Goal: Task Accomplishment & Management: Manage account settings

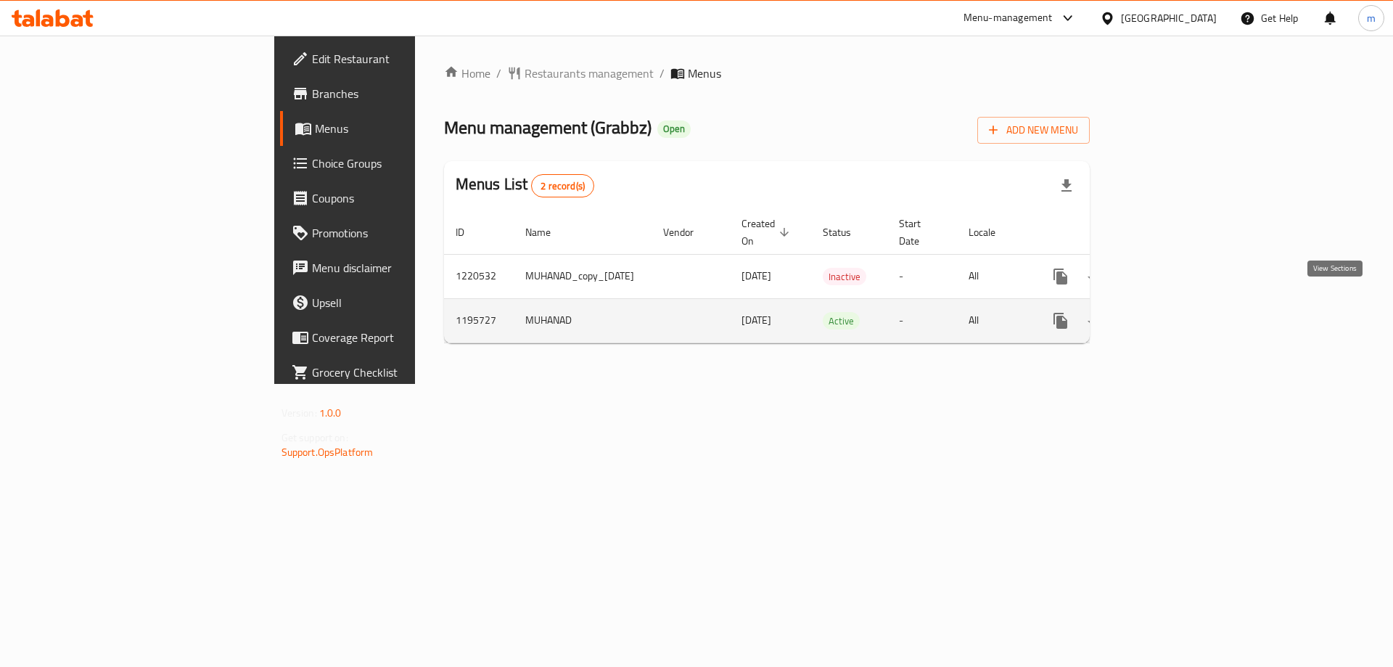
click at [1174, 312] on icon "enhanced table" at bounding box center [1164, 320] width 17 height 17
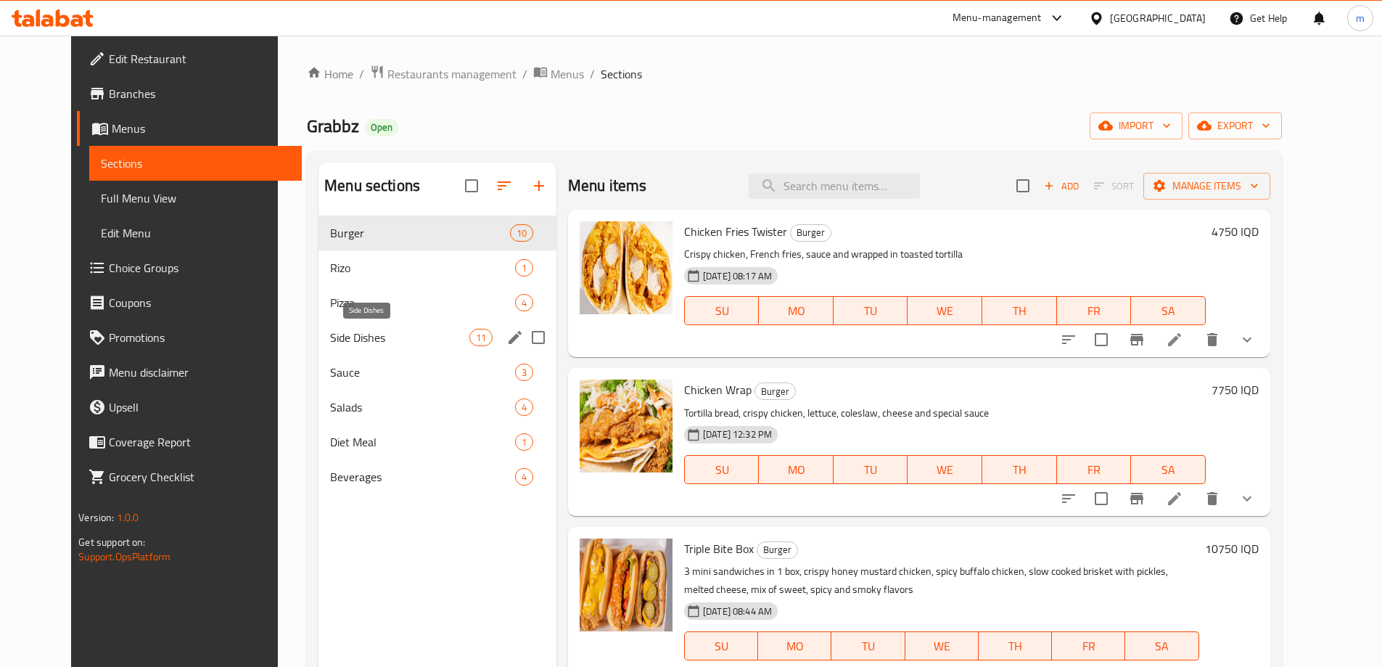
click at [347, 338] on span "Side Dishes" at bounding box center [399, 337] width 139 height 17
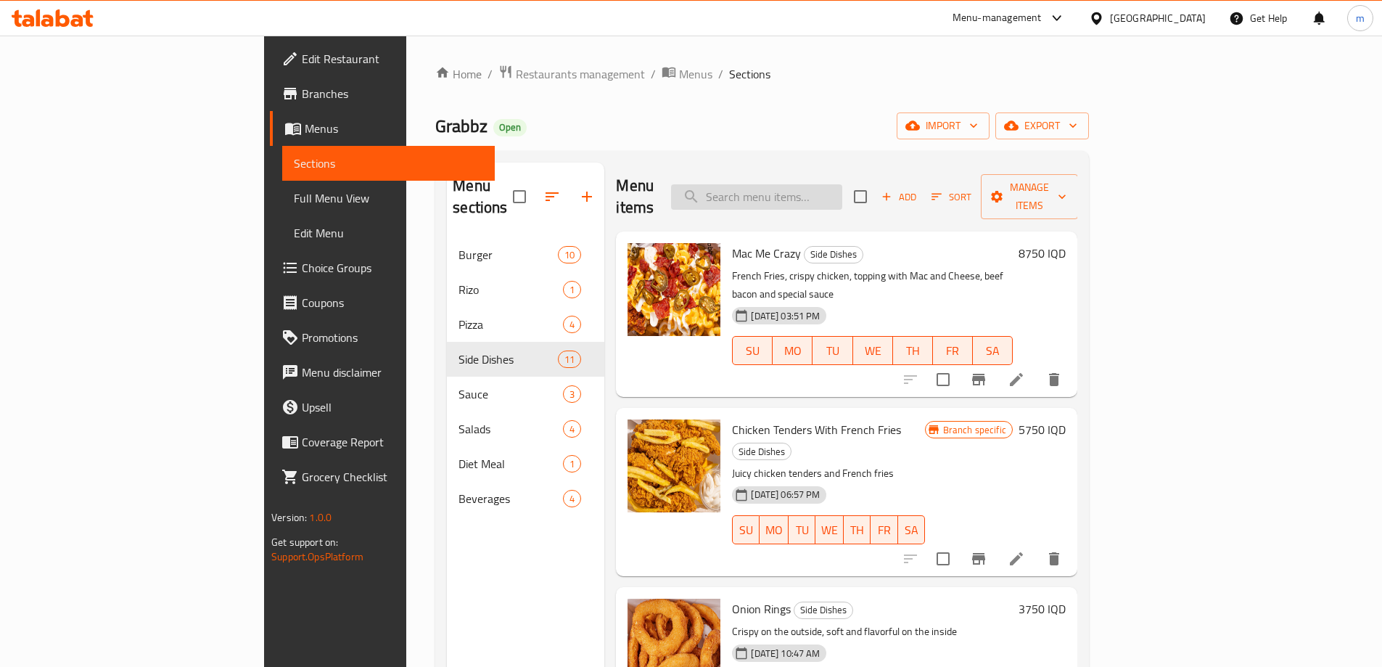
click at [842, 190] on input "search" at bounding box center [756, 196] width 171 height 25
paste input "crinkle-cut potato wedges"
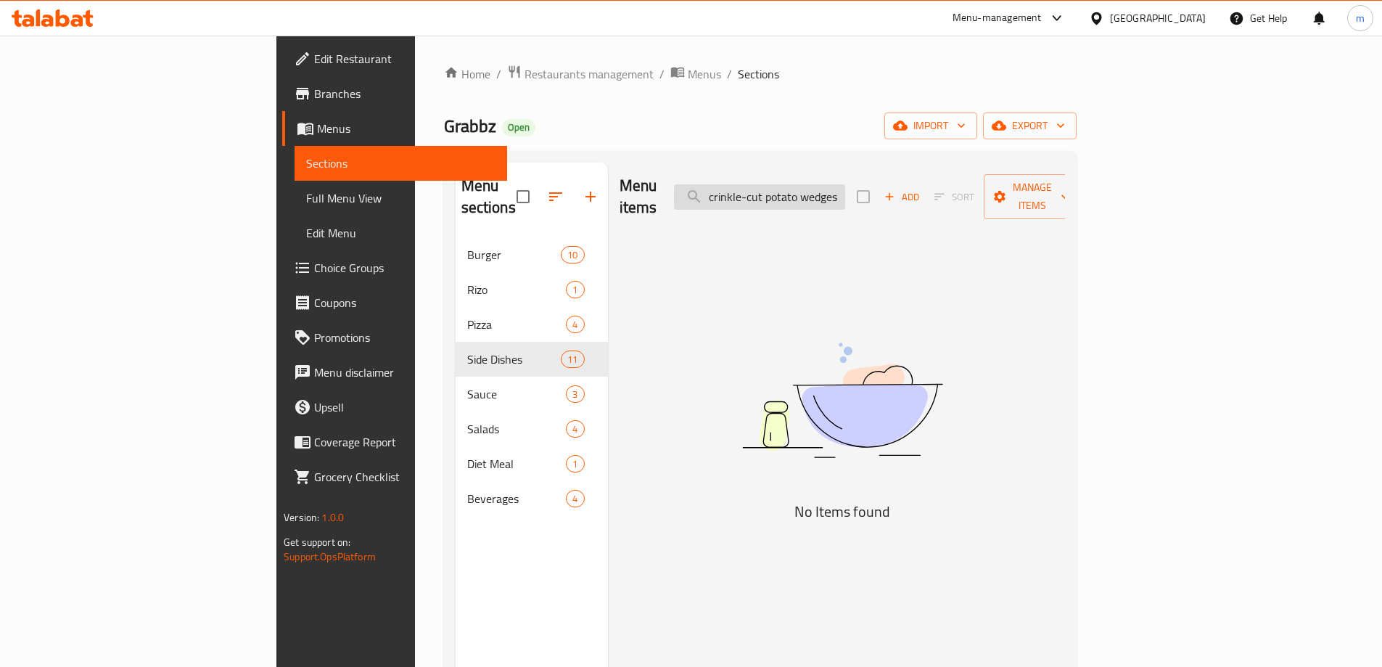
click at [818, 191] on input "crinkle-cut potato wedges" at bounding box center [759, 196] width 171 height 25
paste input "Potato Crisper"
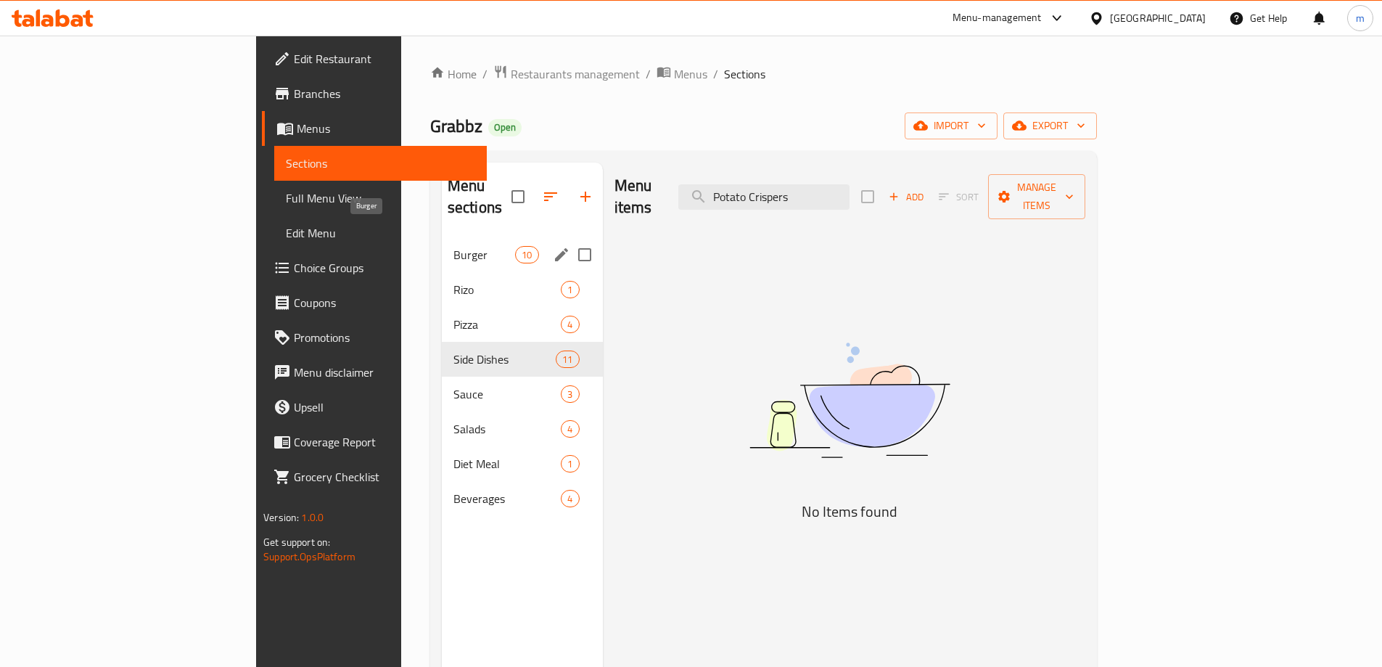
type input "Potato Crispers"
click at [453, 246] on span "Burger" at bounding box center [484, 254] width 62 height 17
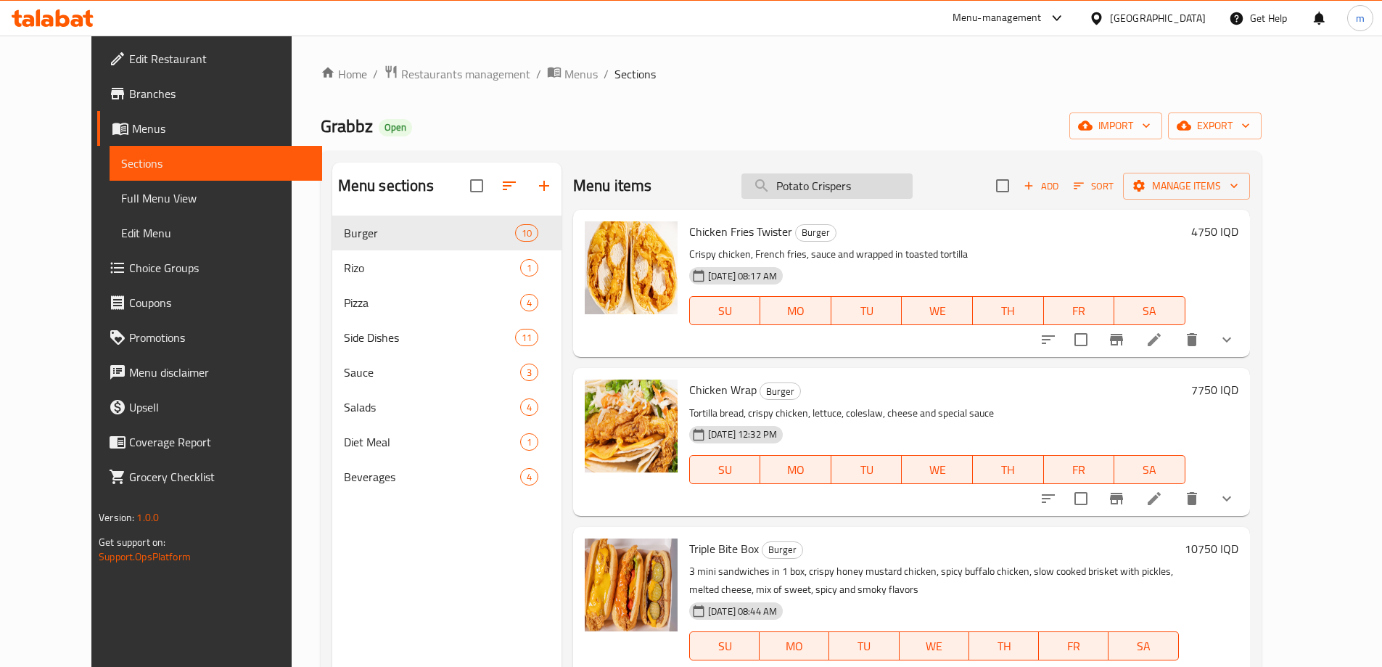
click at [838, 190] on input "Potato Crispers" at bounding box center [826, 185] width 171 height 25
click at [121, 207] on span "Full Menu View" at bounding box center [215, 197] width 189 height 17
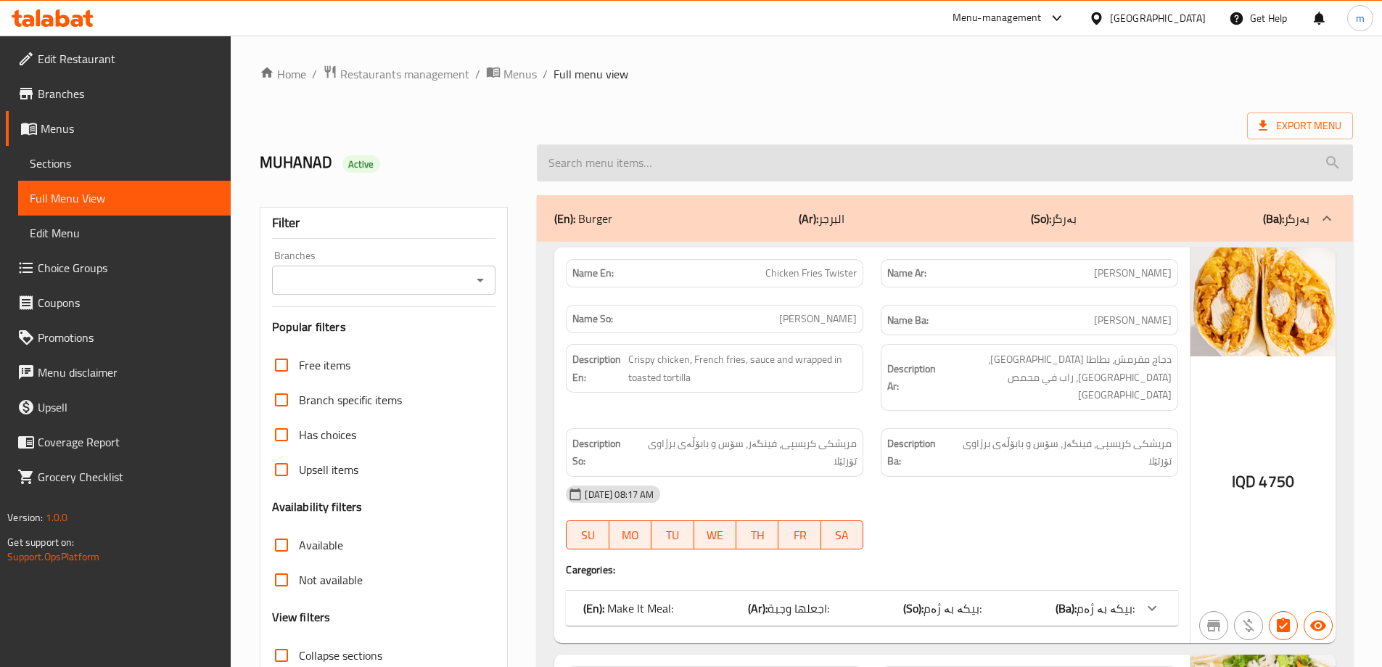
click at [802, 174] on input "search" at bounding box center [945, 162] width 816 height 37
paste input "Potato Crispers"
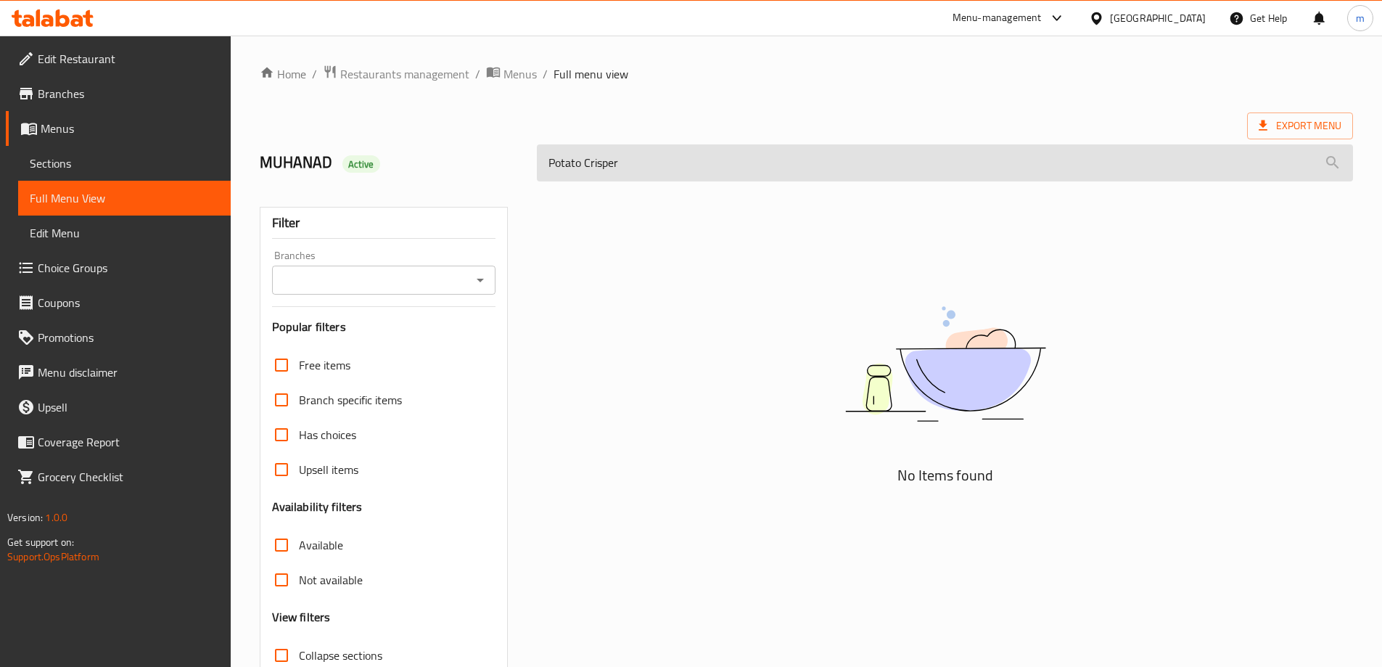
click at [601, 169] on input "Potato Crisper" at bounding box center [945, 162] width 816 height 37
paste input "s"
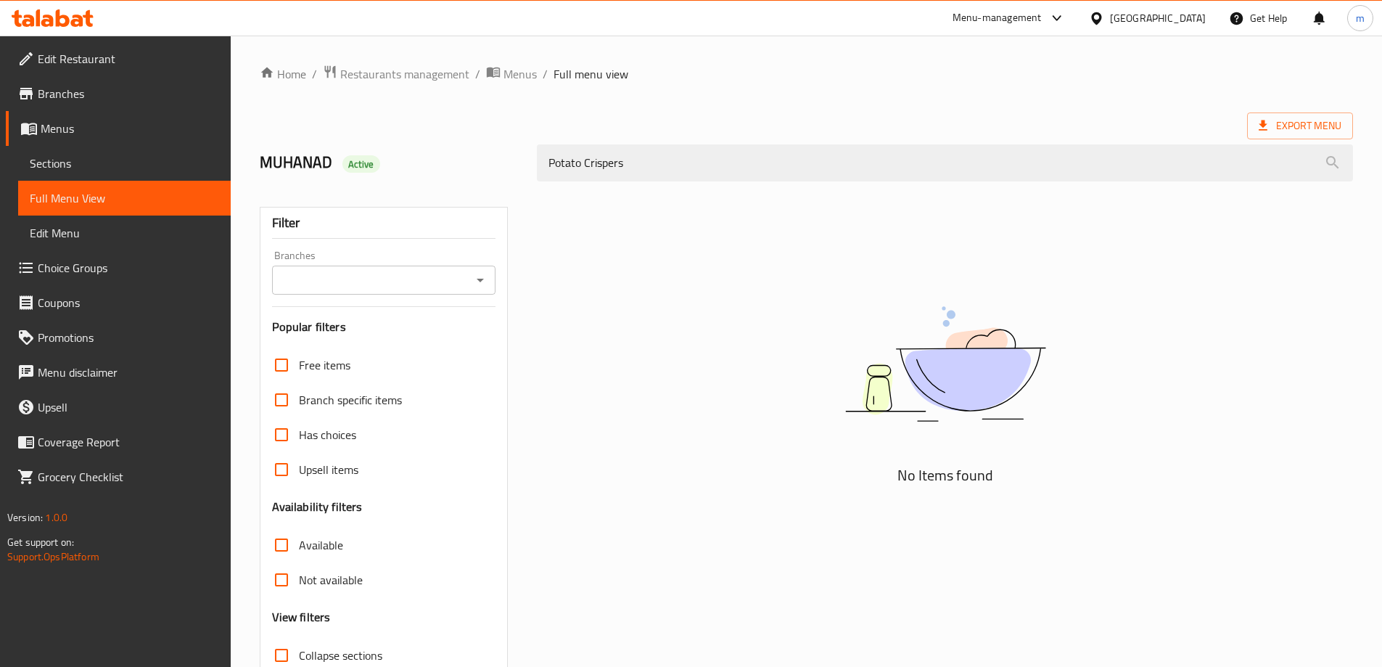
type input "Potato Crispers"
click at [75, 159] on span "Sections" at bounding box center [124, 162] width 189 height 17
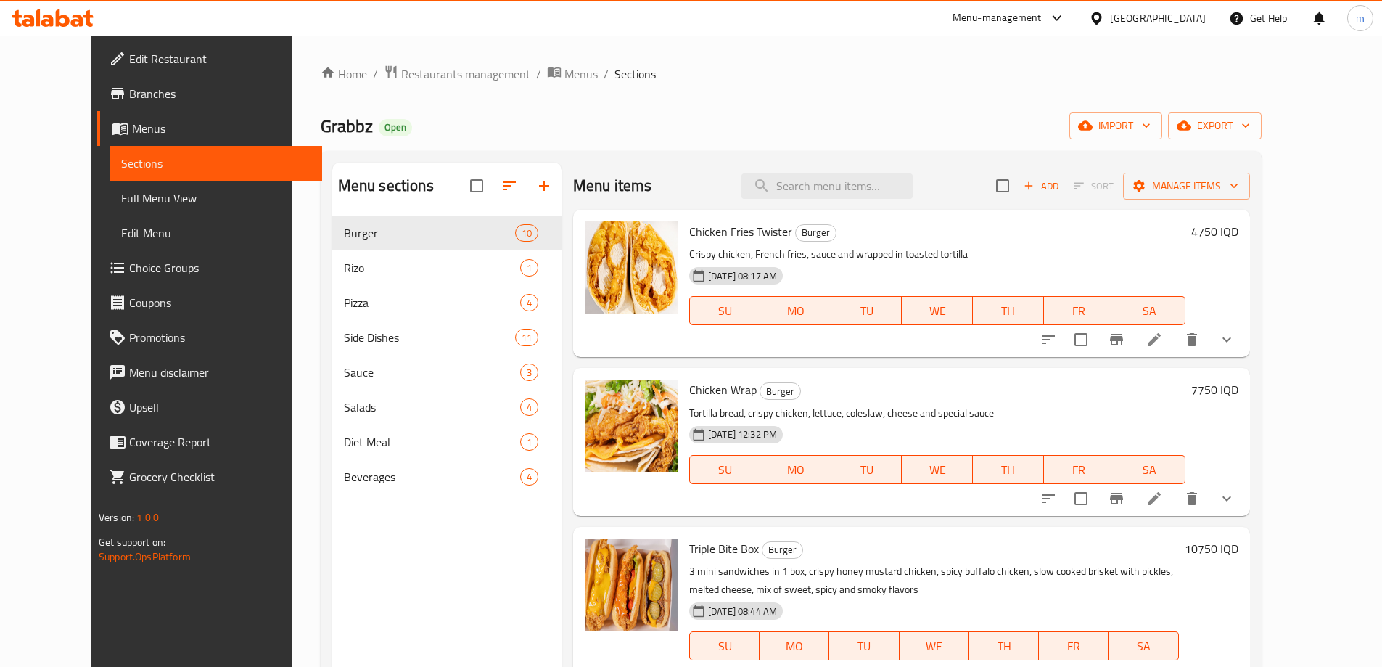
click at [130, 186] on link "Full Menu View" at bounding box center [216, 198] width 213 height 35
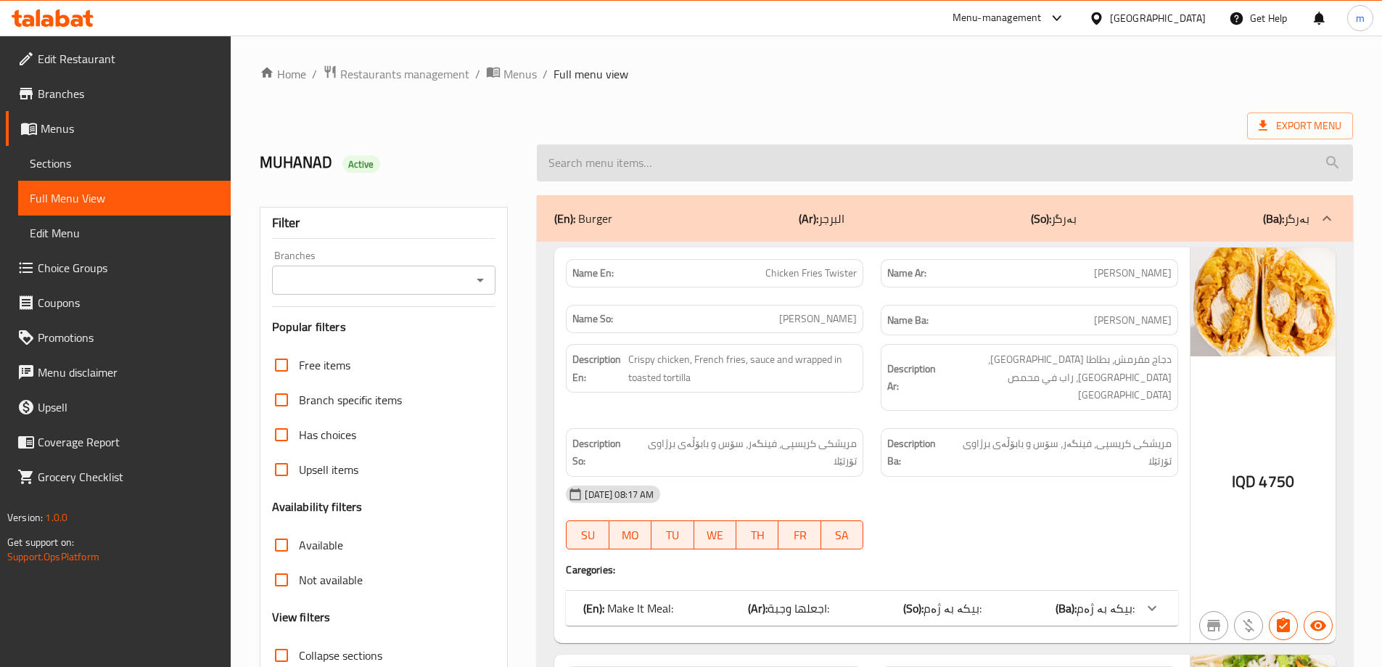
click at [708, 165] on input "search" at bounding box center [945, 162] width 816 height 37
paste input "Potato Crispers"
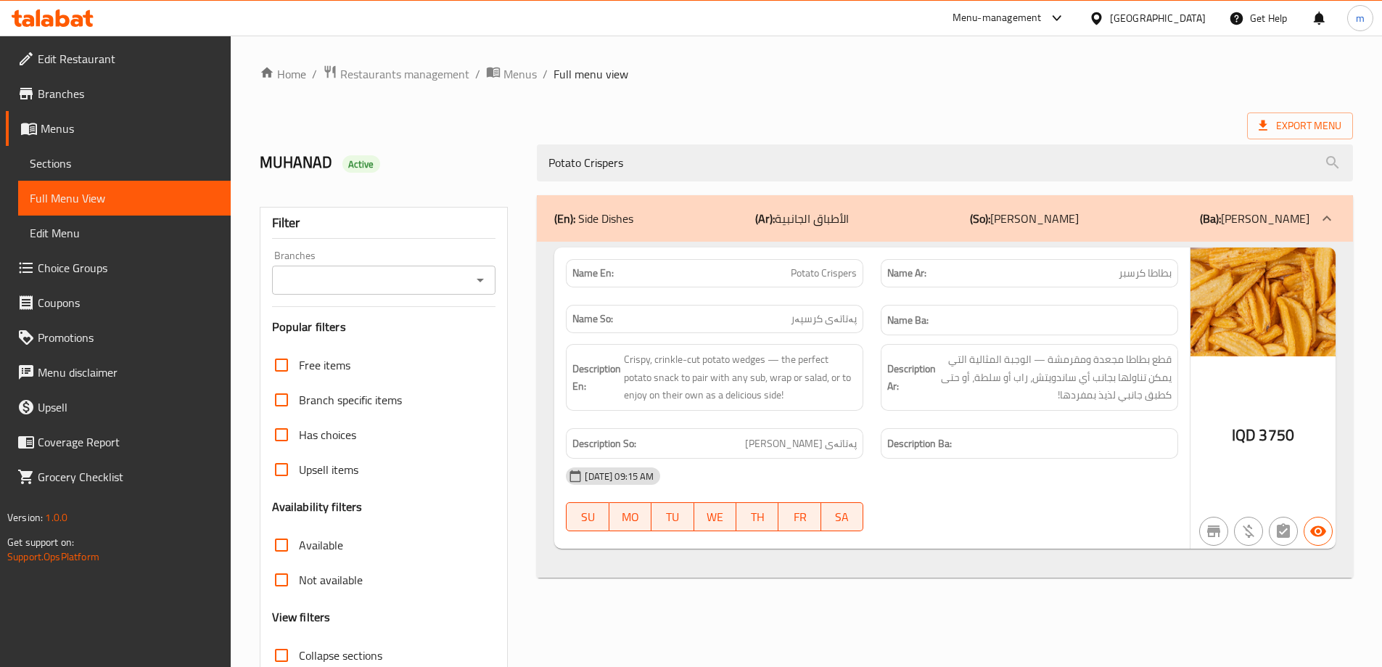
type input "Potato Crispers"
click at [98, 177] on link "Sections" at bounding box center [124, 163] width 213 height 35
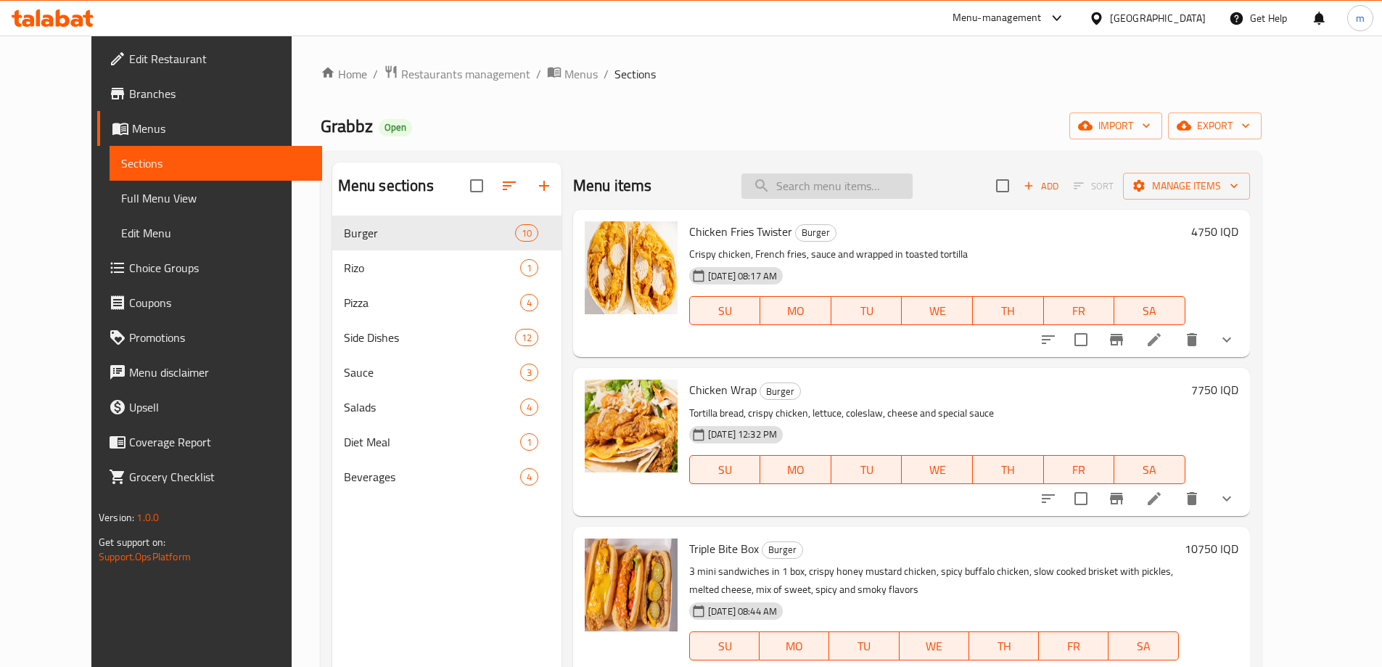
click at [821, 186] on input "search" at bounding box center [826, 185] width 171 height 25
paste input "Potato Crispers"
type input "Potato Crispers"
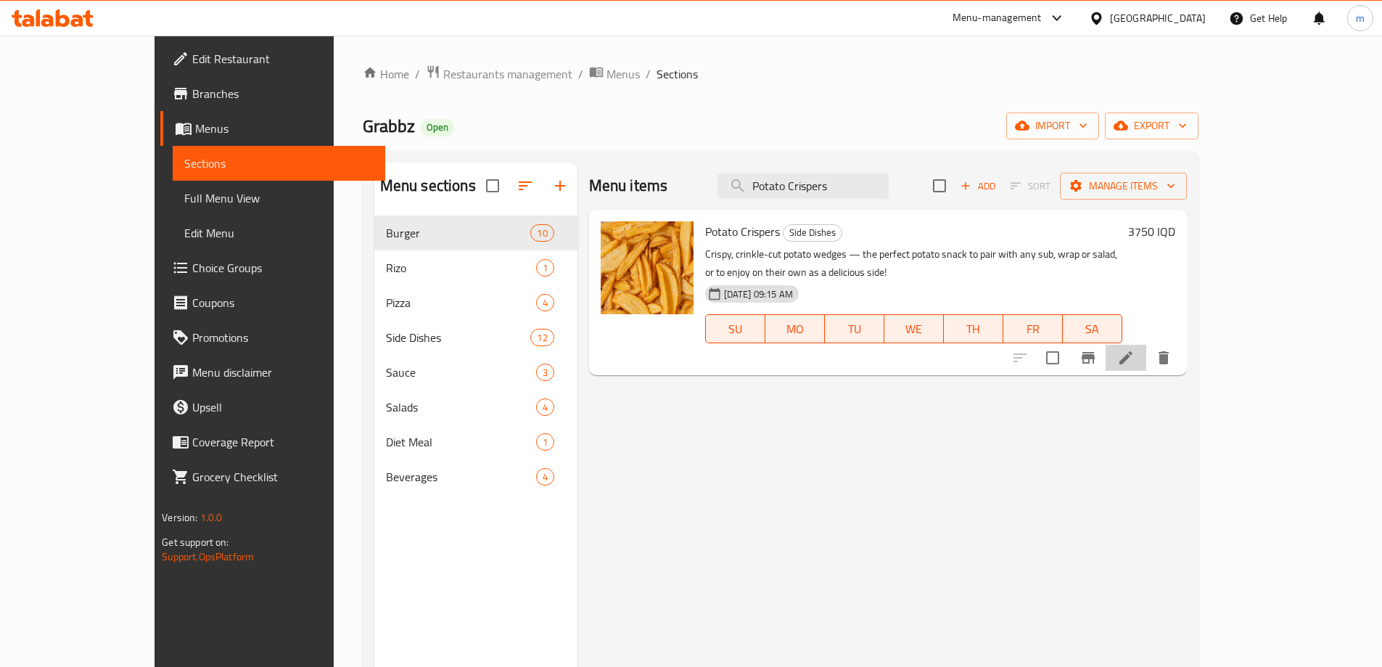
click at [1132, 351] on icon at bounding box center [1125, 357] width 13 height 13
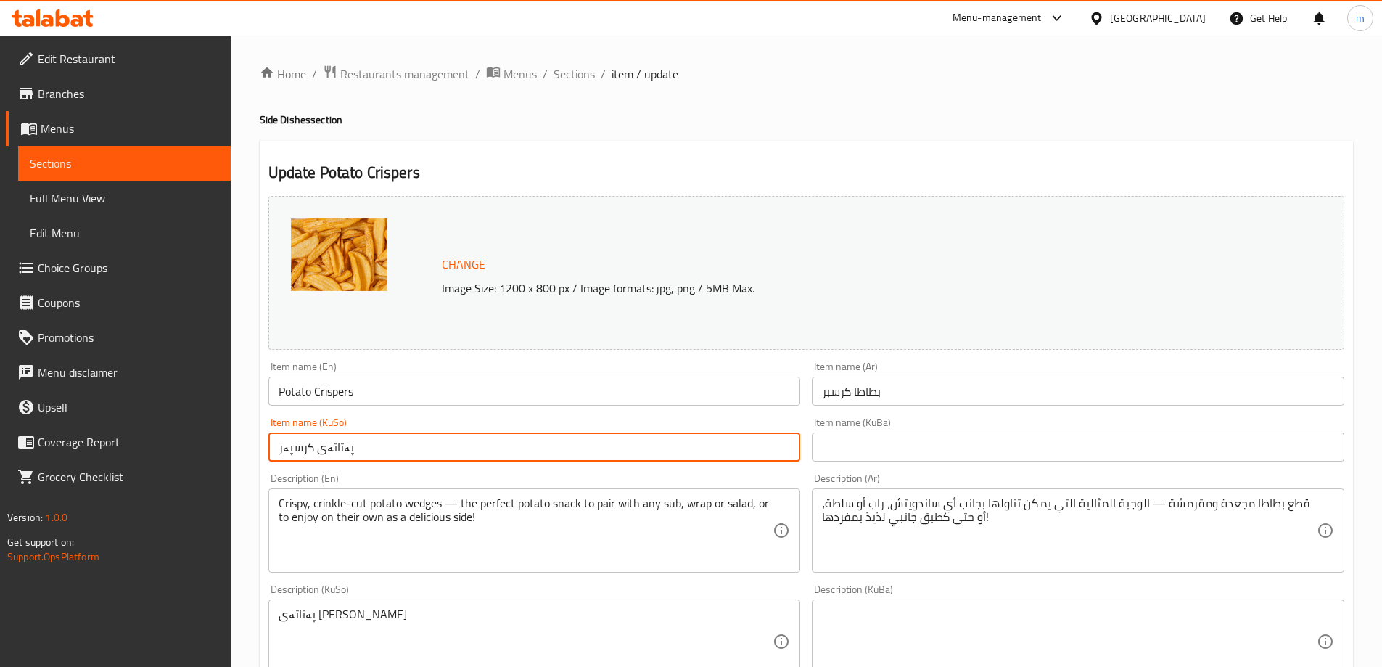
click at [702, 452] on input "پەتاتەی کرسپەر" at bounding box center [534, 446] width 532 height 29
click at [937, 457] on input "text" at bounding box center [1078, 446] width 532 height 29
paste input "پەتاتەی کرسپەر"
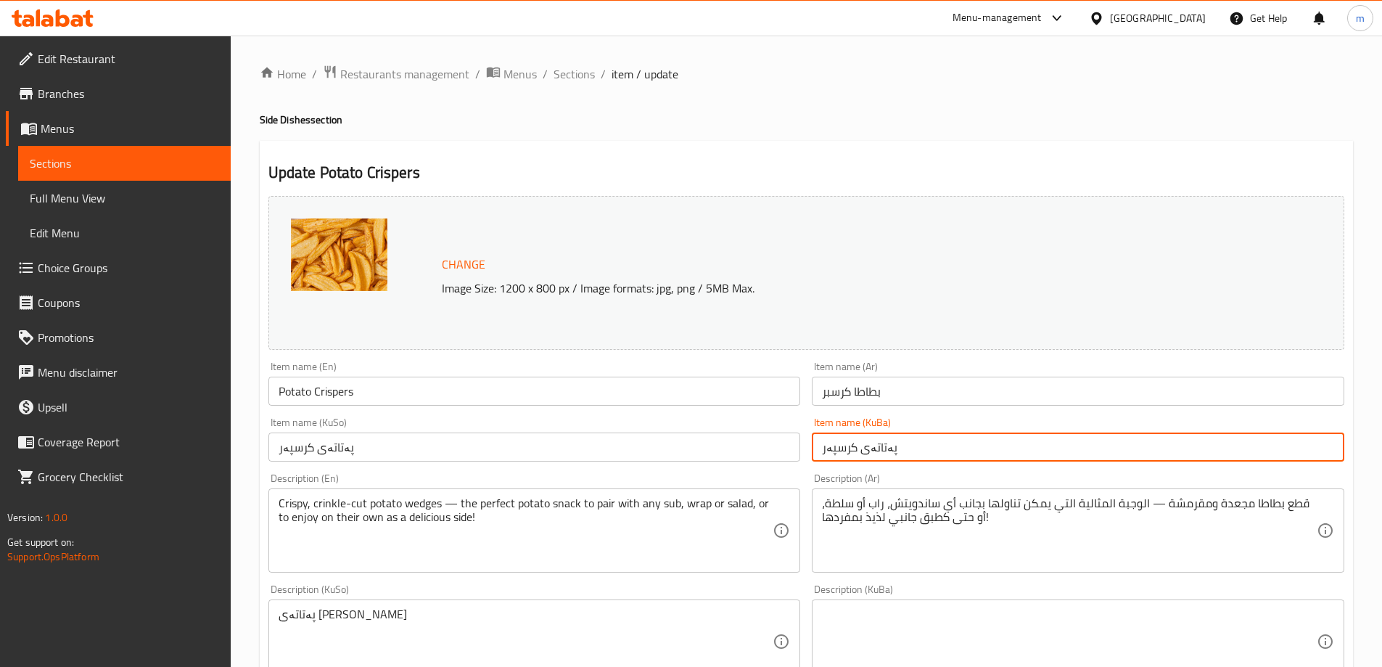
type input "پەتاتەی کرسپەر"
click at [773, 473] on div "Description (En) Crispy, crinkle-cut potato wedges — the perfect potato snack t…" at bounding box center [534, 522] width 532 height 99
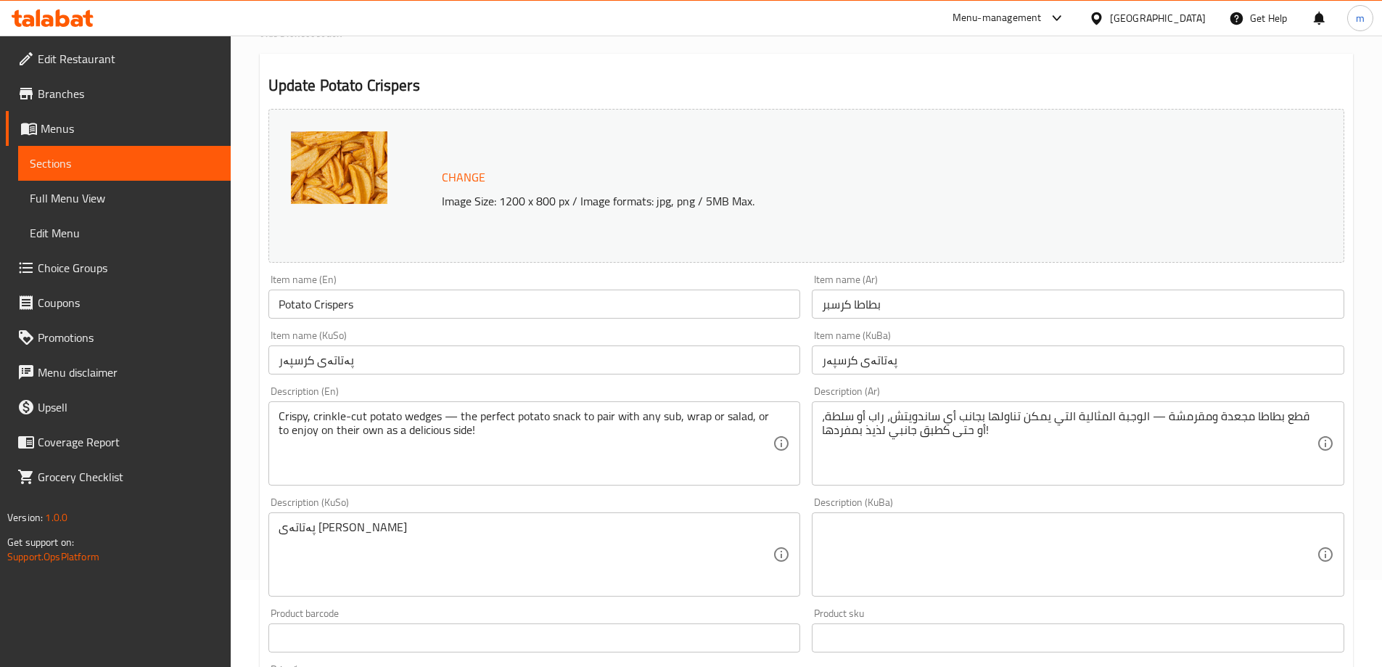
scroll to position [121, 0]
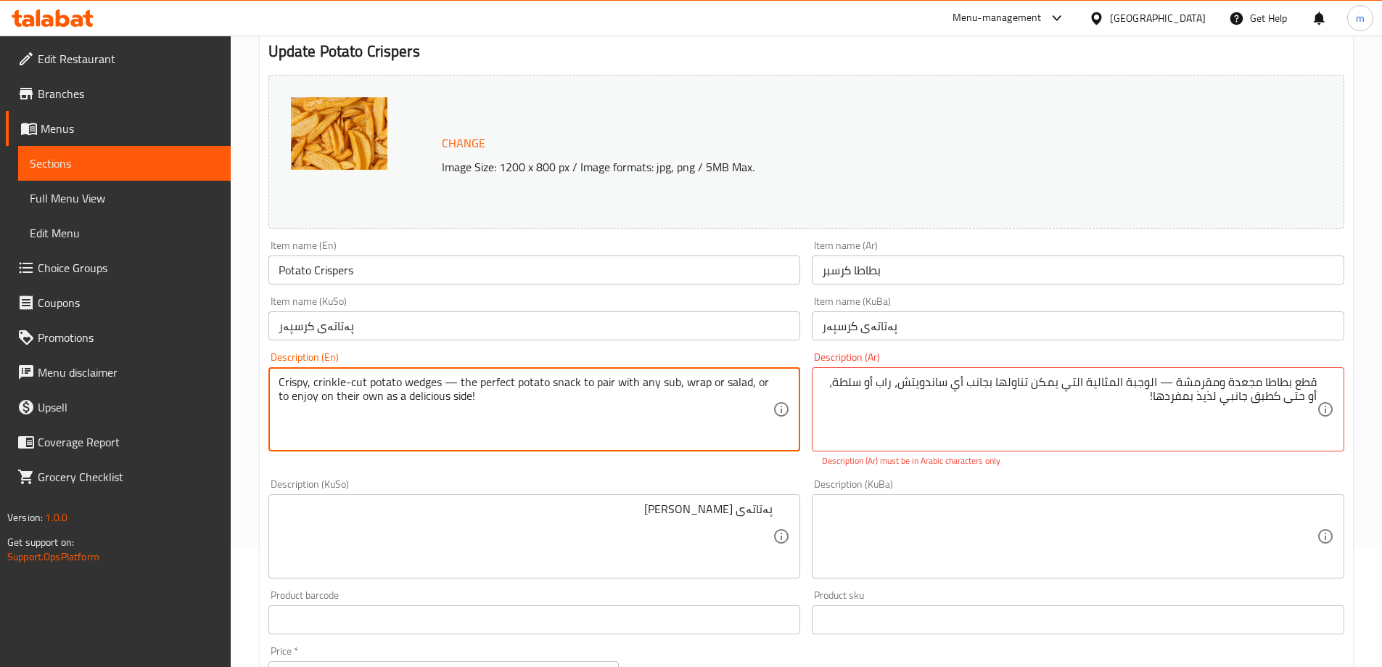
click at [327, 377] on textarea "Crispy, crinkle-cut potato wedges — the perfect potato snack to pair with any s…" at bounding box center [526, 409] width 495 height 69
click at [349, 380] on textarea "Crispy, crinkle-cut potato wedges — the perfect potato snack to pair with any s…" at bounding box center [526, 409] width 495 height 69
click at [469, 496] on div "پەتاتەی کریسپی سورەکراوە Description (KuSo)" at bounding box center [534, 536] width 532 height 84
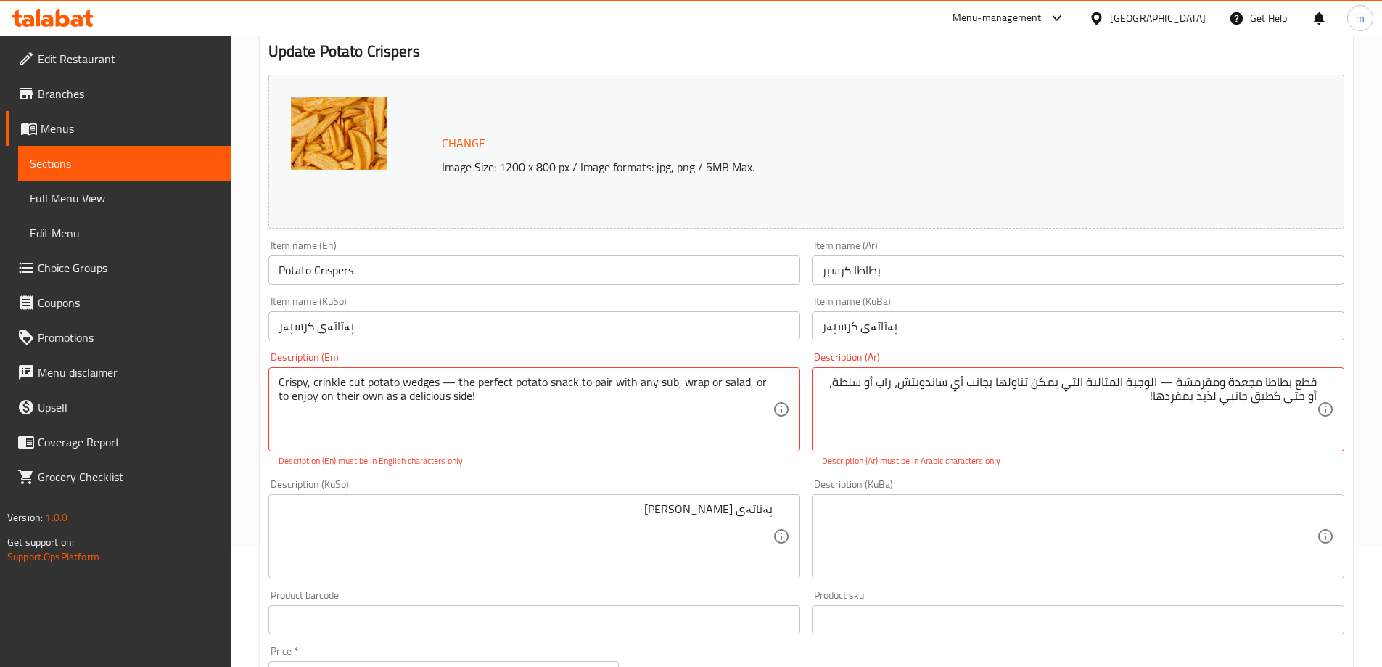
click at [486, 477] on div "Description (KuSo) پەتاتەی [PERSON_NAME] Description (KuSo)" at bounding box center [535, 528] width 544 height 111
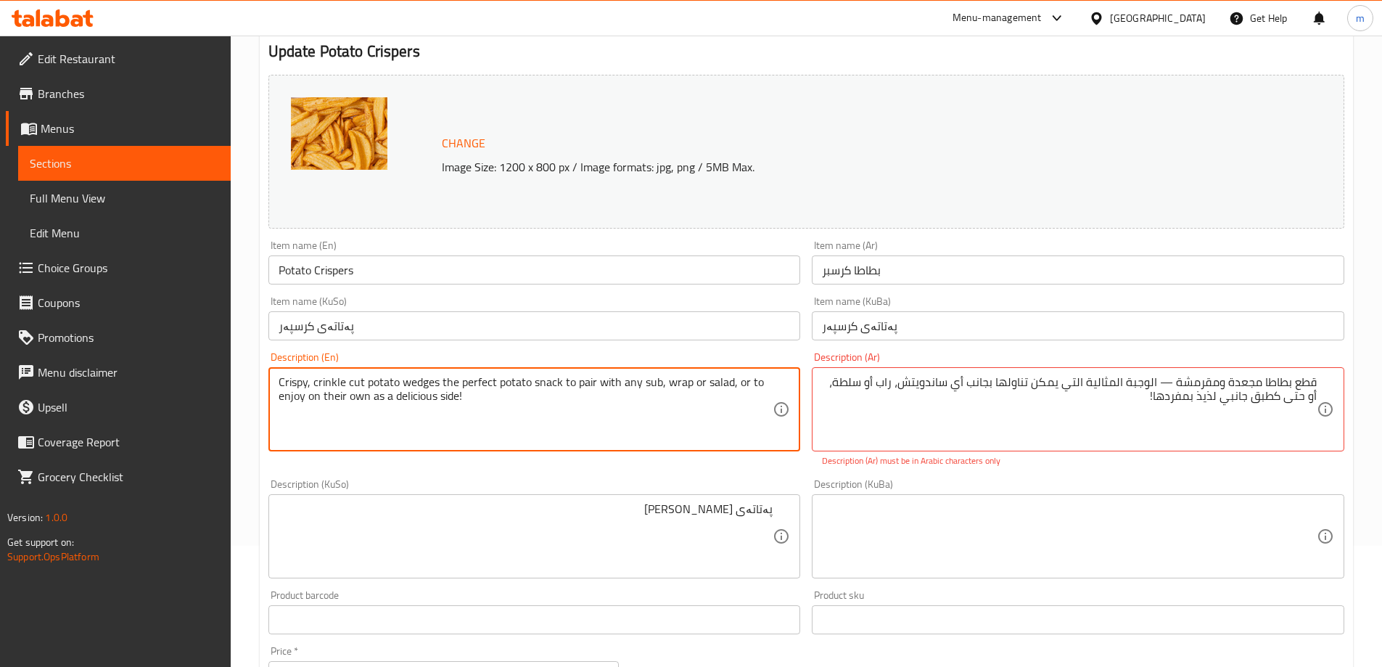
click at [440, 395] on textarea "Crispy, crinkle cut potato wedges the perfect potato snack to pair with any sub…" at bounding box center [526, 409] width 495 height 69
click at [440, 388] on textarea "Crispy, crinkle cut potato wedges the perfect potato snack to pair with any sub…" at bounding box center [526, 409] width 495 height 69
type textarea "Crispy, crinkle cut potato wedges, the perfect potato snack to pair with any su…"
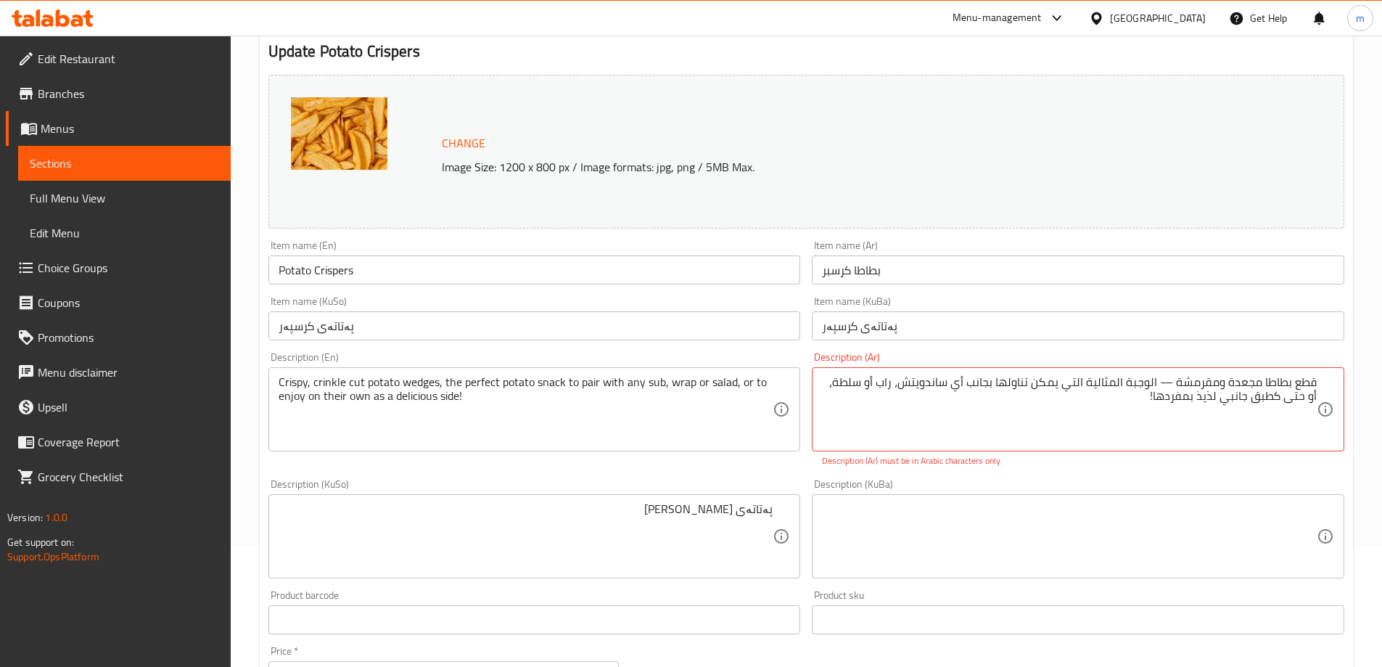
click at [1161, 371] on div "قطع بطاطا مجعدة ومقرمشة — الوجبة المثالية التي يمكن تناولها بجانب أي ساندويتش، …" at bounding box center [1078, 409] width 532 height 84
click at [1160, 385] on textarea "قطع بطاطا مجعدة ومقرمشة — الوجبة المثالية التي يمكن تناولها بجانب أي ساندويتش، …" at bounding box center [1069, 409] width 495 height 69
type textarea "قطع بطاطا مجعدة ومقرمشة الوجبة المثالية التي يمكن تناولها بجانب أي ساندويتش، را…"
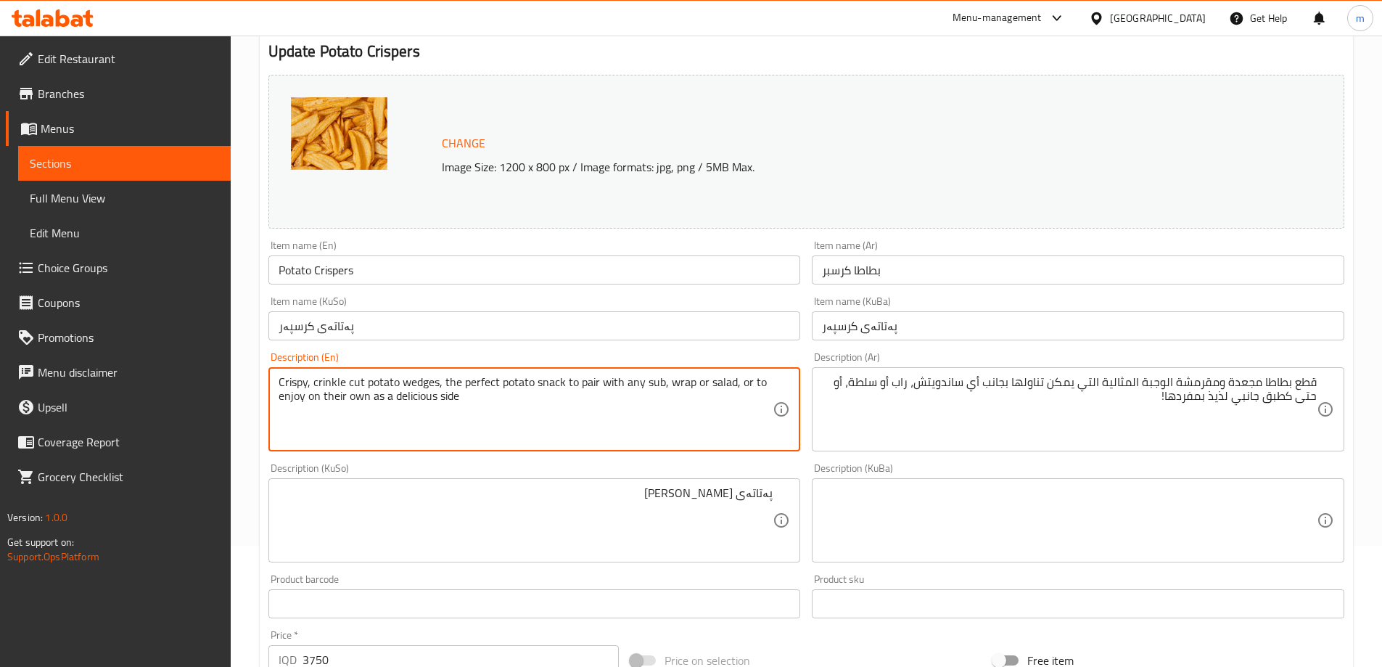
drag, startPoint x: 638, startPoint y: 382, endPoint x: 444, endPoint y: 382, distance: 194.4
click at [444, 382] on textarea "Crispy, crinkle cut potato wedges, the perfect potato snack to pair with any su…" at bounding box center [526, 409] width 495 height 69
click at [620, 388] on textarea "Crispy, crinkle cut potato wedges, the perfect potato snack to pair with any su…" at bounding box center [526, 409] width 495 height 69
drag, startPoint x: 594, startPoint y: 381, endPoint x: 443, endPoint y: 379, distance: 150.9
click at [443, 379] on textarea "Crispy, crinkle cut potato wedges, the perfect potato snack to pair with any su…" at bounding box center [526, 409] width 495 height 69
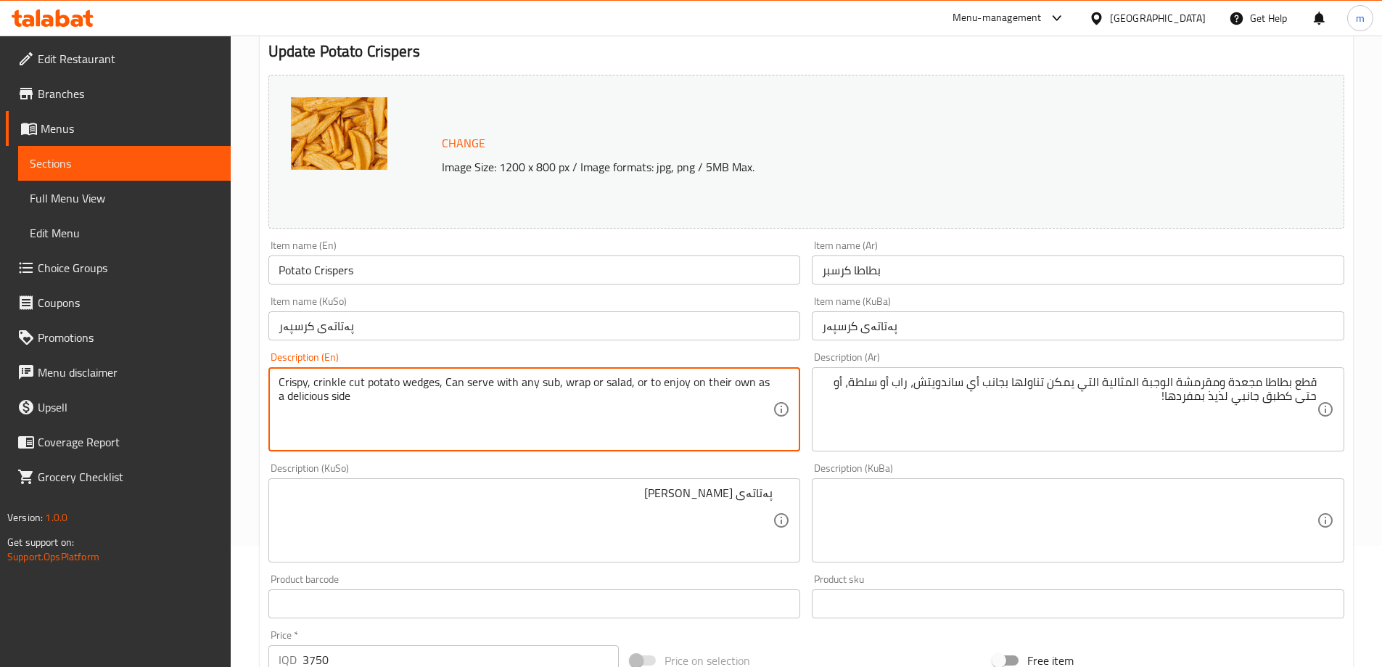
click at [482, 382] on textarea "Crispy, crinkle cut potato wedges, Can serve with any sub, wrap or salad, or to…" at bounding box center [526, 409] width 495 height 69
click at [536, 384] on textarea "Crispy, crinkle cut potato wedges, Can eat with any sub, wrap or salad, or to e…" at bounding box center [526, 409] width 495 height 69
click at [532, 382] on textarea "Crispy, crinkle cut potato wedges, Can eat with any sub, wrap or salad, or to e…" at bounding box center [526, 409] width 495 height 69
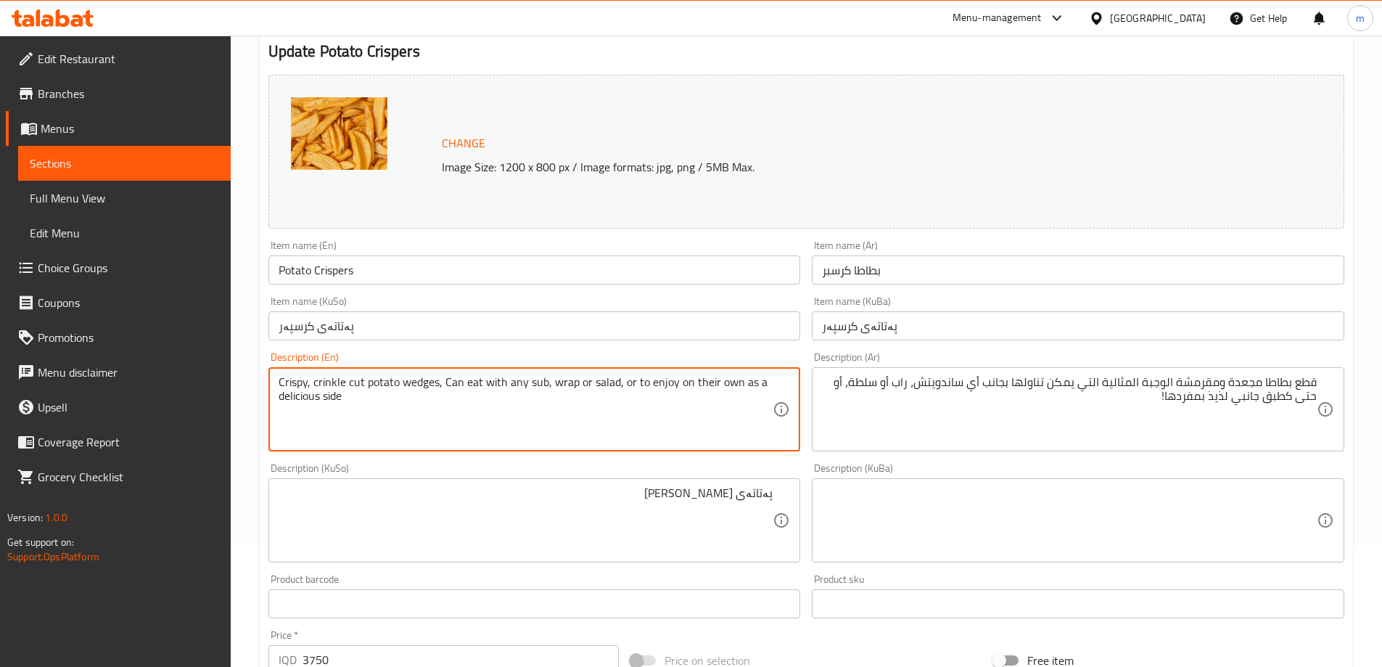
click at [532, 382] on textarea "Crispy, crinkle cut potato wedges, Can eat with any sub, wrap or salad, or to e…" at bounding box center [526, 409] width 495 height 69
click at [535, 391] on textarea "Crispy, crinkle cut potato wedges, Can eat with any sub, wrap or salad, or to e…" at bounding box center [526, 409] width 495 height 69
click at [544, 383] on textarea "Crispy, crinkle cut potato wedges, Can eat with any sub, wrap or salad, or to e…" at bounding box center [526, 409] width 495 height 69
click at [799, 349] on div "Description (En) Crispy, crinkle cut potato wedges, Can eat with any sub, wrap …" at bounding box center [535, 401] width 544 height 111
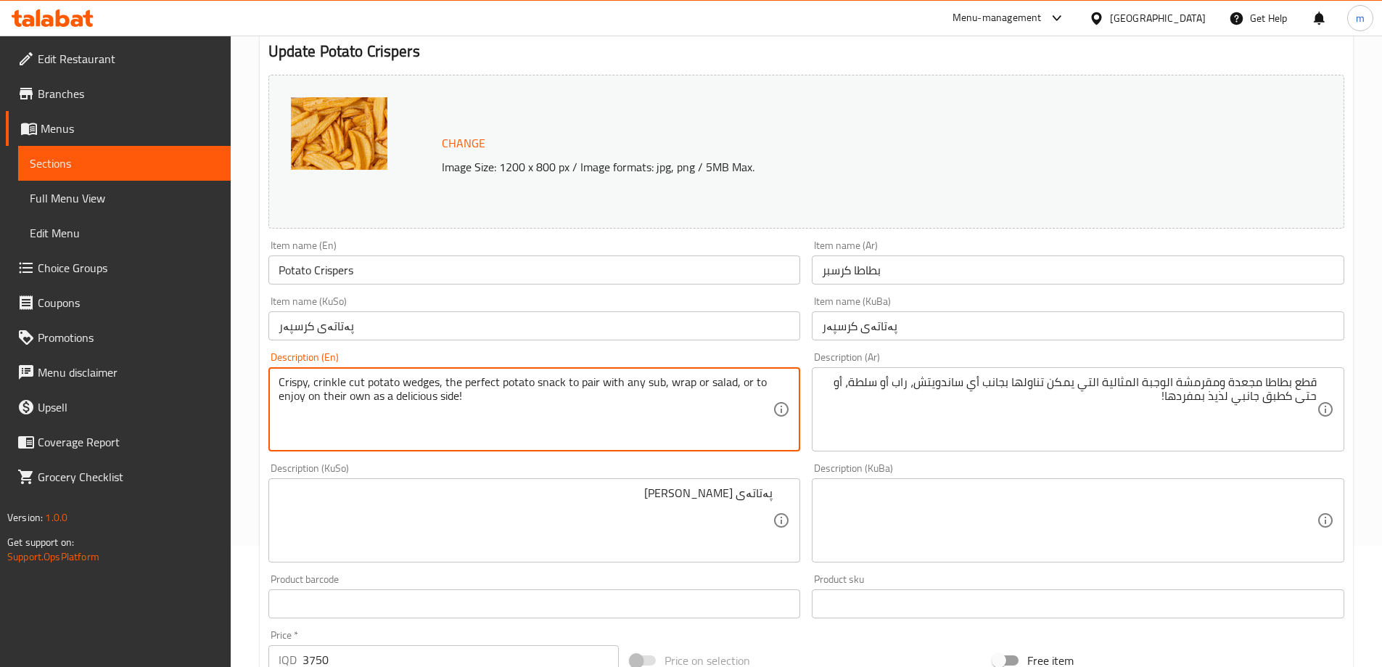
type textarea "Crispy, crinkle cut potato wedges, the perfect potato snack to pair with any su…"
type textarea "قطع بطاطا مجعدة ومقرمشة — الوجبة المثالية التي يمكن تناولها بجانب أي ساندويتش، …"
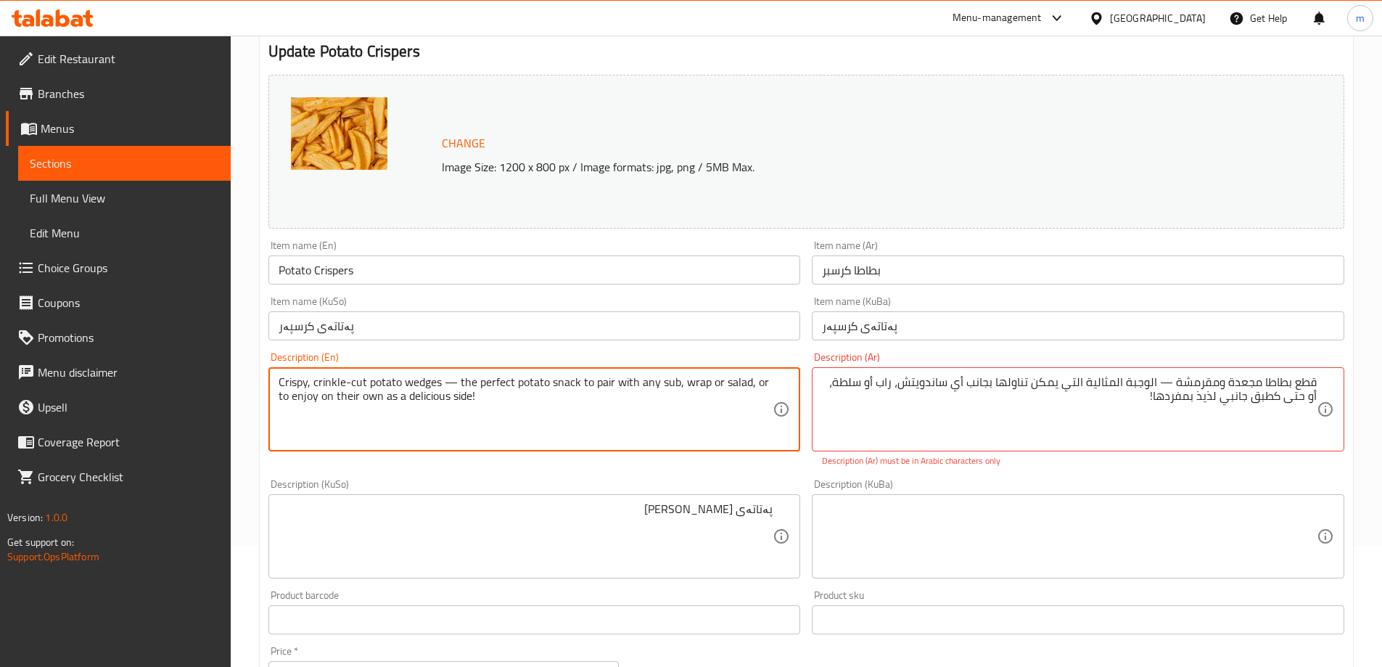
type textarea "Crispy, crinkle-cut potato wedges — the perfect potato snack to pair with any s…"
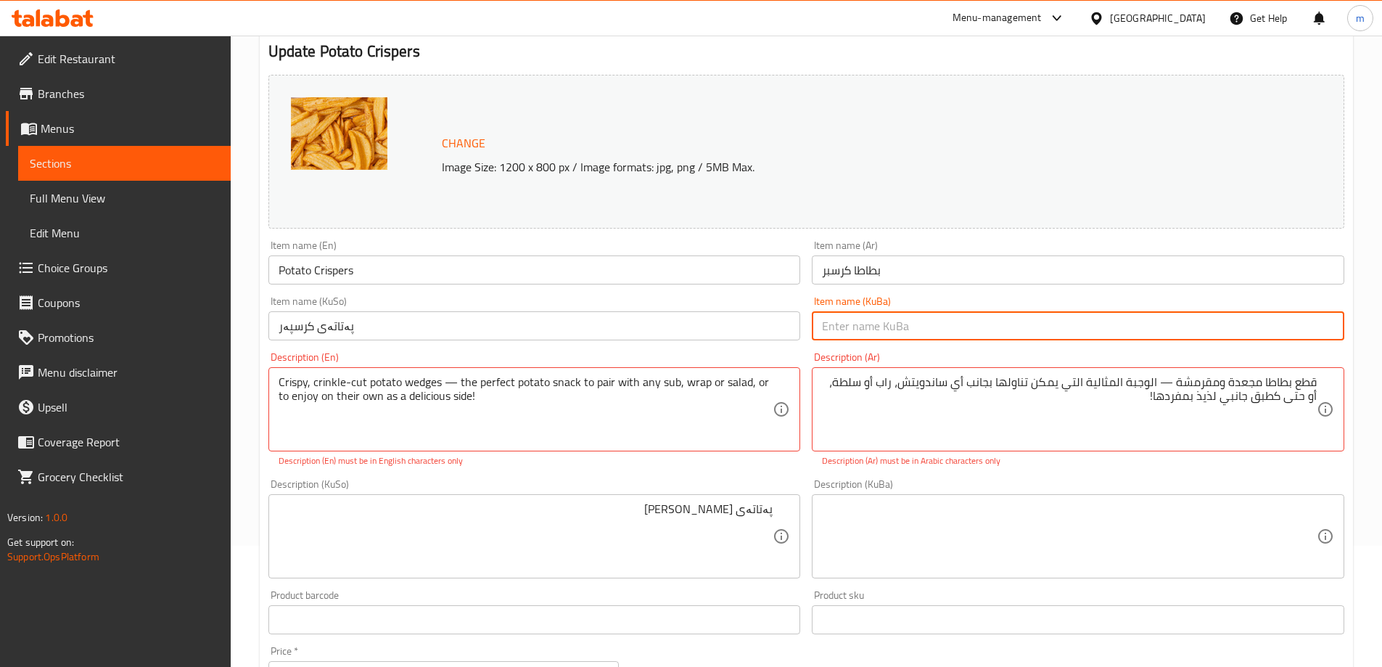
type input "پەتاتەی کرسپەر"
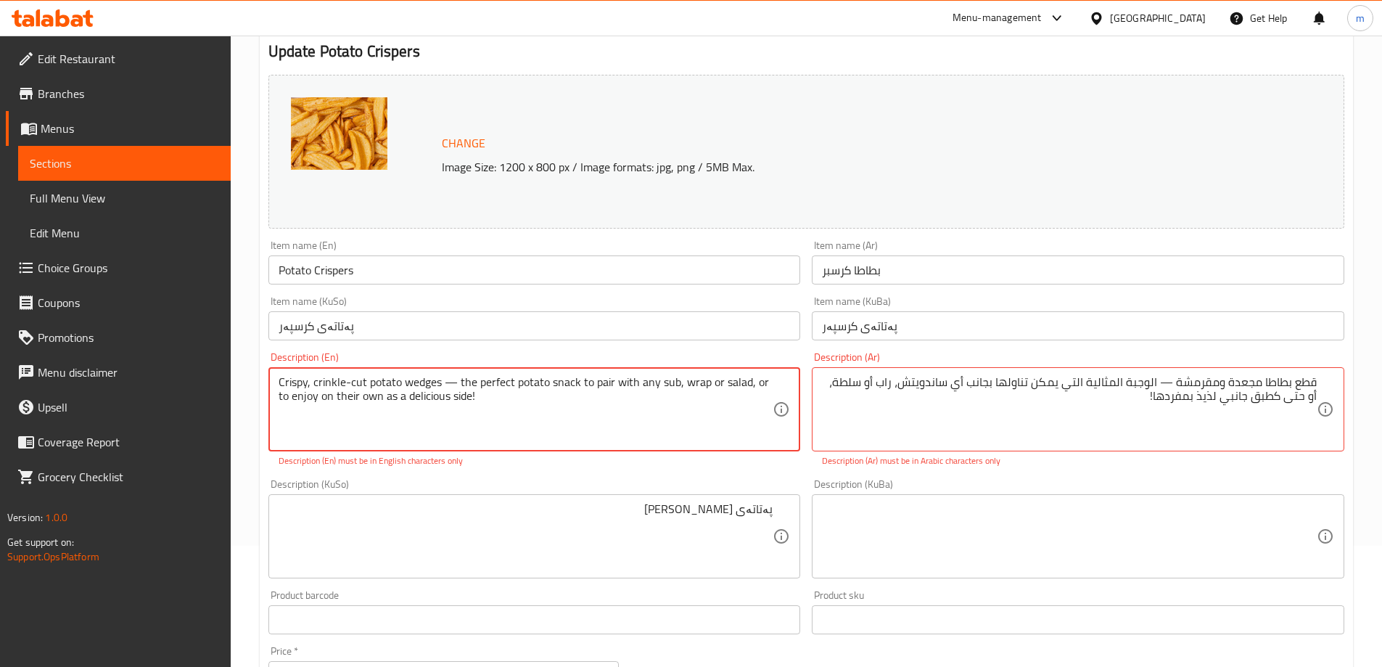
click at [357, 402] on textarea "Crispy, crinkle-cut potato wedges — the perfect potato snack to pair with any s…" at bounding box center [526, 409] width 495 height 69
click at [548, 394] on textarea "Crispy, crinkle-cut potato wedges — the perfect potato snack to pair with any s…" at bounding box center [526, 409] width 495 height 69
click at [352, 379] on textarea "Crispy, crinkle-cut potato wedges — the perfect potato snack to pair with any s…" at bounding box center [526, 409] width 495 height 69
click at [451, 382] on textarea "Crispy, crinkle cut potato wedges — the perfect potato snack to pair with any s…" at bounding box center [526, 409] width 495 height 69
drag, startPoint x: 444, startPoint y: 375, endPoint x: 531, endPoint y: 383, distance: 87.4
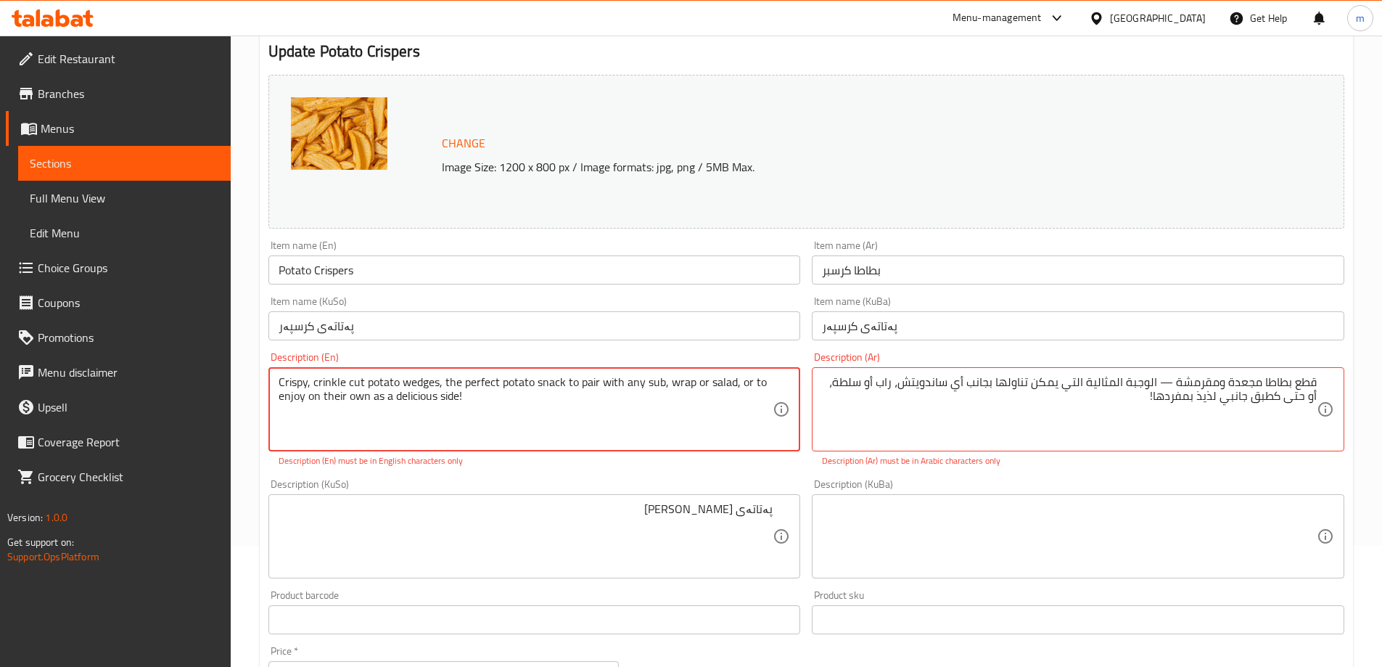
click at [531, 383] on textarea "Crispy, crinkle cut potato wedges, the perfect potato snack to pair with any su…" at bounding box center [526, 409] width 495 height 69
click at [492, 384] on textarea "Crispy, crinkle cut potato wedges, the perfect potato snack to pair with any su…" at bounding box center [526, 409] width 495 height 69
drag, startPoint x: 494, startPoint y: 377, endPoint x: 447, endPoint y: 374, distance: 47.2
click at [447, 375] on textarea "Crispy, crinkle cut potato wedges, the perfect potato snack to pair with any su…" at bounding box center [526, 409] width 495 height 69
click at [489, 384] on textarea "Crispy, crinkle cut potato wedges, the perfect potato snack to pair with any su…" at bounding box center [526, 409] width 495 height 69
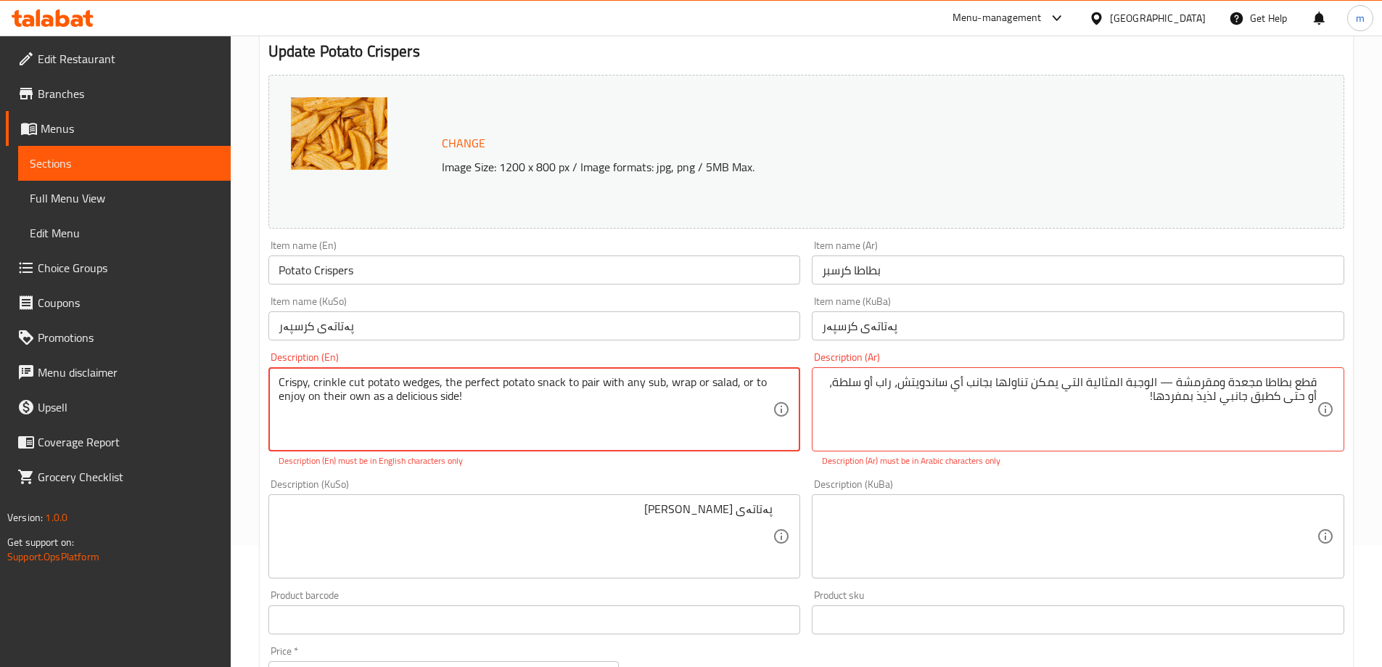
drag, startPoint x: 496, startPoint y: 382, endPoint x: 440, endPoint y: 381, distance: 56.6
click at [440, 381] on textarea "Crispy, crinkle cut potato wedges, the perfect potato snack to pair with any su…" at bounding box center [526, 409] width 495 height 69
click at [529, 383] on textarea "Crispy, crinkle cut potato wedges, potato snack to pair with any sub, wrap or s…" at bounding box center [526, 409] width 495 height 69
click at [532, 376] on textarea "Crispy, crinkle cut potato wedges, potato snack to serve with any sub, wrap or …" at bounding box center [526, 409] width 495 height 69
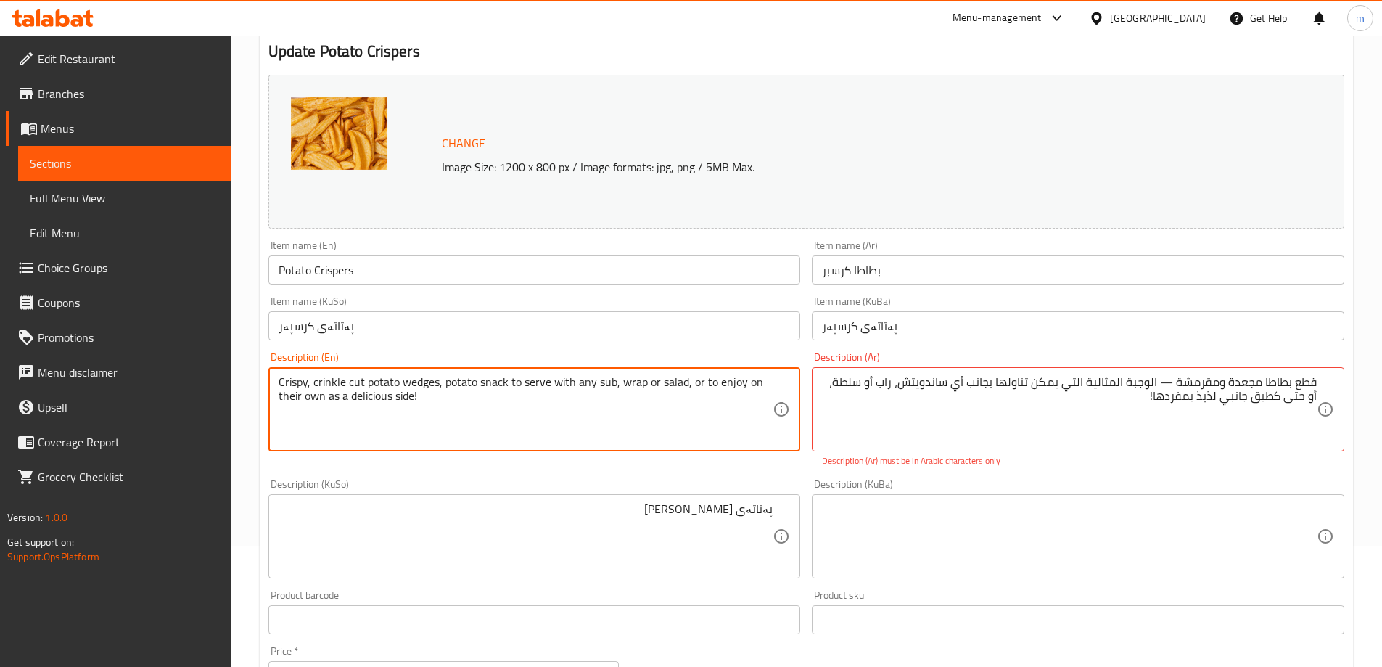
click at [532, 376] on textarea "Crispy, crinkle cut potato wedges, potato snack to serve with any sub, wrap or …" at bounding box center [526, 409] width 495 height 69
drag, startPoint x: 656, startPoint y: 380, endPoint x: 643, endPoint y: 379, distance: 13.8
click at [643, 379] on textarea "Crispy, crinkle cut potato wedges, potato snack to serve with any sub, wrap or …" at bounding box center [526, 409] width 495 height 69
click at [675, 384] on textarea "Crispy, crinkle cut potato wedges, potato snack to serve with any sub, wrap, sa…" at bounding box center [526, 409] width 495 height 69
click at [397, 392] on textarea "Crispy, crinkle cut potato wedges, potato snack to serve with any sub, wrap, sa…" at bounding box center [526, 409] width 495 height 69
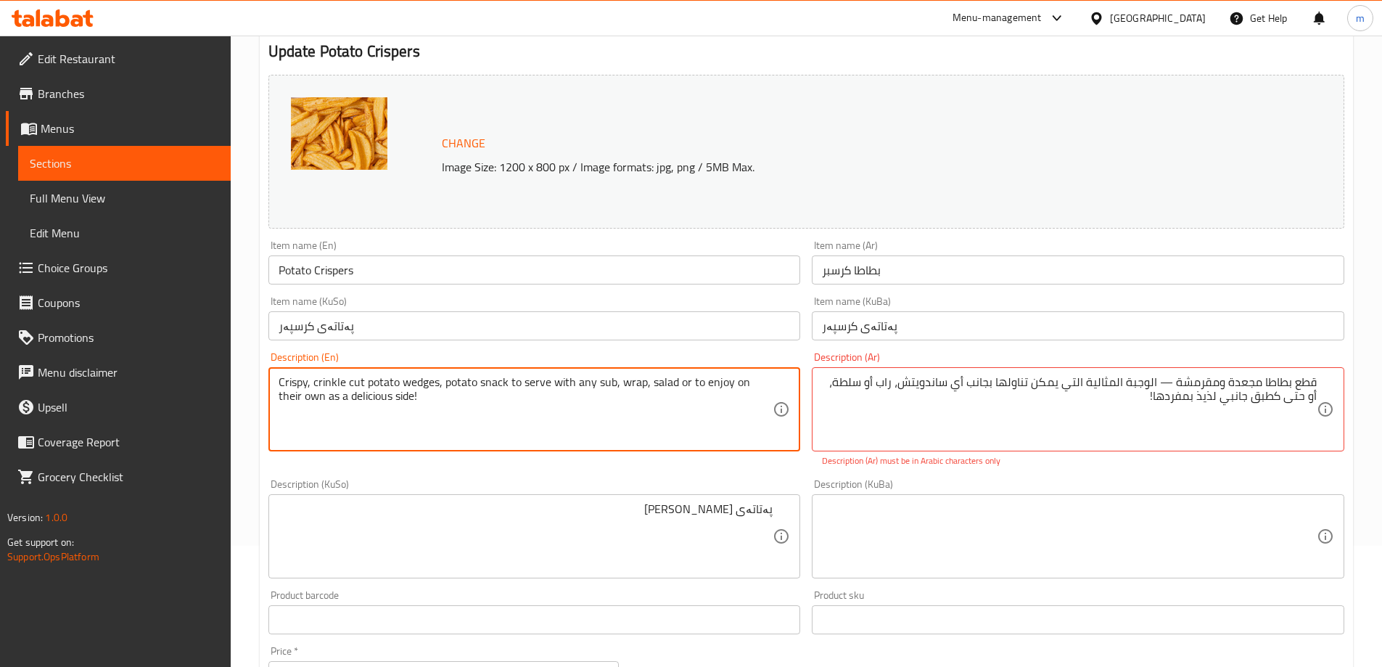
click at [397, 397] on textarea "Crispy, crinkle cut potato wedges, potato snack to serve with any sub, wrap, sa…" at bounding box center [526, 409] width 495 height 69
click at [339, 397] on textarea "Crispy, crinkle cut potato wedges, potato snack to serve with any sub, wrap, sa…" at bounding box center [526, 409] width 495 height 69
click at [334, 395] on textarea "Crispy, crinkle cut potato wedges, potato snack to serve with any sub, wrap, sa…" at bounding box center [526, 409] width 495 height 69
drag, startPoint x: 312, startPoint y: 379, endPoint x: 435, endPoint y: 374, distance: 123.4
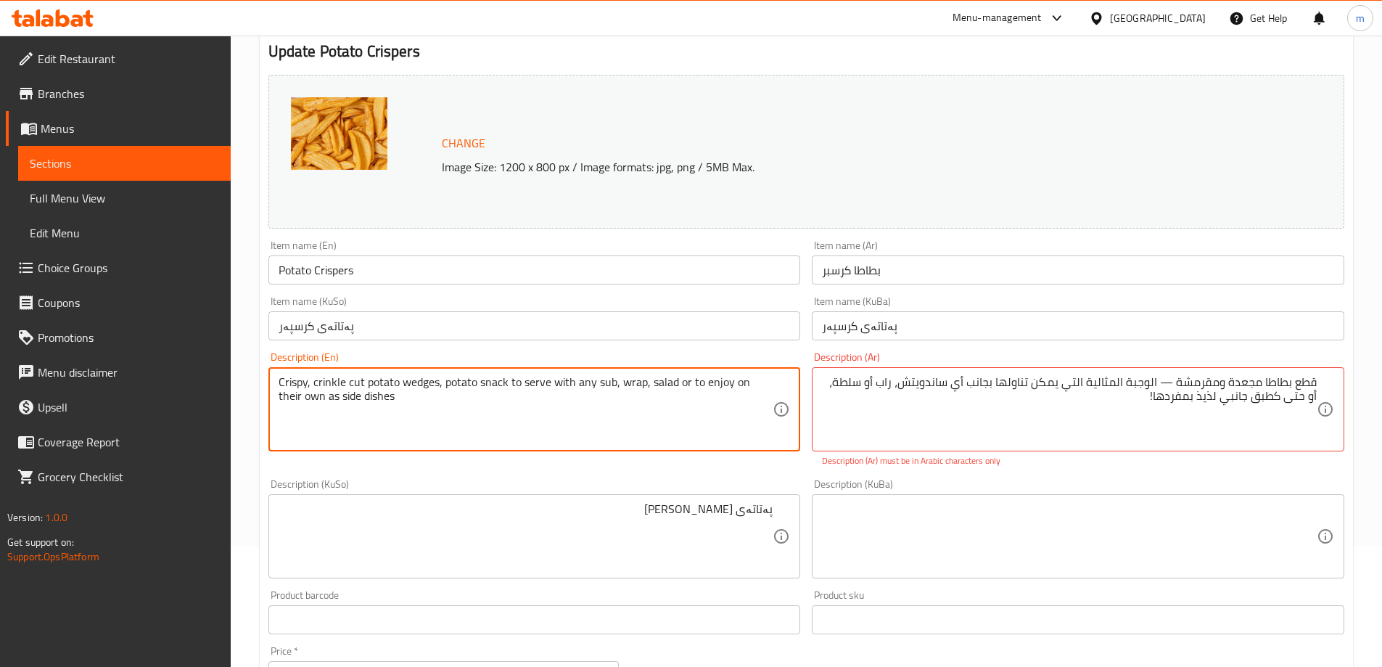
click at [435, 375] on textarea "Crispy, crinkle cut potato wedges, potato snack to serve with any sub, wrap, sa…" at bounding box center [526, 409] width 495 height 69
click at [459, 400] on textarea "Crispy, crinkle cut potato wedges, potato snack to serve with any sub, wrap, sa…" at bounding box center [526, 409] width 495 height 69
type textarea "Crispy, crinkle-cut potato wedges — the perfect potato snack to pair with any s…"
drag, startPoint x: 484, startPoint y: 398, endPoint x: 445, endPoint y: 379, distance: 43.5
click at [349, 379] on textarea "Crispy, crinkle-cut potato wedges" at bounding box center [526, 409] width 495 height 69
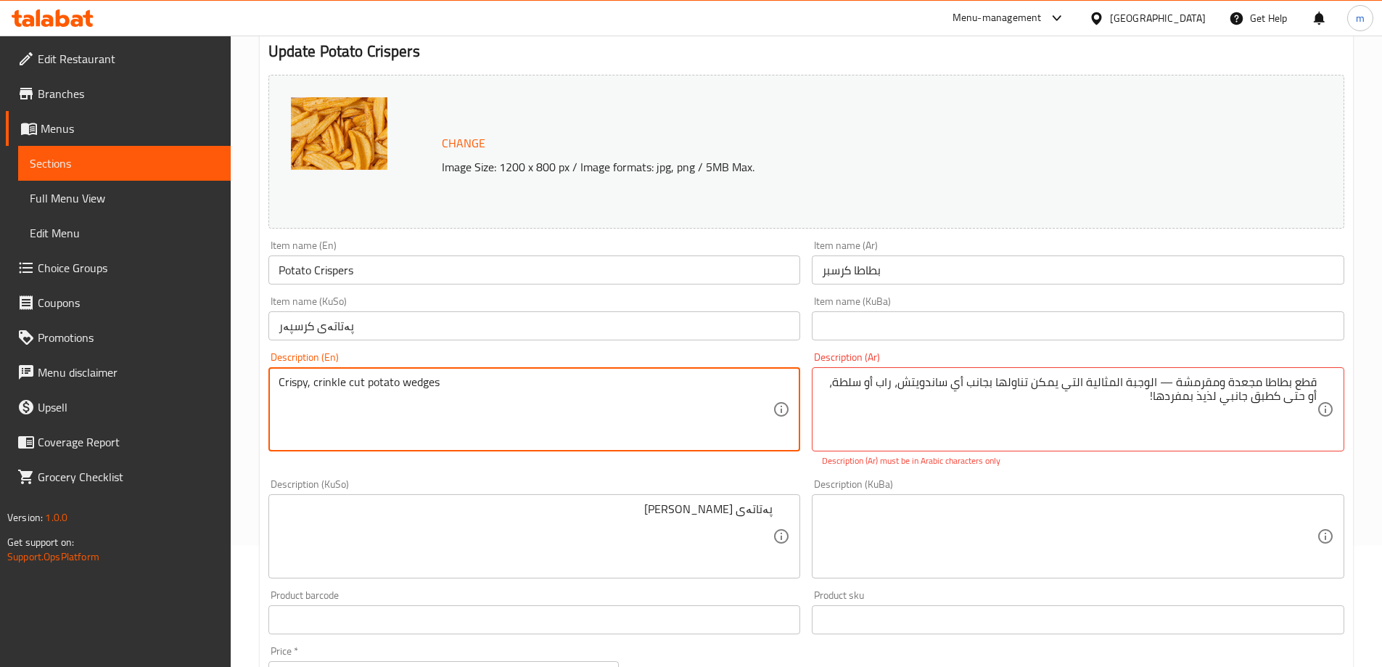
click at [309, 382] on textarea "Crispy, crinkle cut potato wedges" at bounding box center [526, 409] width 495 height 69
type textarea "Crispy and crinkle cut potato wedges"
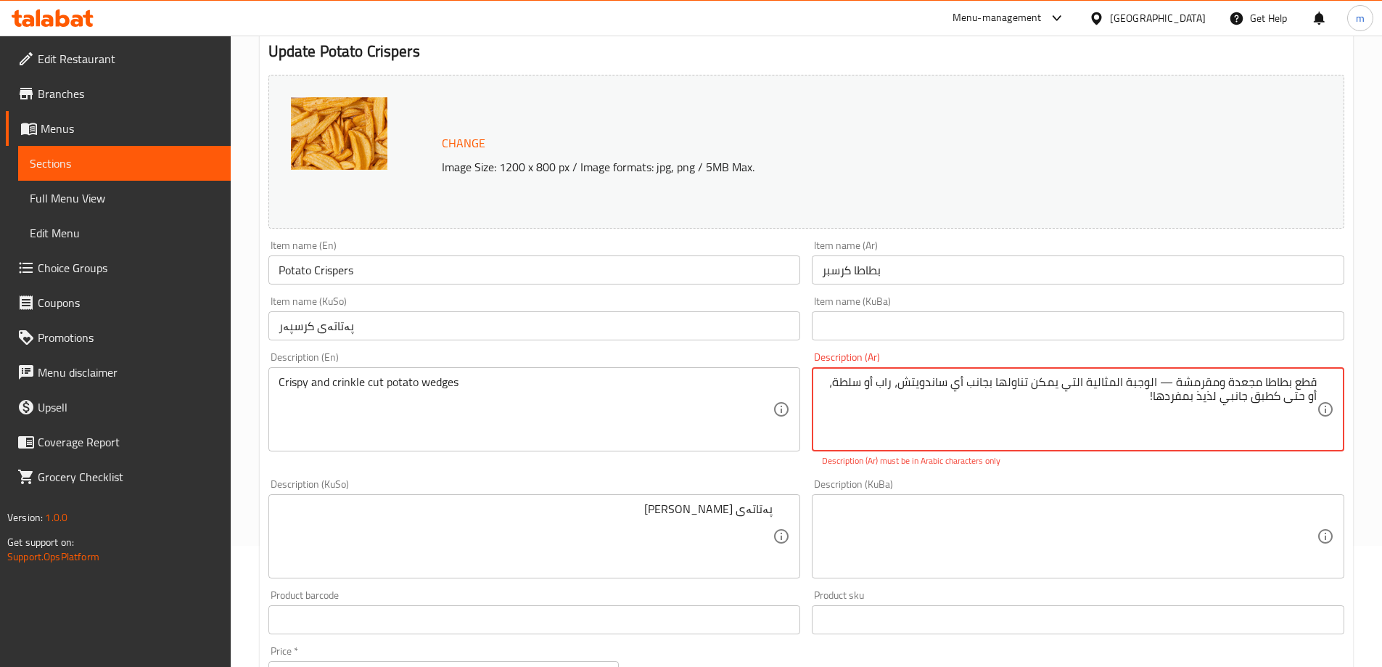
drag, startPoint x: 1172, startPoint y: 378, endPoint x: 1161, endPoint y: 395, distance: 20.5
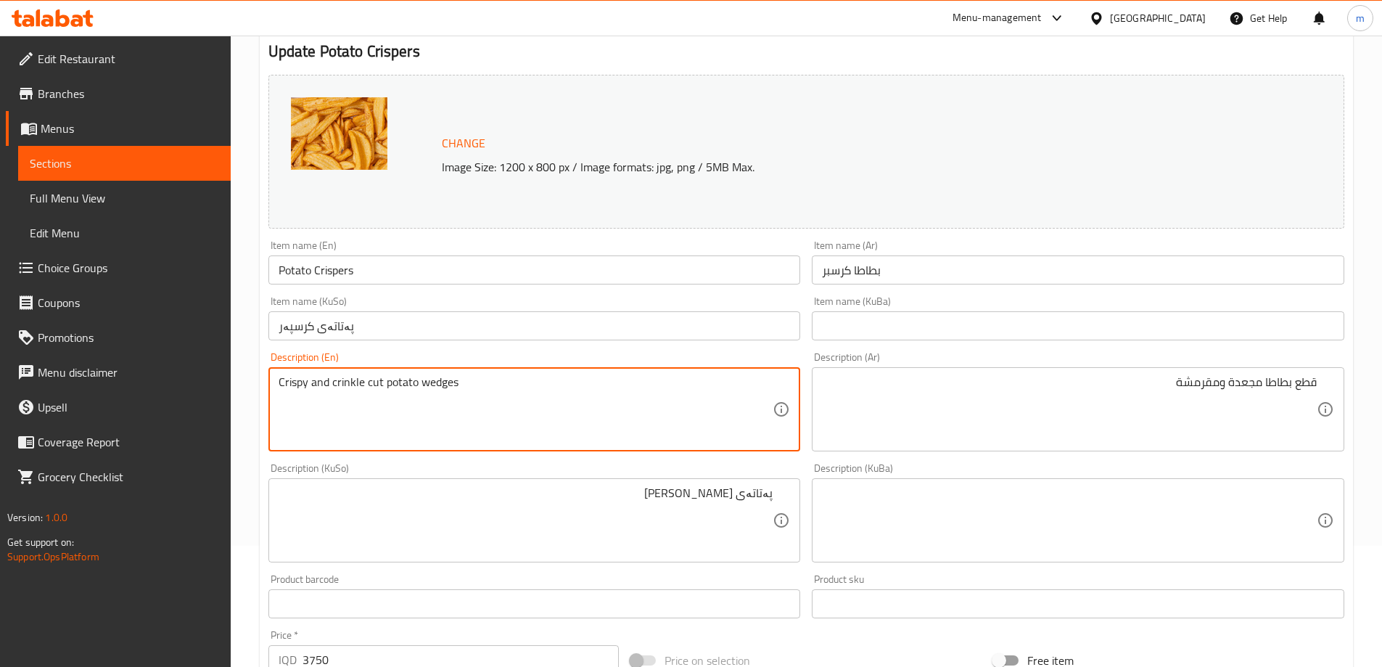
click at [417, 384] on textarea "Crispy and crinkle cut potato wedges" at bounding box center [526, 409] width 495 height 69
drag, startPoint x: 476, startPoint y: 384, endPoint x: 385, endPoint y: 379, distance: 90.9
click at [421, 377] on textarea "Crispy and crinkle cut potato wedges" at bounding box center [526, 409] width 495 height 69
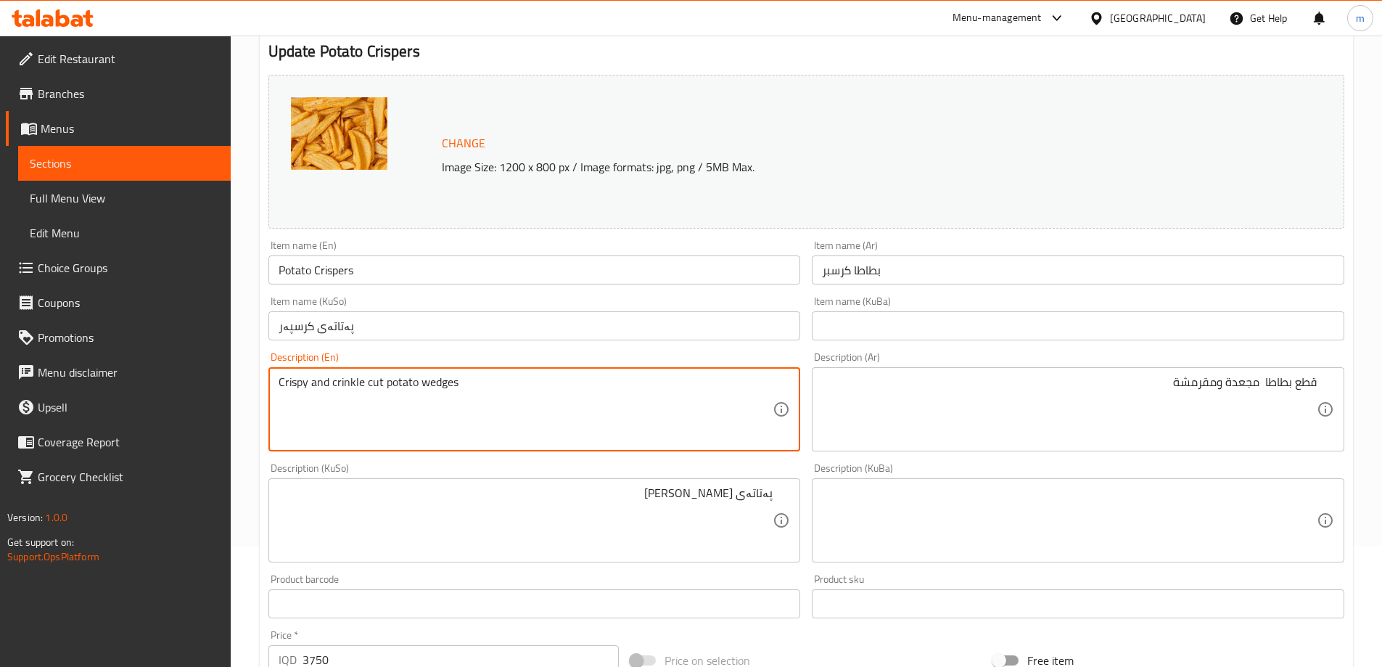
click at [429, 383] on textarea "Crispy and crinkle cut potato wedges" at bounding box center [526, 409] width 495 height 69
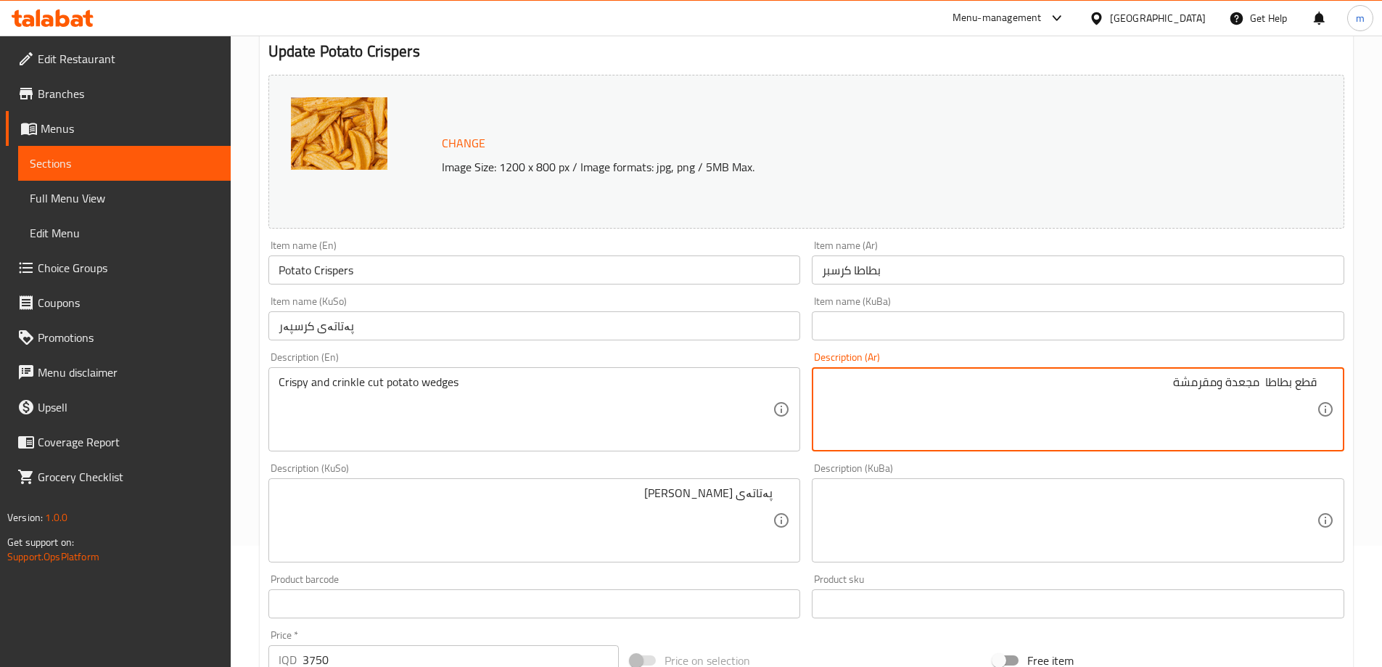
click at [1261, 378] on textarea "قطع بطاطا مجعدة ومقرمشة" at bounding box center [1069, 409] width 495 height 69
paste textarea "ويدجز"
click at [1197, 382] on textarea "قطع بطاطا ويدجز مجعدة ومقرمشة" at bounding box center [1069, 409] width 495 height 69
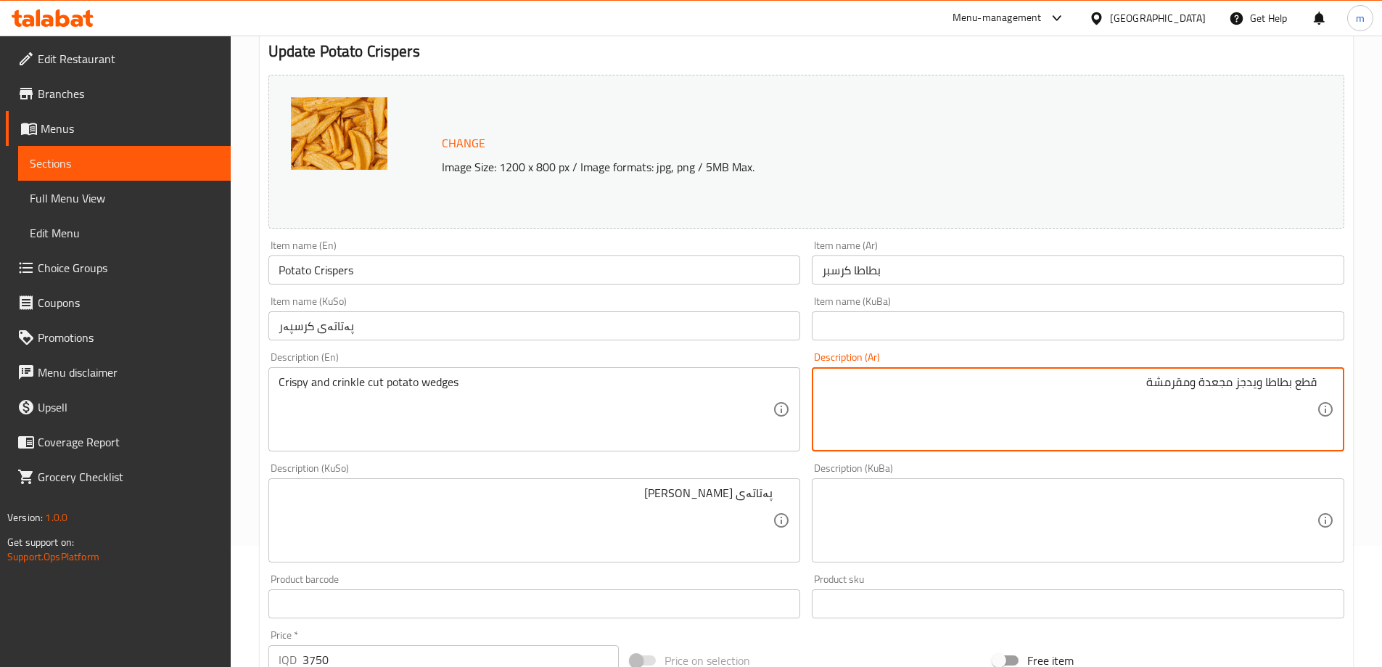
type textarea "قطع بطاطا ويدجز مجعدة ومقرمشة"
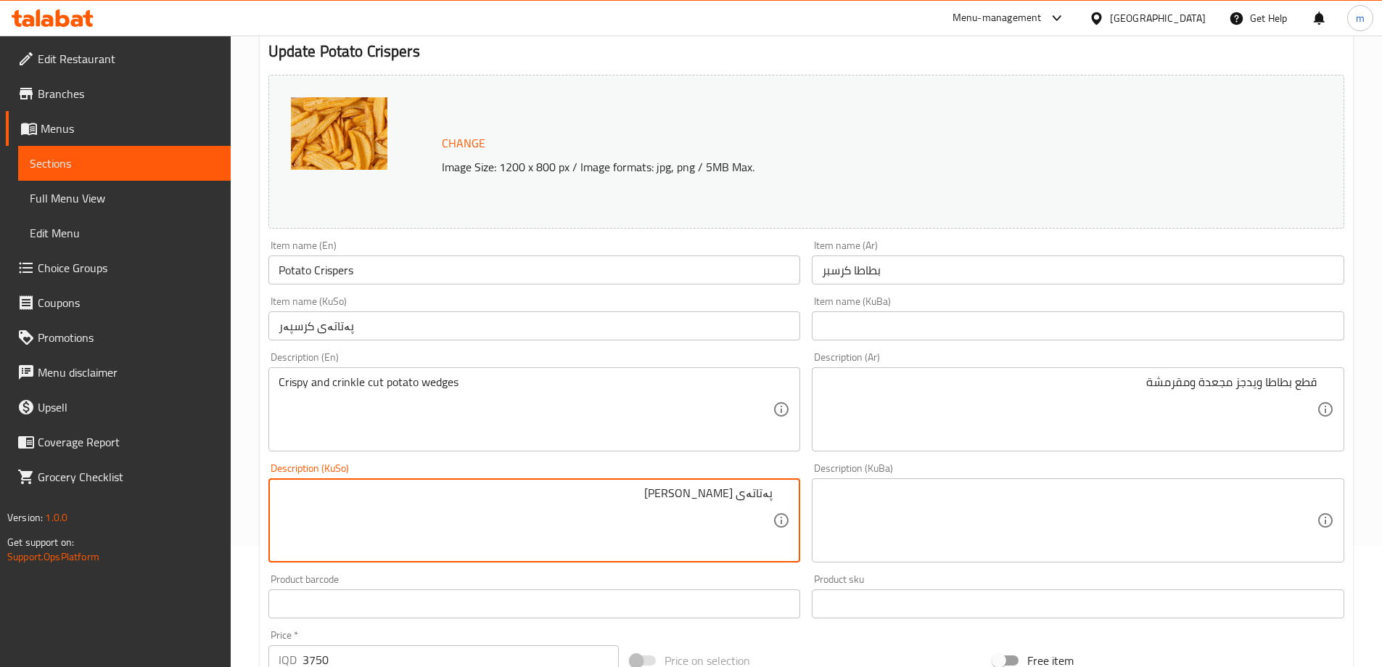
click at [671, 500] on textarea "پەتاتەی [PERSON_NAME]" at bounding box center [526, 520] width 495 height 69
paste textarea "قطع بطاطا ويدجز مجعدة ومقرمشة"
paste textarea "ویدجز"
click at [1212, 386] on textarea "قطع بطاطا ويدجز مجعدة ومقرمشة" at bounding box center [1069, 409] width 495 height 69
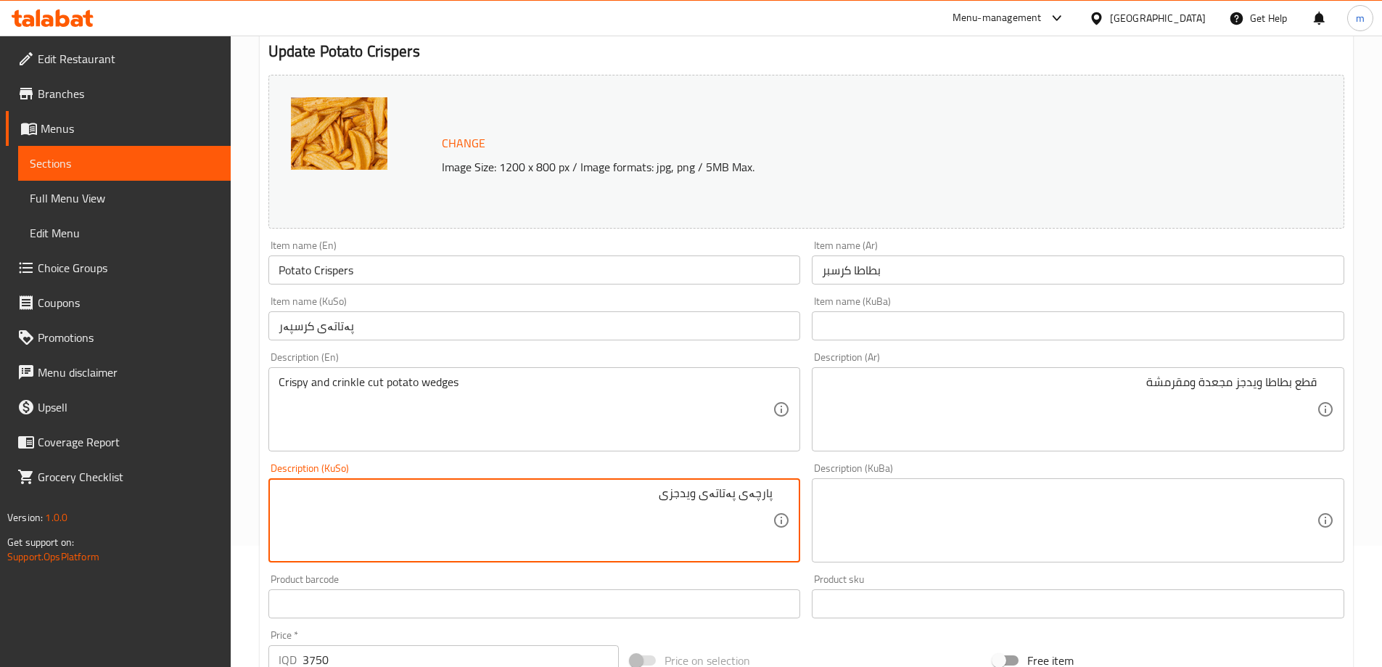
paste textarea "کێرلی"
type textarea "پارچەی پەتاتەی ویدجزی کێرلی و کریسپی"
click at [809, 458] on div "Description (KuBa) Description (KuBa)" at bounding box center [1078, 512] width 544 height 111
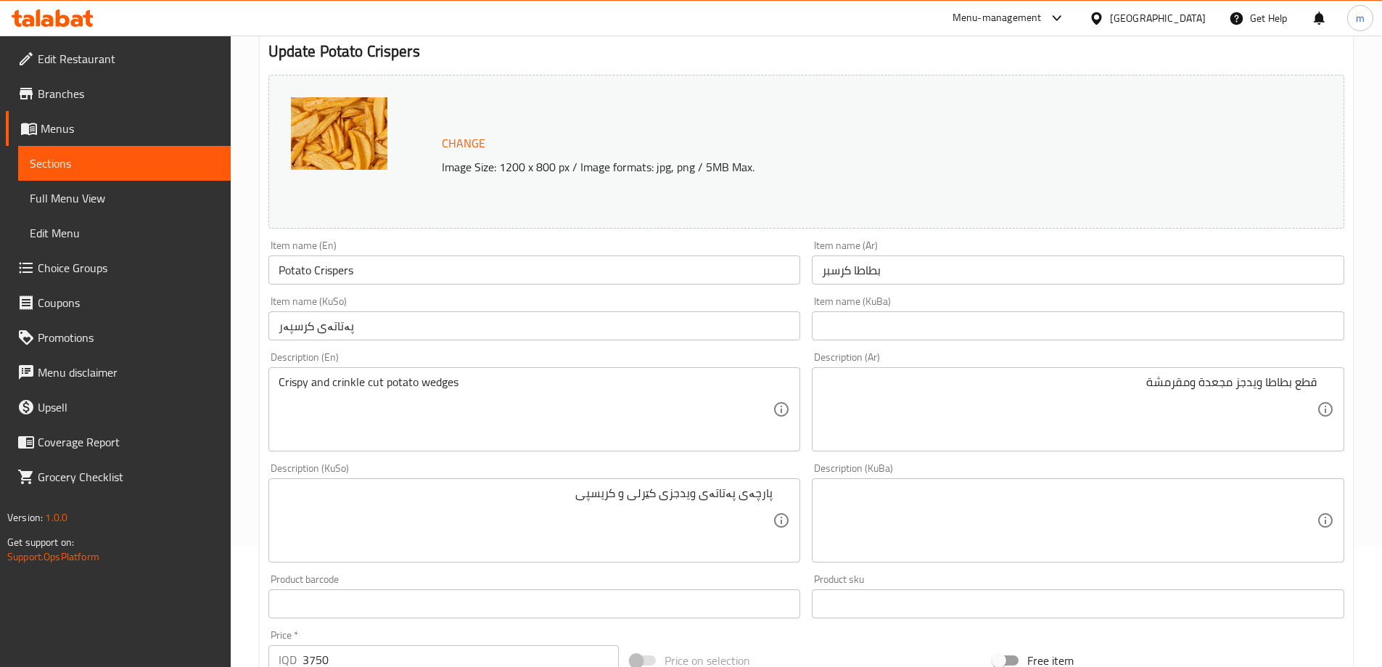
click at [733, 484] on div "پارچەی پەتاتەی ویدجزی کێرلی و کریسپی Description (KuSo)" at bounding box center [534, 520] width 532 height 84
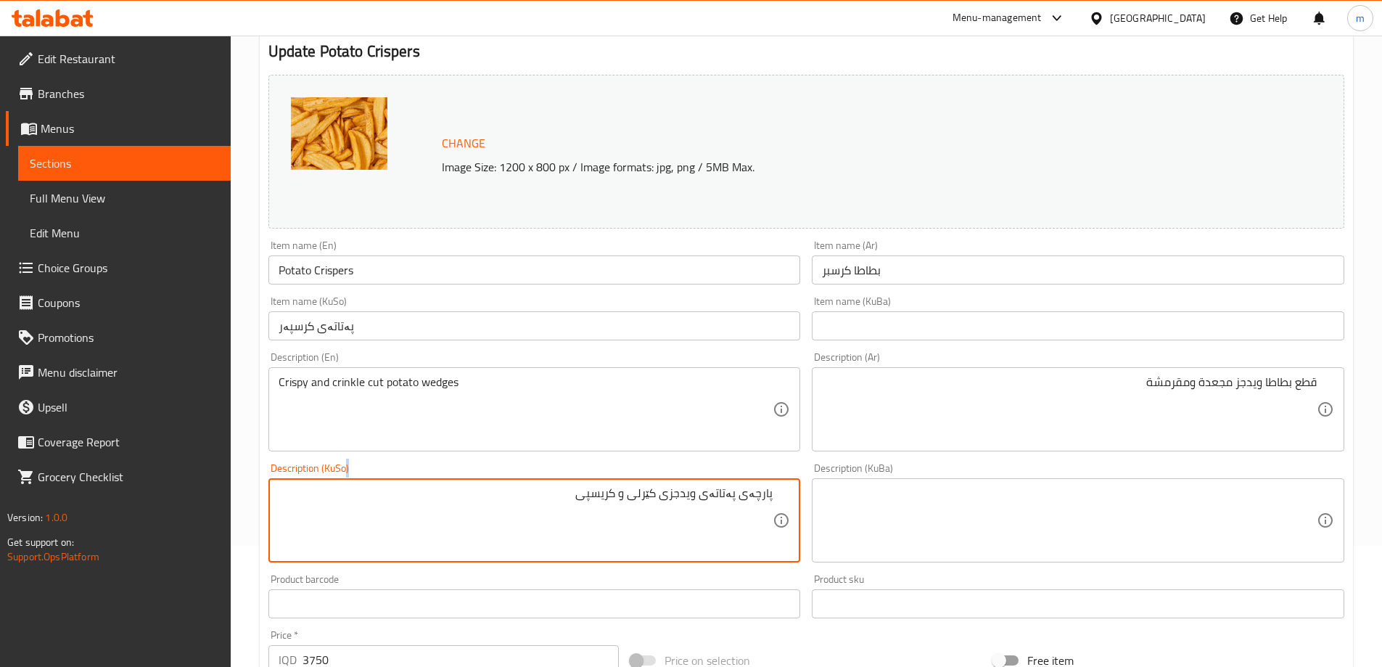
click at [733, 484] on div "پارچەی پەتاتەی ویدجزی کێرلی و کریسپی Description (KuSo)" at bounding box center [534, 520] width 532 height 84
click at [700, 495] on textarea "پارچەی پەتاتەی ویدجزی کێرلی و کریسپی" at bounding box center [526, 520] width 495 height 69
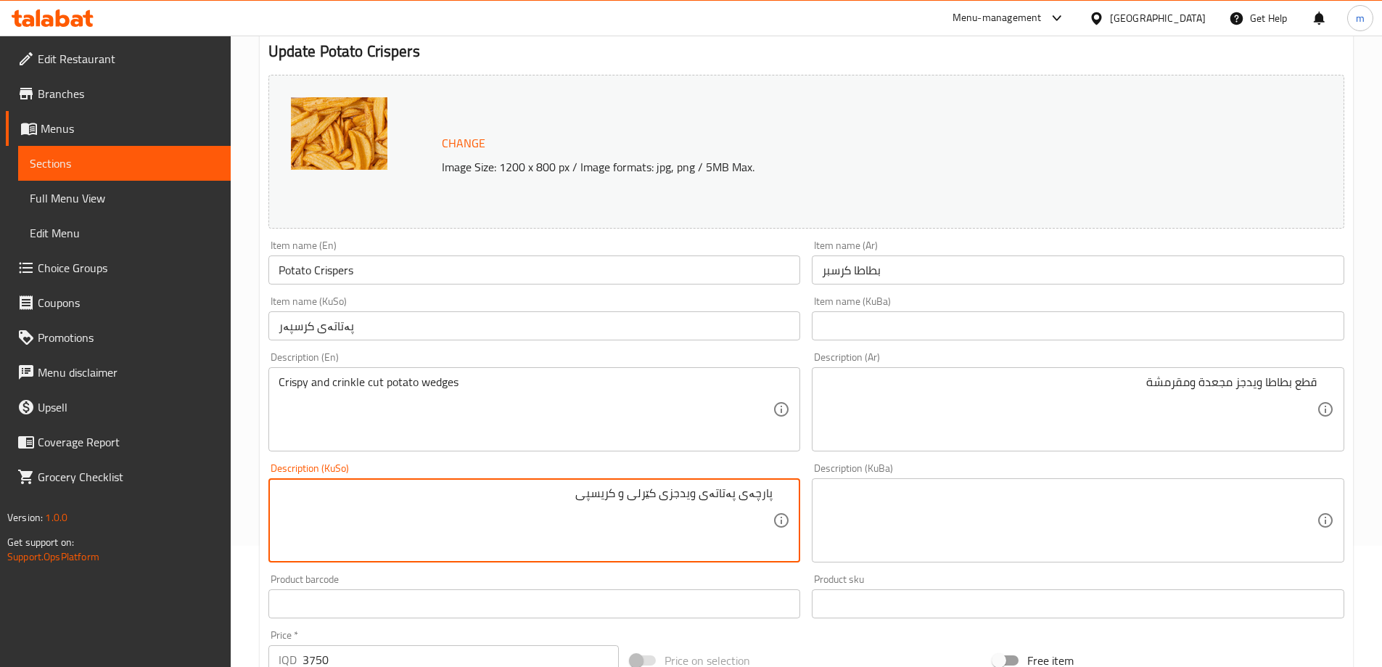
click at [700, 495] on textarea "پارچەی پەتاتەی ویدجزی کێرلی و کریسپی" at bounding box center [526, 520] width 495 height 69
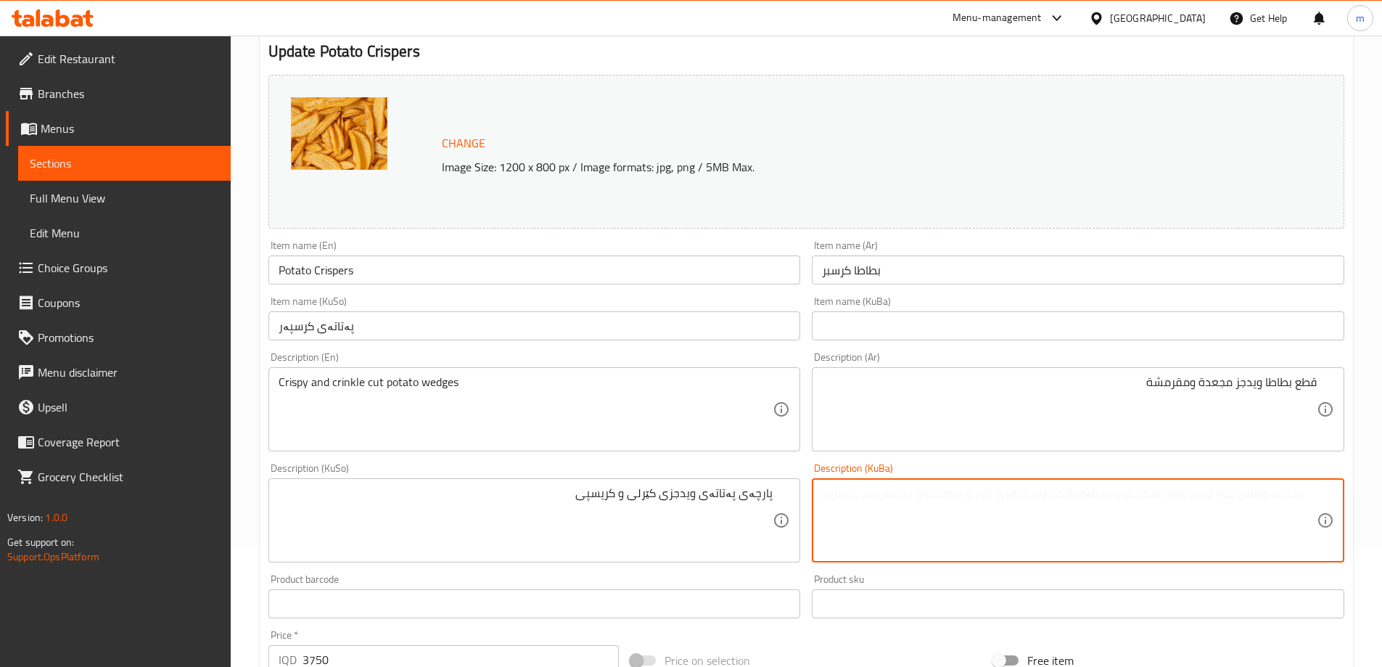
click at [898, 500] on textarea at bounding box center [1069, 520] width 495 height 69
paste textarea "پارچەی پەتاتەی ویدجزی کێرلی و کریسپی"
type textarea "پارچەی پەتاتەی ویدجزی کێرلی و کریسپی"
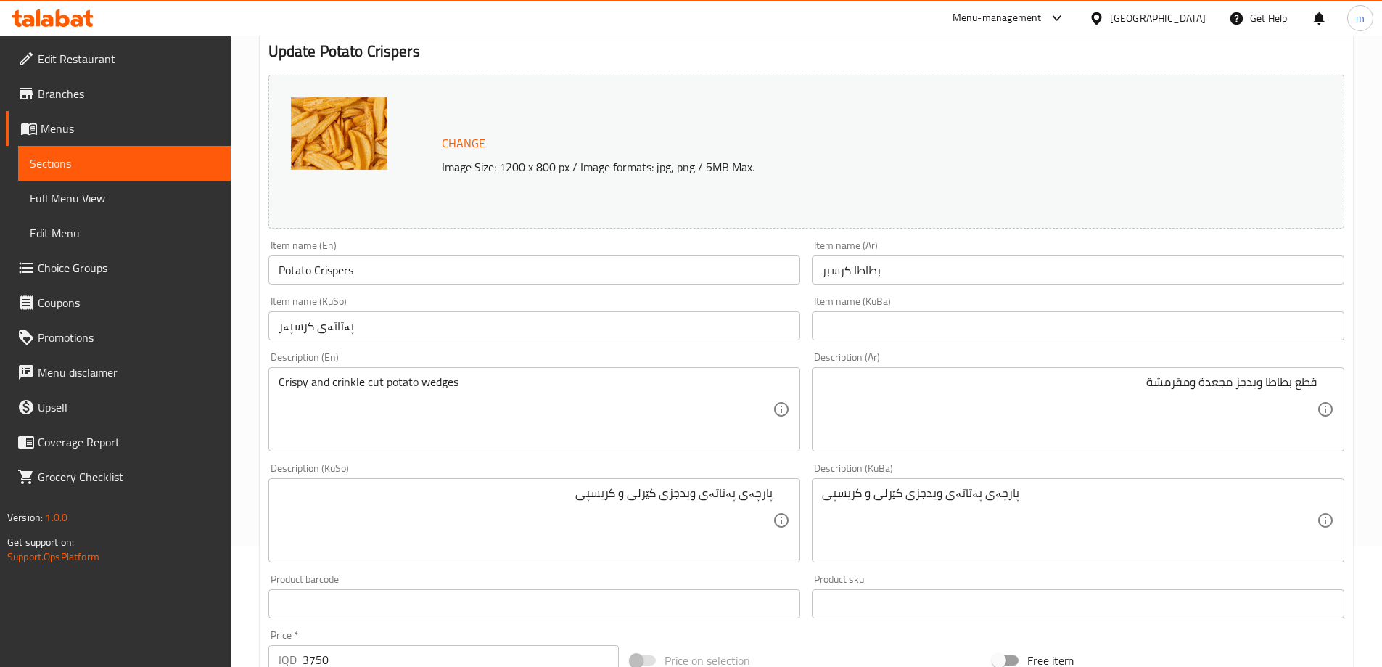
click at [804, 461] on div "Description (KuSo) پارچەی پەتاتەی ویدجزی کێرلی و کریسپی Description (KuSo)" at bounding box center [535, 512] width 544 height 111
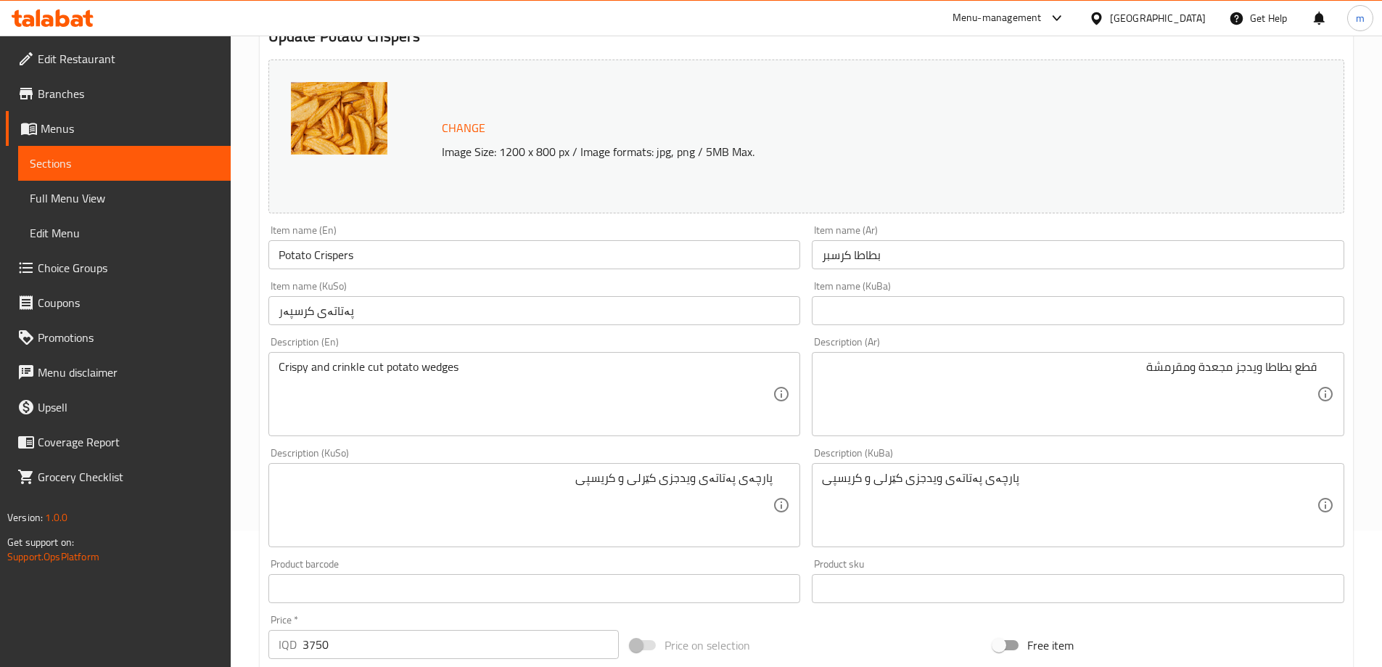
scroll to position [62, 0]
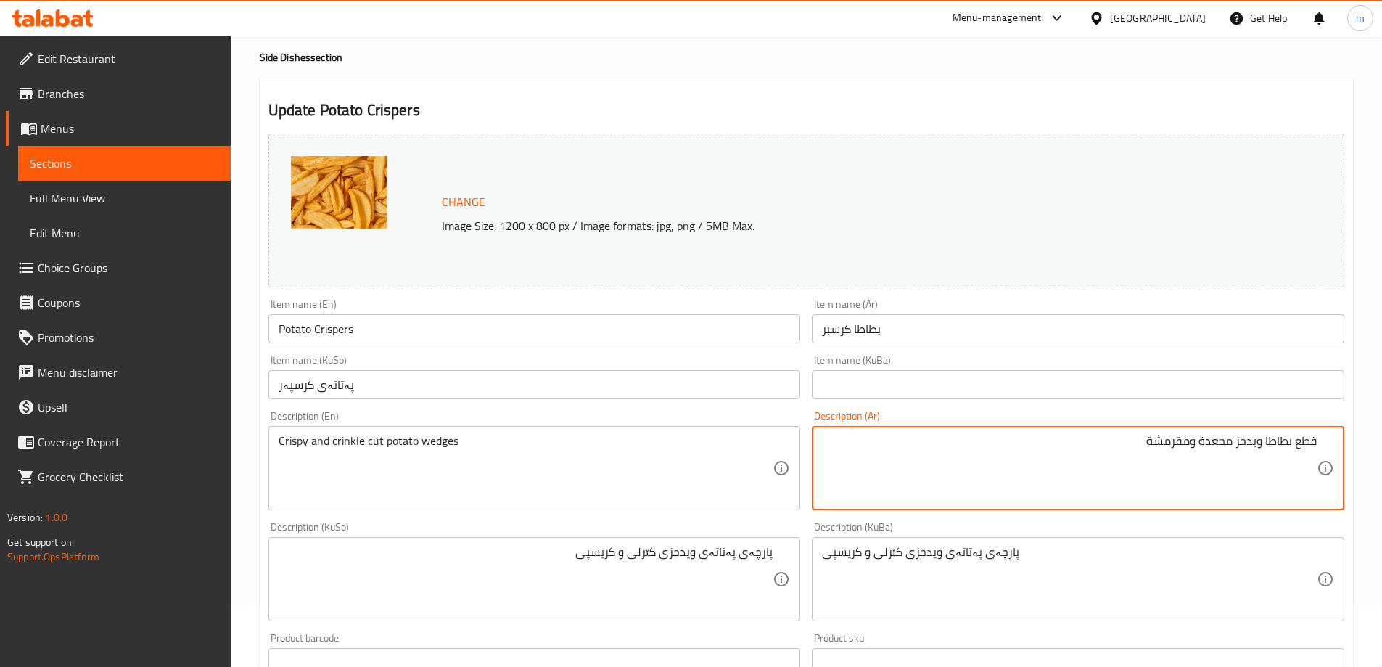
click at [1248, 447] on textarea "قطع بطاطا ويدجز مجعدة ومقرمشة" at bounding box center [1069, 468] width 495 height 69
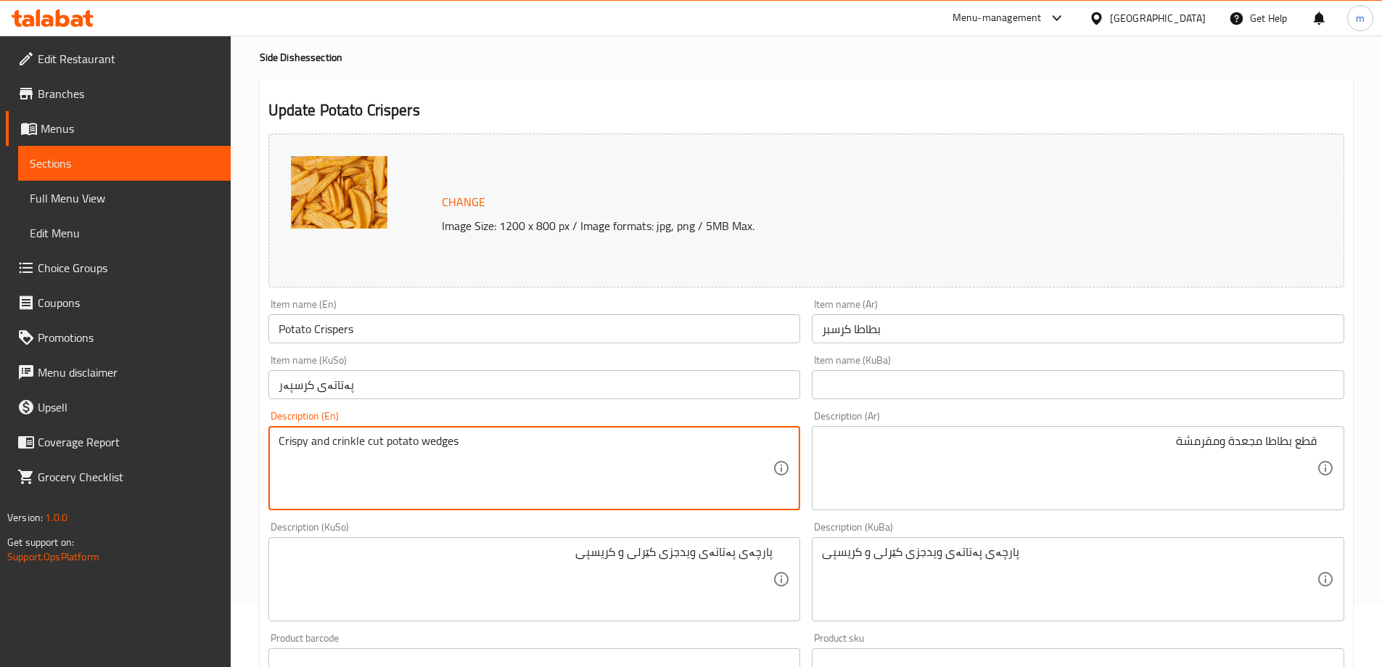
drag, startPoint x: 331, startPoint y: 437, endPoint x: 381, endPoint y: 437, distance: 49.3
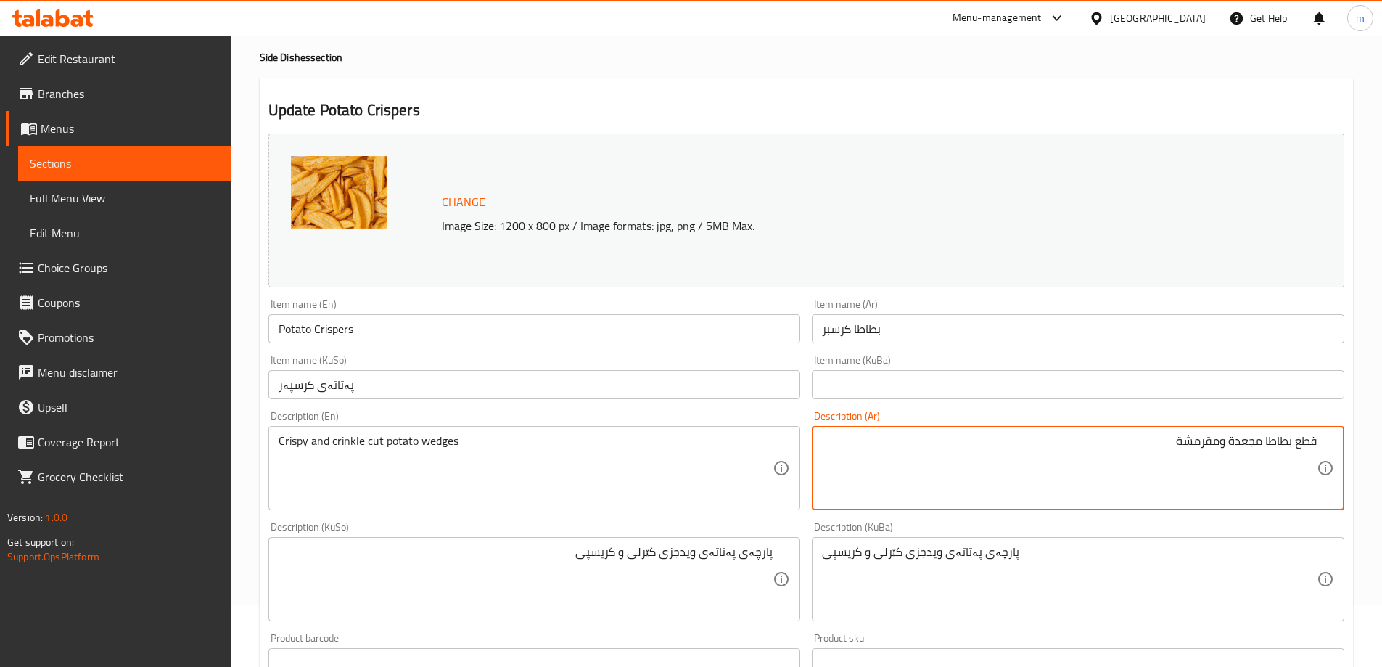
drag, startPoint x: 1294, startPoint y: 438, endPoint x: 1318, endPoint y: 432, distance: 24.8
click at [1318, 432] on div "قطع بطاطا مجعدة ومقرمشة Description (Ar)" at bounding box center [1078, 468] width 532 height 84
click at [1285, 438] on textarea "بطاطا مجعدة ومقرمشة" at bounding box center [1069, 468] width 495 height 69
paste textarea "طع"
click at [1285, 435] on textarea "بطاطا قطع مجعدة ومقرمشة" at bounding box center [1069, 468] width 495 height 69
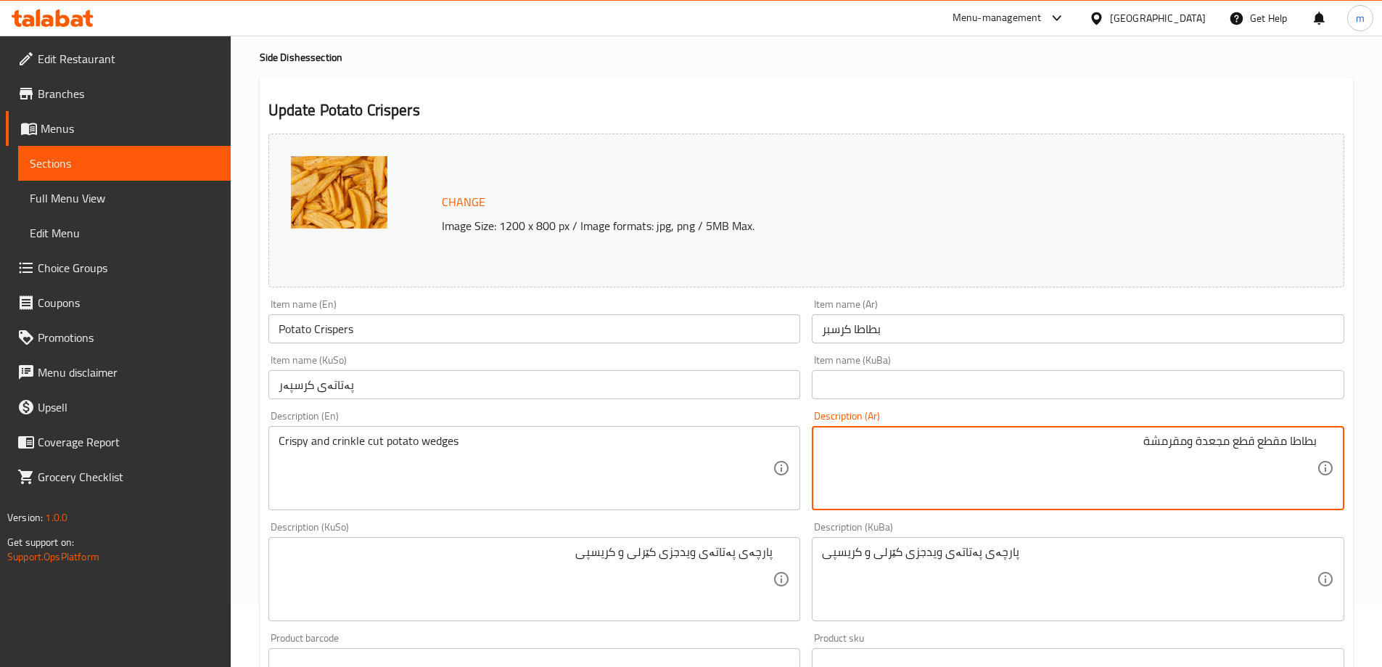
click at [1269, 445] on textarea "بطاطا مقطع قطع مجعدة ومقرمشة" at bounding box center [1069, 468] width 495 height 69
click at [1261, 446] on textarea "بطاطا مقطع قطع مجعدة ومقرمشة" at bounding box center [1069, 468] width 495 height 69
click at [1237, 436] on textarea "بطاطا مقطع قطع مجعدة ومقرمشة" at bounding box center [1069, 468] width 495 height 69
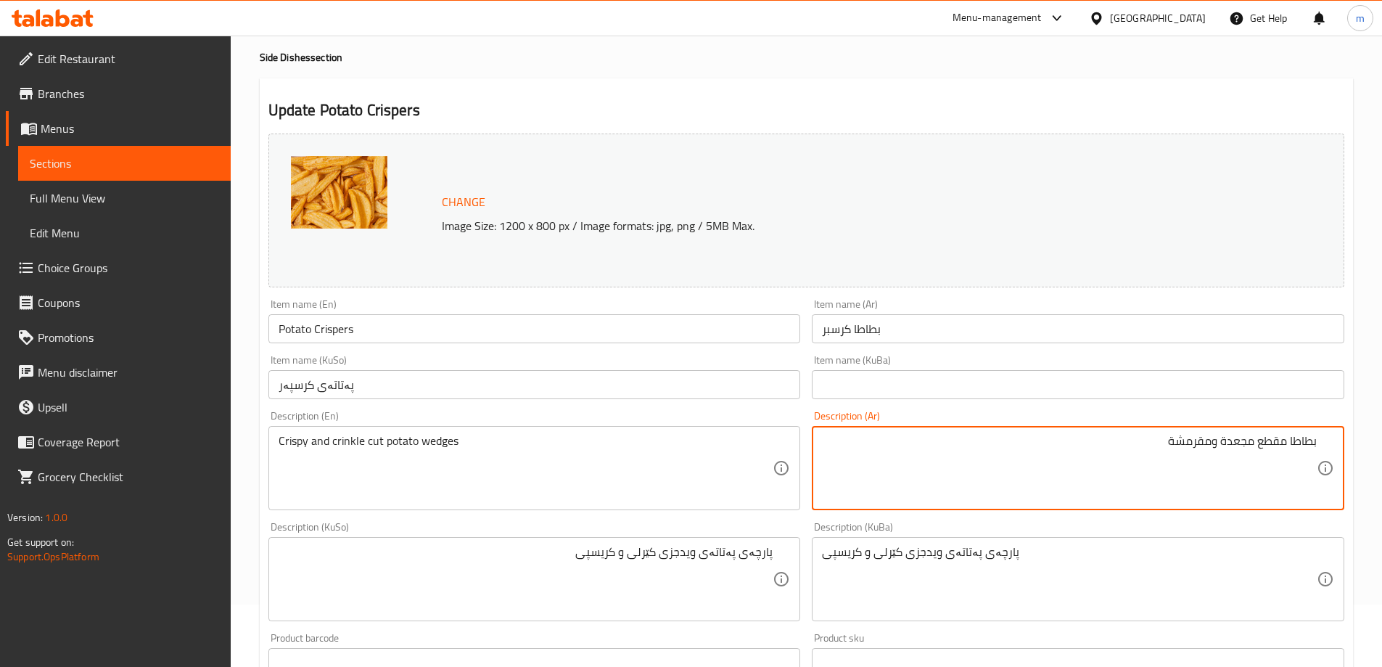
click at [1286, 439] on textarea "بطاطا مقطع مجعدة ومقرمشة" at bounding box center [1069, 468] width 495 height 69
paste textarea "ويدجز"
click at [1168, 466] on textarea "بطاطا ويدجز مقطع مجعدة ومقرمشة" at bounding box center [1069, 468] width 495 height 69
click at [1221, 448] on textarea "بطاطا ويدجز مقطع مجعدة ومقرمشة" at bounding box center [1069, 468] width 495 height 69
click at [1227, 450] on textarea "بطاطا ويدجز مقطع مجعدة ومقرمشة" at bounding box center [1069, 468] width 495 height 69
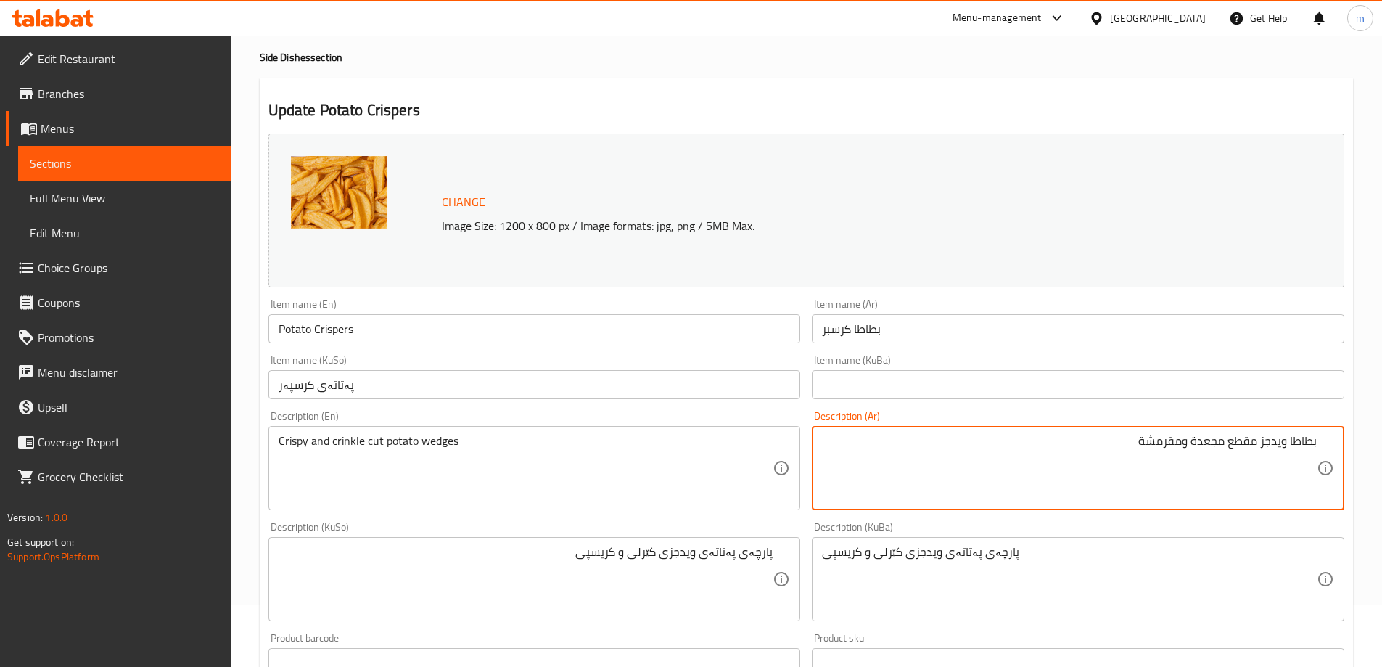
click at [1188, 437] on textarea "بطاطا ويدجز مقطع مجعدة ومقرمشة" at bounding box center [1069, 468] width 495 height 69
click at [1228, 442] on textarea "بطاطا ويدجز مقطع مجعدة ومقرمشة" at bounding box center [1069, 468] width 495 height 69
click at [1223, 444] on textarea "بطاطا ويدجز مقطع مجعدة ومقرمشة" at bounding box center [1069, 468] width 495 height 69
click at [1226, 445] on textarea "بطاطا ويدجز مقطع مجعدة ومقرمشة" at bounding box center [1069, 468] width 495 height 69
type textarea "بطاطا ويدجز مقطعة مجعدة ومقرمشة"
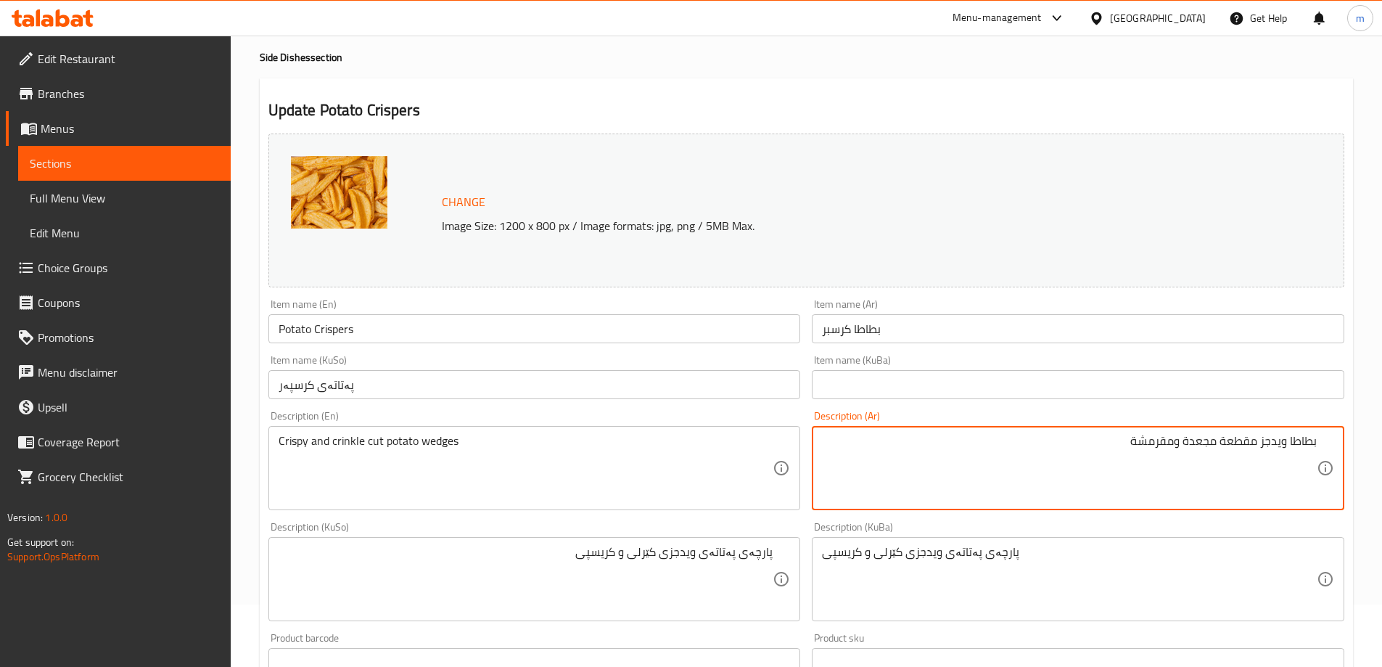
click at [1320, 409] on div "Description (Ar) بطاطا ويدجز مقطعة مجعدة ومقرمشة Description (Ar)" at bounding box center [1078, 460] width 544 height 111
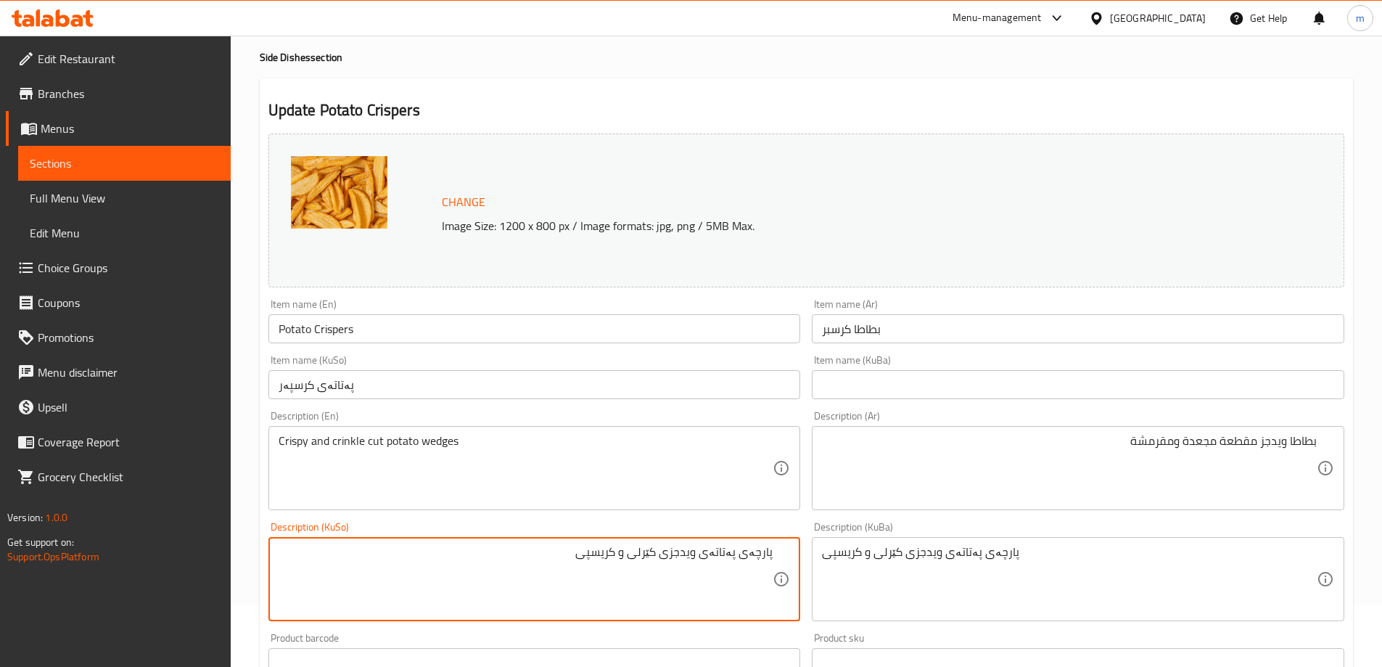
drag, startPoint x: 740, startPoint y: 553, endPoint x: 783, endPoint y: 552, distance: 42.8
click at [671, 551] on textarea "پەتاتەی ویدجزی کێرلی و کریسپی" at bounding box center [526, 579] width 495 height 69
click at [694, 551] on textarea "پەتاتەی ویدجزی کێرلی و کریسپی" at bounding box center [526, 579] width 495 height 69
click at [696, 555] on textarea "پەتاتەی ویدجزی کێرلی و کریسپی" at bounding box center [526, 579] width 495 height 69
paste textarea "پارچەکراو"
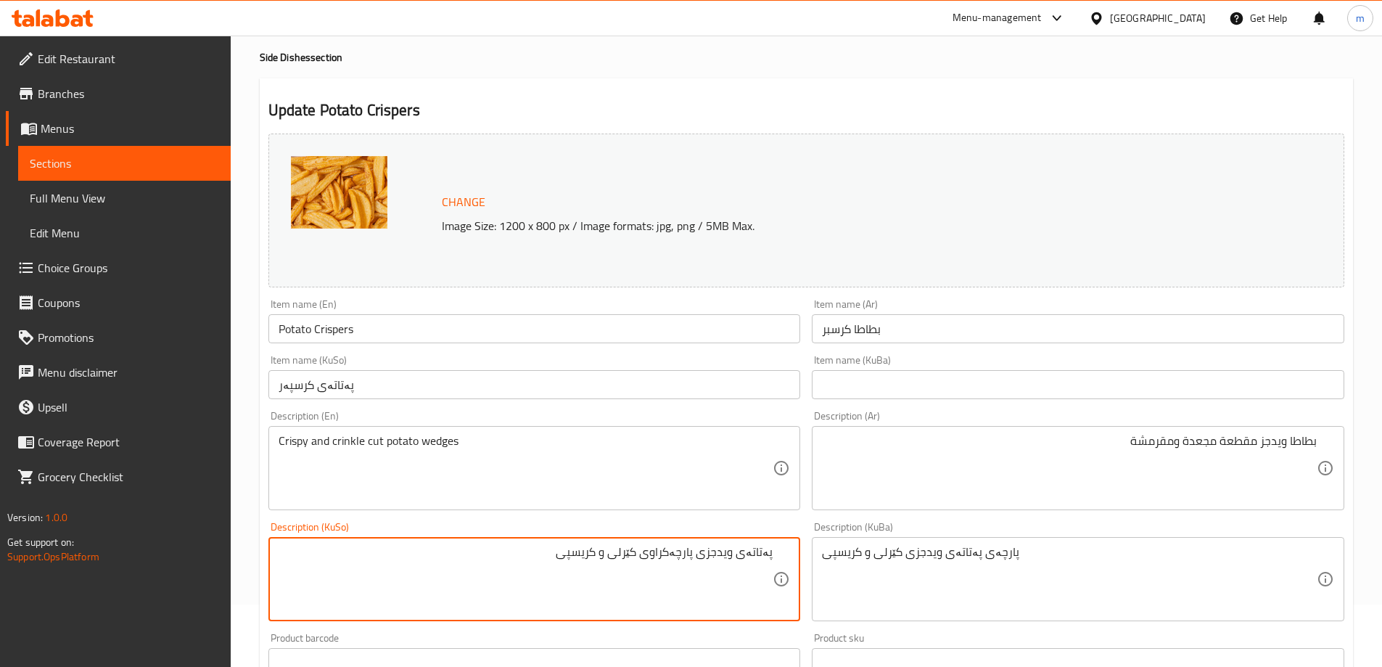
click at [1198, 435] on textarea "بطاطا ويدجز مقطعة مجعدة ومقرمشة" at bounding box center [1069, 468] width 495 height 69
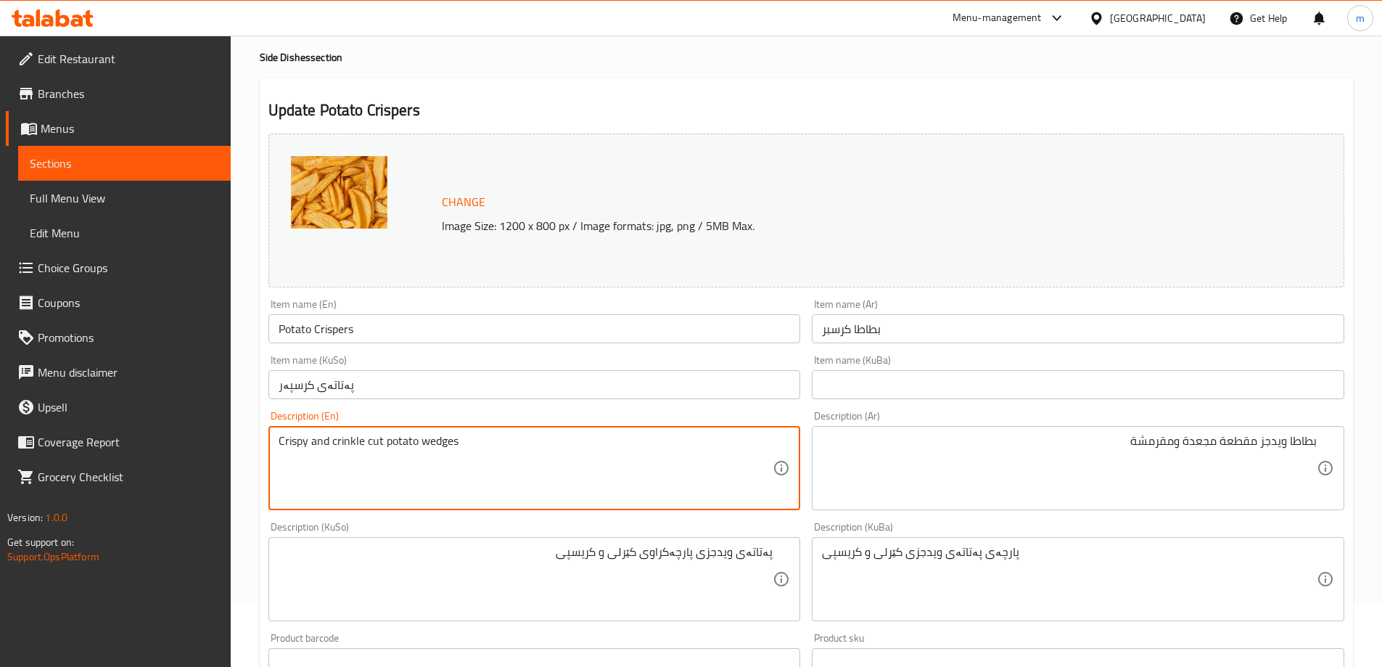
click at [343, 440] on textarea "Crispy and crinkle cut potato wedges" at bounding box center [526, 468] width 495 height 69
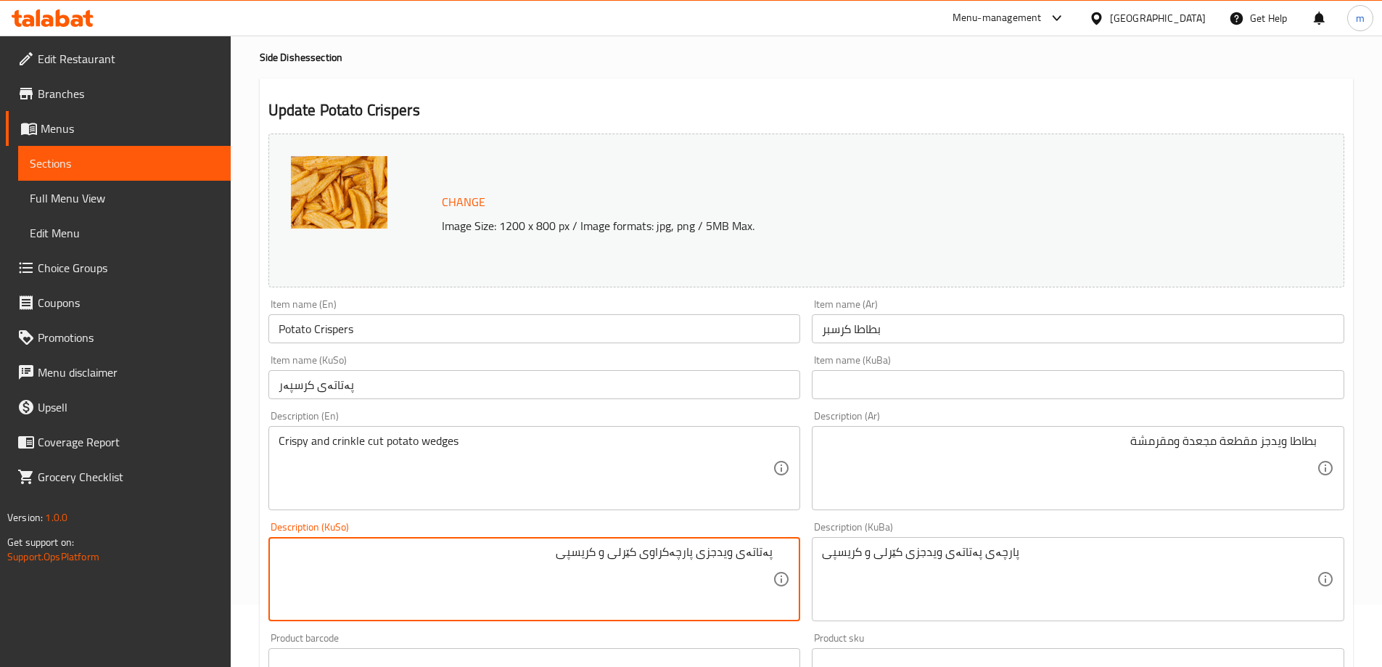
click at [633, 554] on textarea "پەتاتەی ویدجزی پارچەکراوی کێرلی و کریسپی" at bounding box center [526, 579] width 495 height 69
click at [706, 566] on textarea "پەتاتەی ویدجزی پارچەکراوی کرینکڵ و کریسپی" at bounding box center [526, 579] width 495 height 69
type textarea "پەتاتەی ویدجزی پارچەکراوی کرینکڵ و کریسپی"
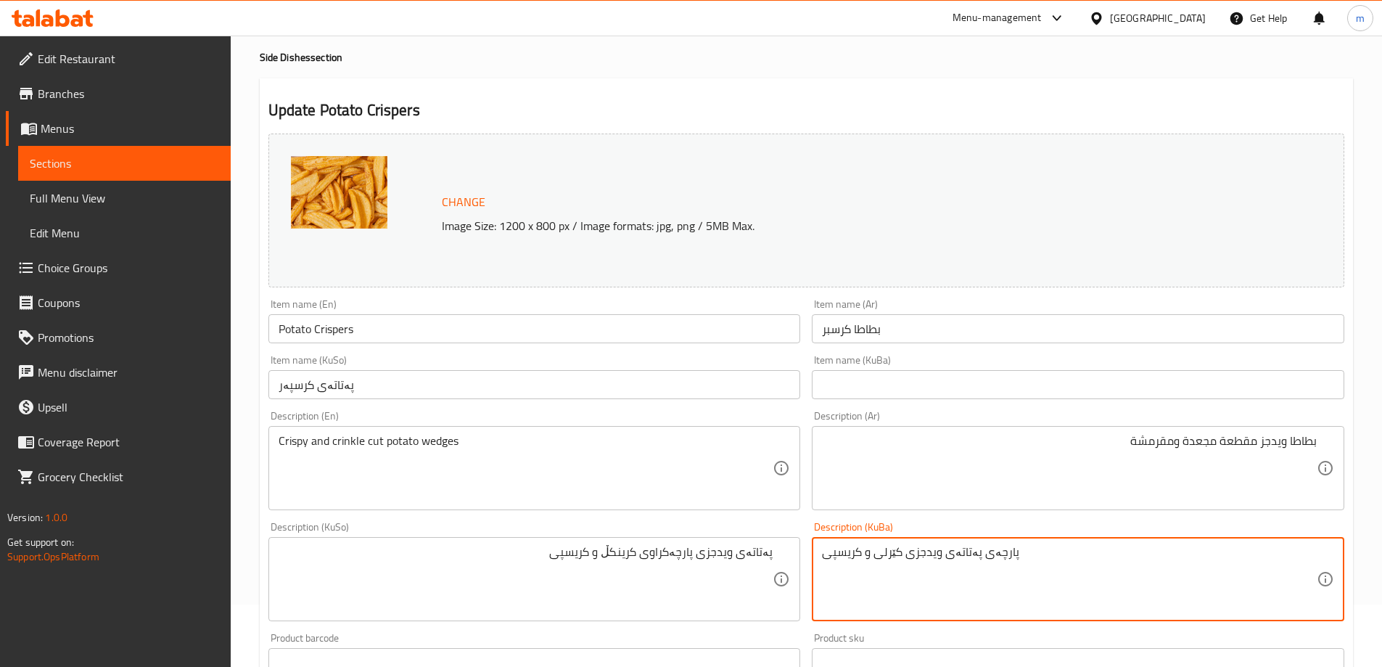
paste textarea "پەتاتەی ویدجزی پارچەکراوی کرینکڵ و کریسپی"
paste textarea "ەتاتەی ویدجزی پارچەکراوی کرینکڵ"
type textarea "پەتاتەی ویدجزی پارچەکراوی کرینکڵ و کریسپی"
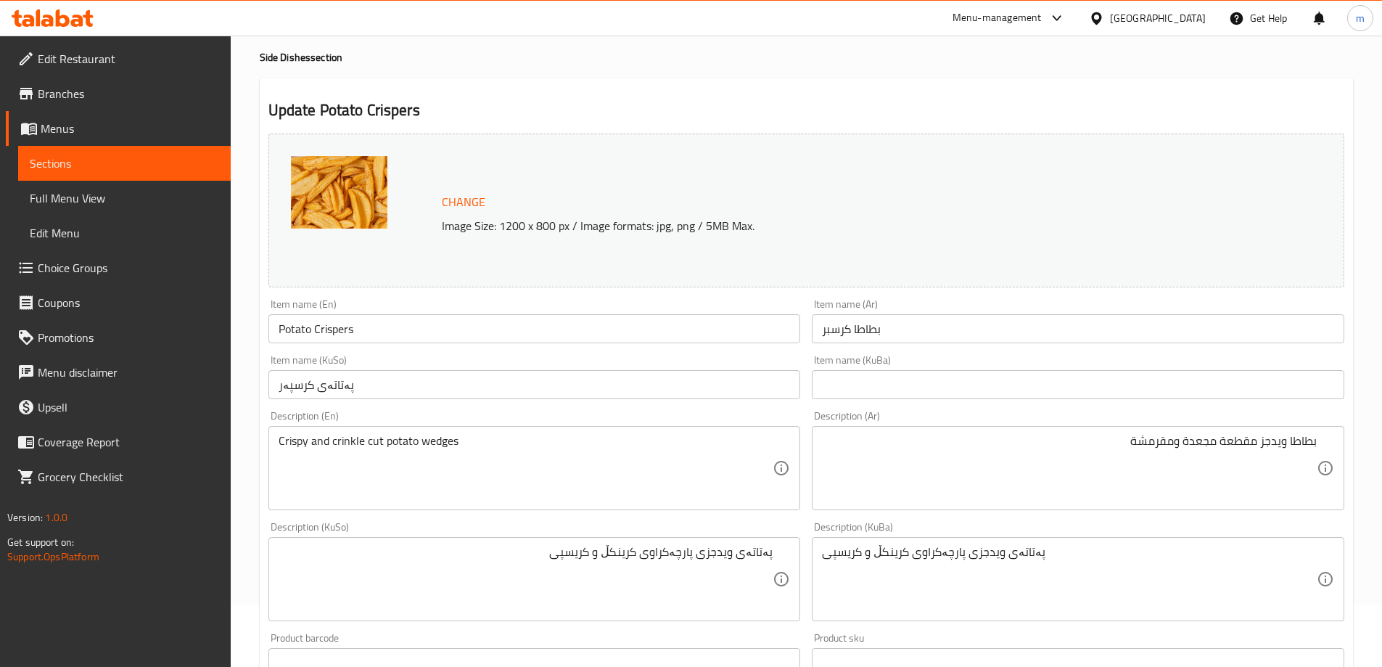
click at [809, 530] on div "Description (KuBa) پەتاتەی ویدجزی پارچەکراوی کرینکڵ و کریسپی Description (KuBa)" at bounding box center [1078, 571] width 544 height 111
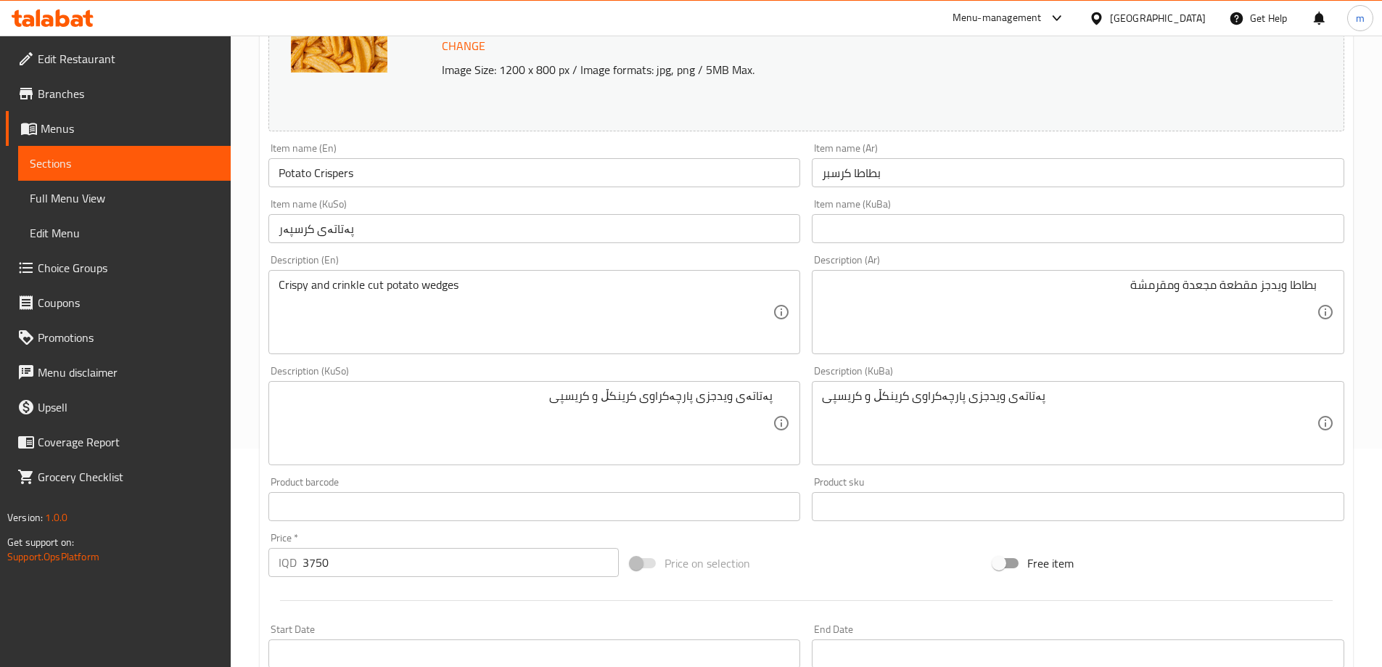
scroll to position [184, 0]
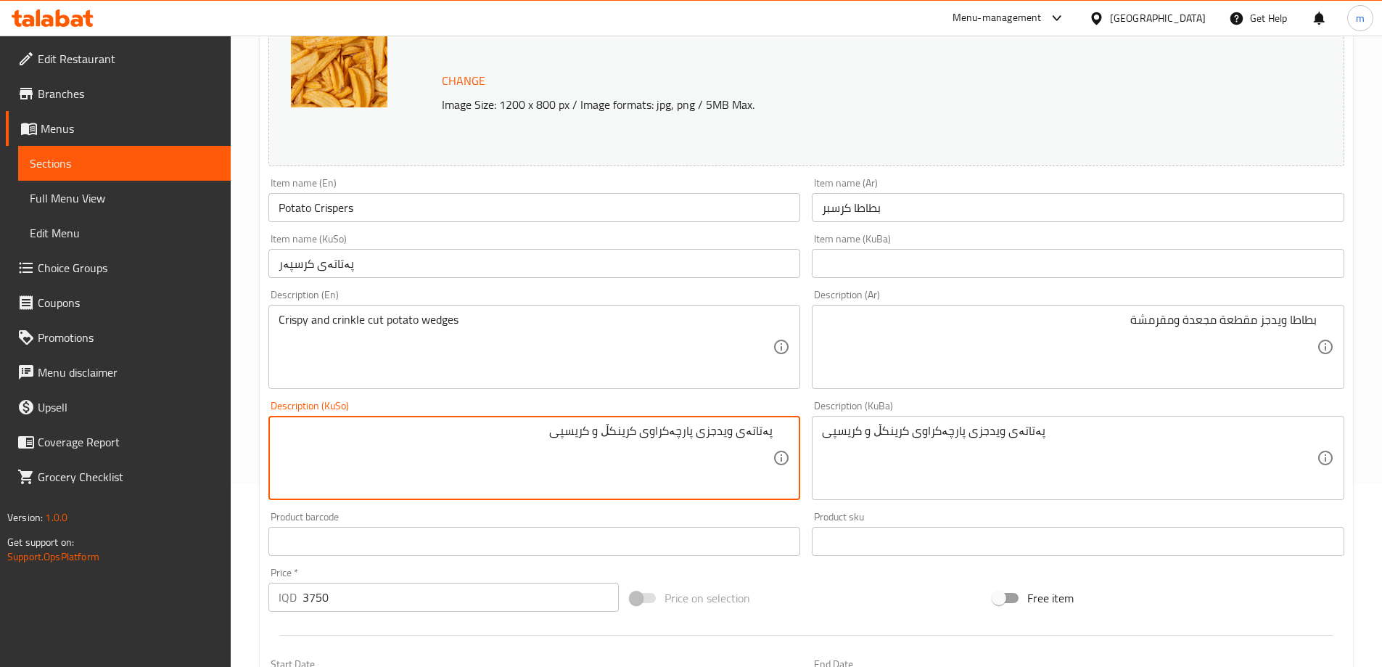
click at [806, 404] on div "Description (KuBa) پەتاتەی ویدجزی پارچەکراوی کرینکڵ و کریسپی Description (KuBa)" at bounding box center [1078, 450] width 544 height 111
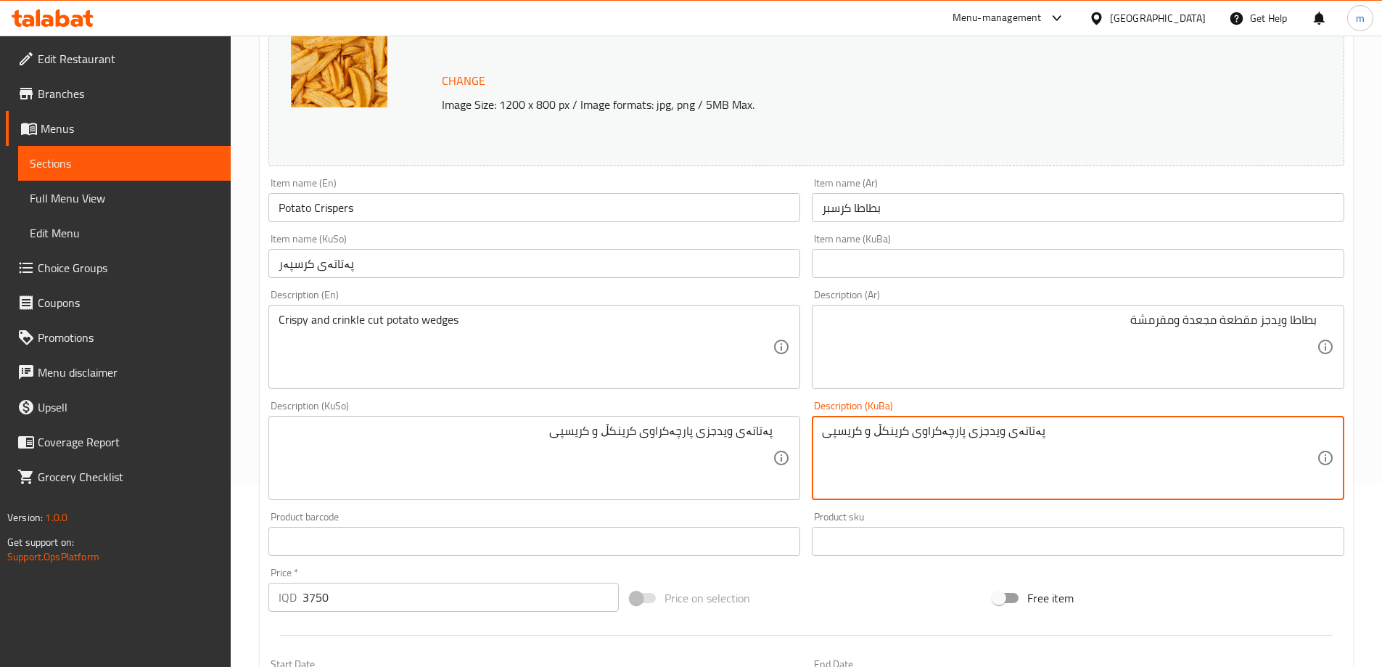
click at [808, 400] on div "Description (KuBa) پەتاتەی ویدجزی پارچەکراوی کرینکڵ و کریسپی Description (KuBa)" at bounding box center [1078, 450] width 544 height 111
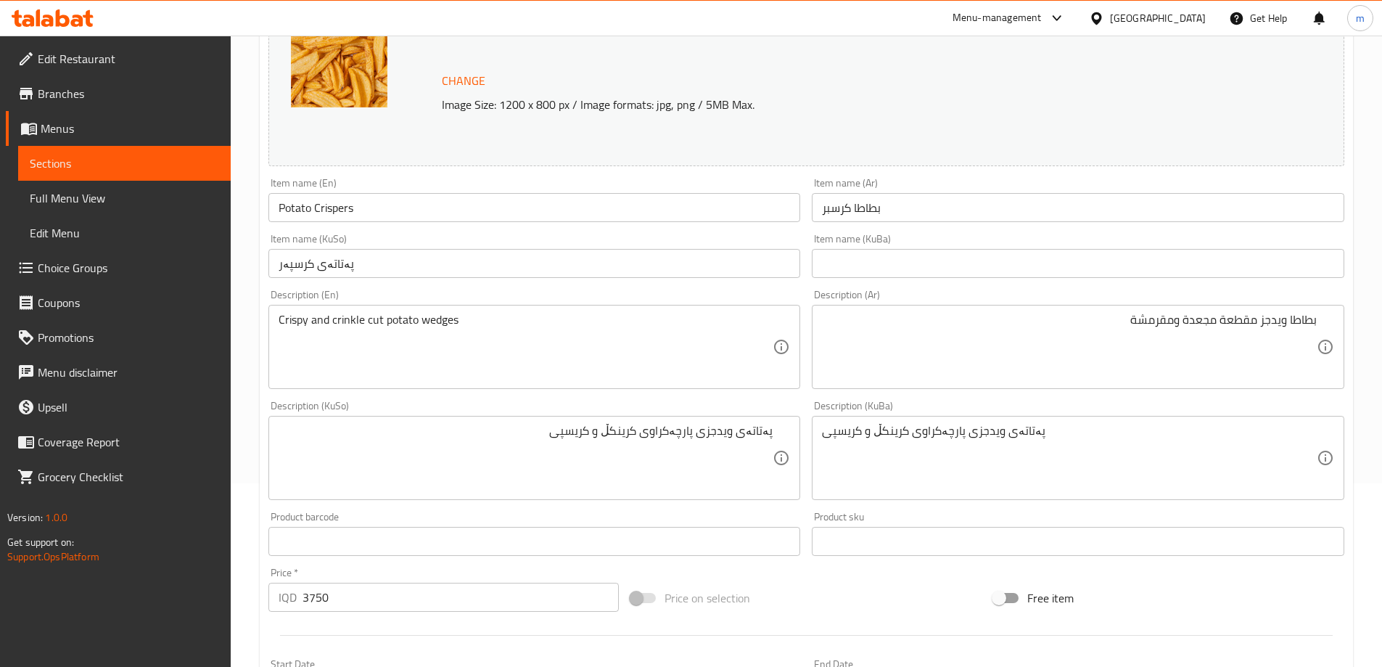
click at [807, 236] on div "Item name (KuBa) Item name (KuBa)" at bounding box center [1078, 256] width 544 height 56
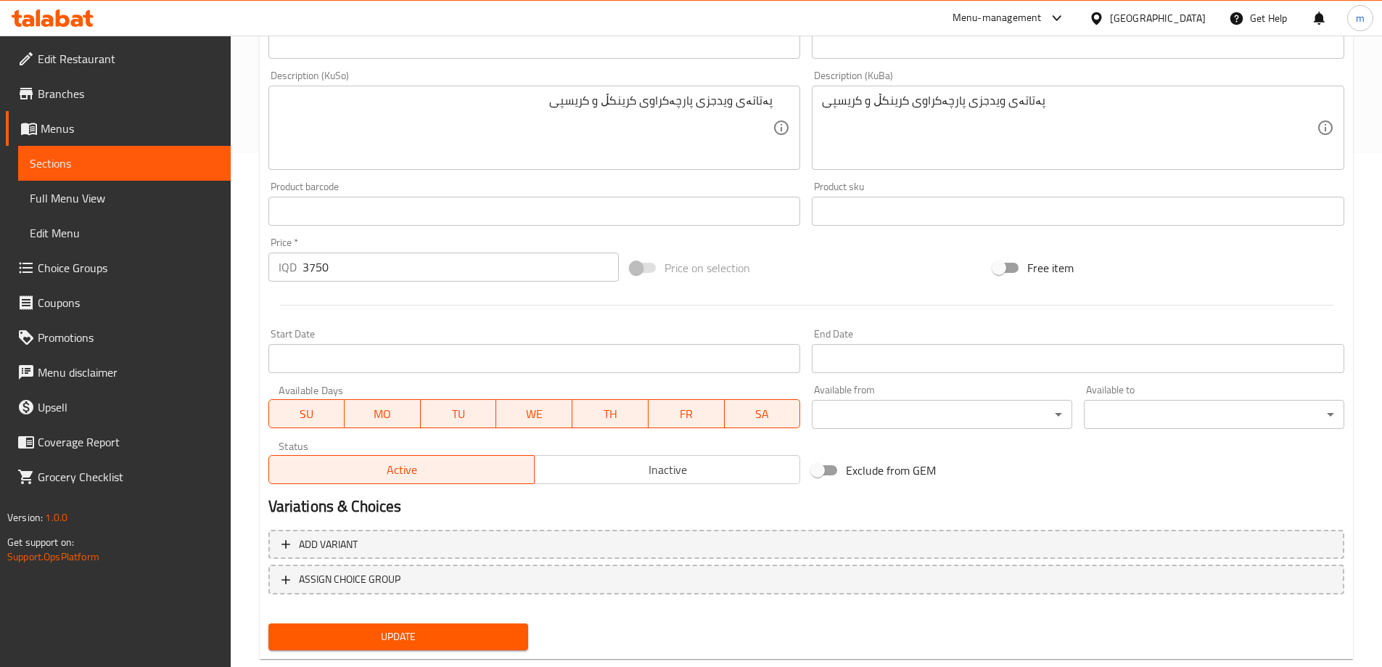
scroll to position [546, 0]
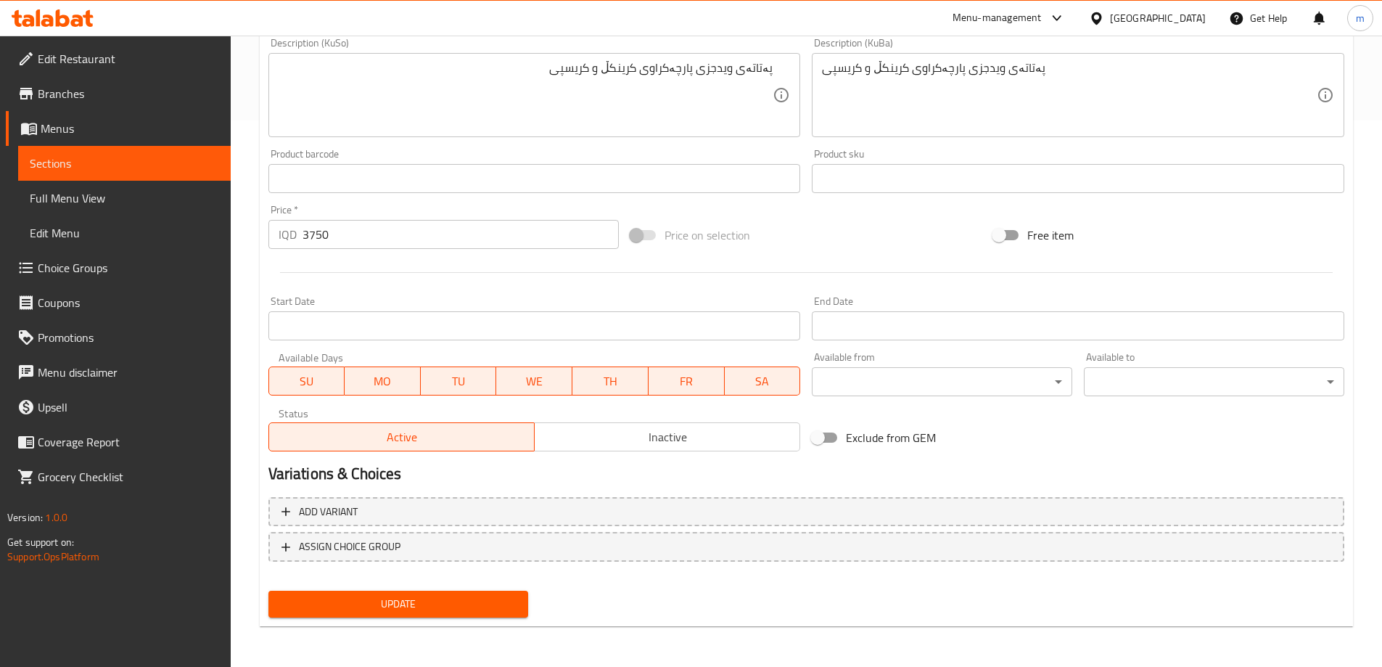
click at [807, 78] on div "Description (KuBa) پەتاتەی ویدجزی پارچەکراوی کرینکڵ و کریسپی Description (KuBa)" at bounding box center [1078, 87] width 544 height 111
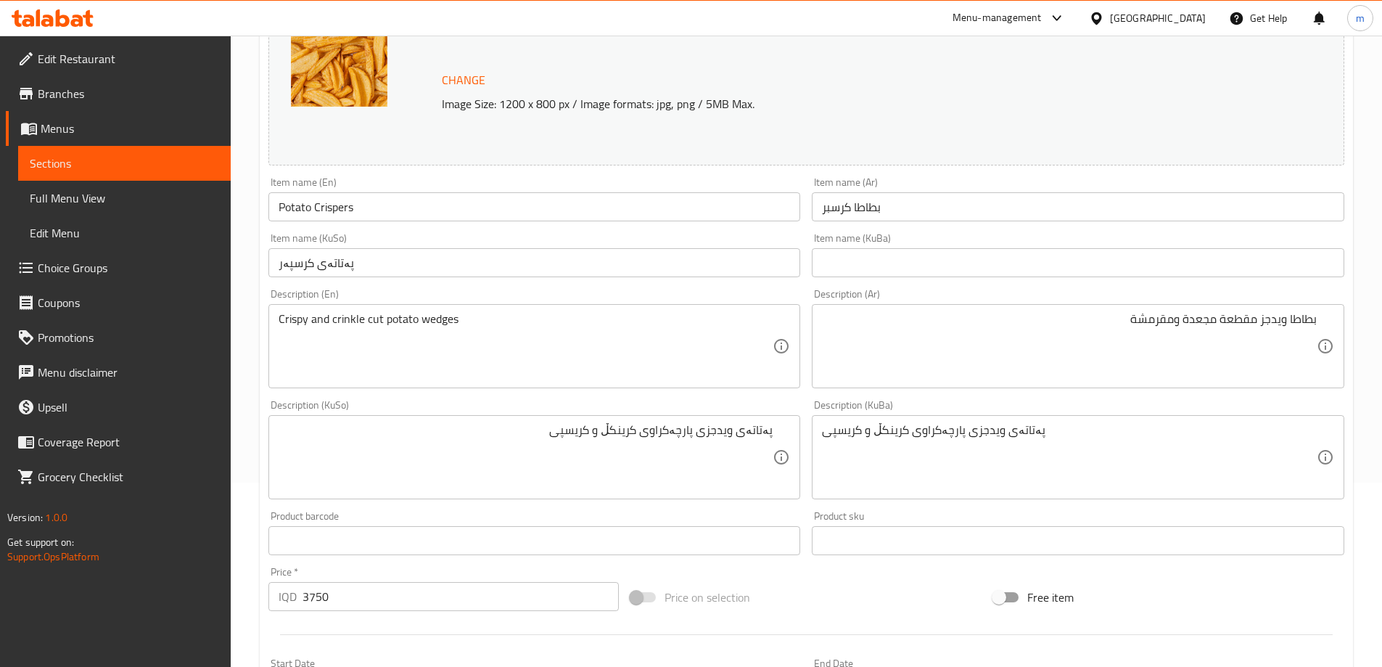
scroll to position [184, 0]
click at [800, 403] on div "Description (KuSo) پەتاتەی ویدجزی پارچەکراوی کرینکڵ و کریسپی Description (KuSo)" at bounding box center [534, 449] width 532 height 99
click at [801, 404] on div "Description (KuSo) پەتاتەی ویدجزی پارچەکراوی کرینکڵ و کریسپی Description (KuSo)" at bounding box center [535, 450] width 544 height 111
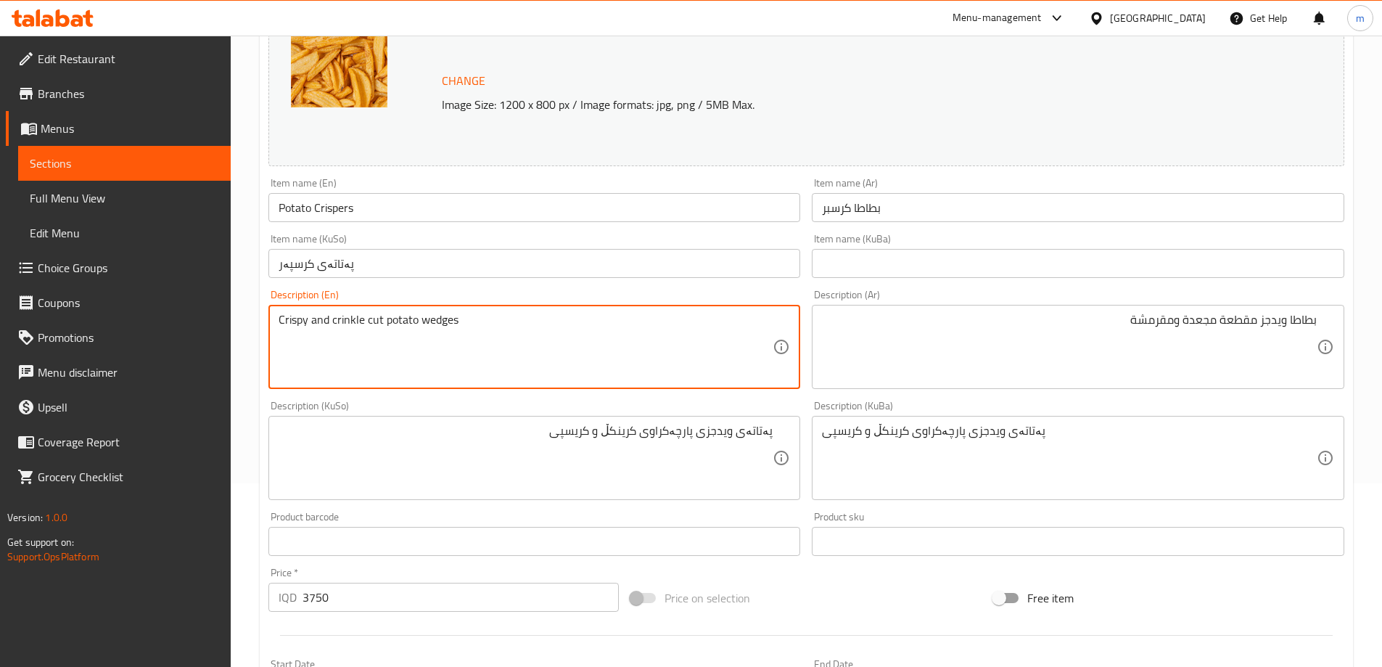
click at [337, 317] on textarea "Crispy and crinkle cut potato wedges" at bounding box center [526, 347] width 495 height 69
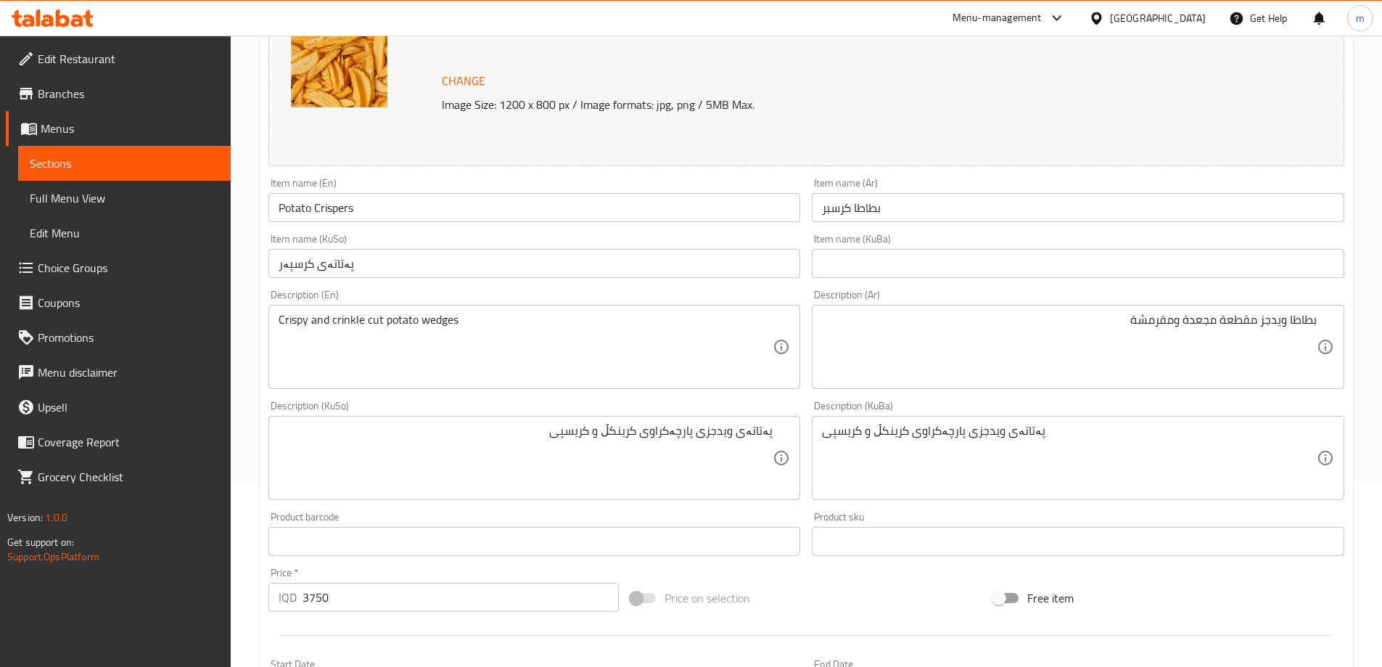
click at [823, 295] on div "Description (Ar) بطاطا ويدجز مقطعة مجعدة ومقرمشة Description (Ar)" at bounding box center [1078, 338] width 532 height 99
click at [799, 237] on div "Item name (KuSo) پەتاتەی کرسپەر Item name (KuSo)" at bounding box center [534, 256] width 532 height 44
click at [360, 205] on input "Potato Crispers" at bounding box center [534, 207] width 532 height 29
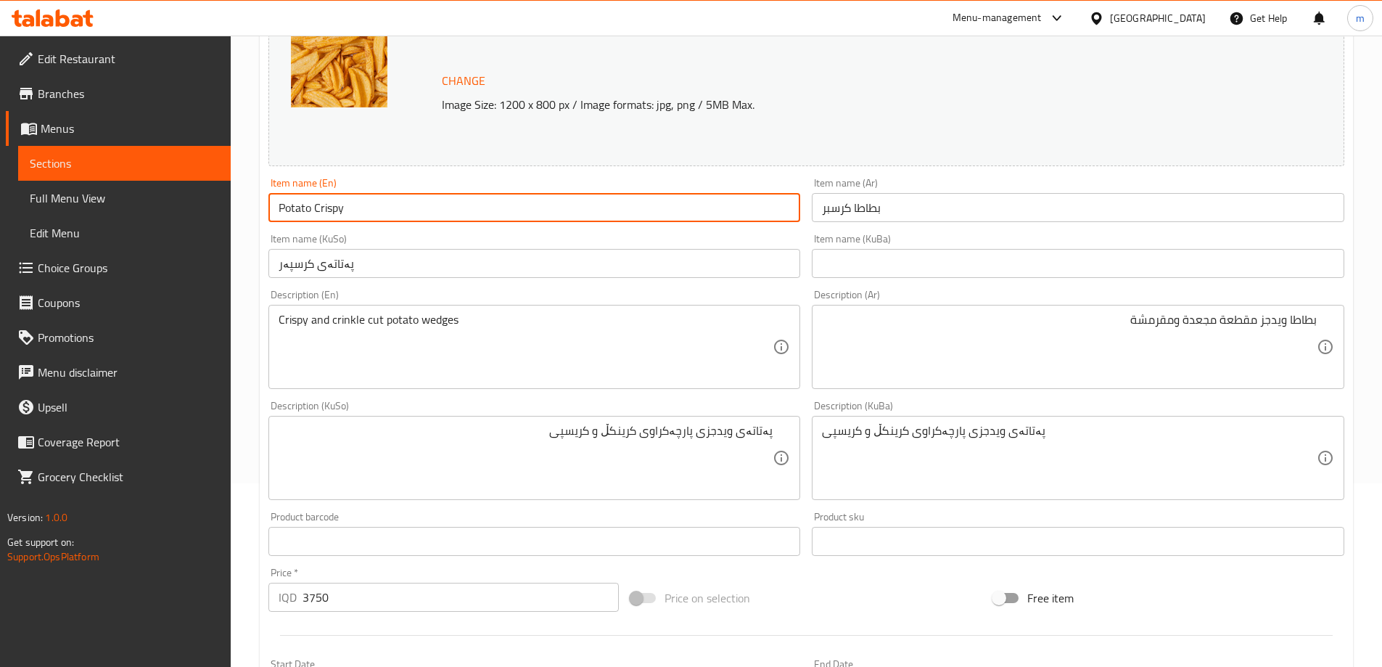
click at [368, 226] on div "Item name (En) Potato Crispy Item name (En)" at bounding box center [535, 200] width 544 height 56
click at [335, 202] on input "Potato Crispy" at bounding box center [534, 207] width 532 height 29
click at [279, 203] on input "Potato" at bounding box center [534, 207] width 532 height 29
paste input "Crispy"
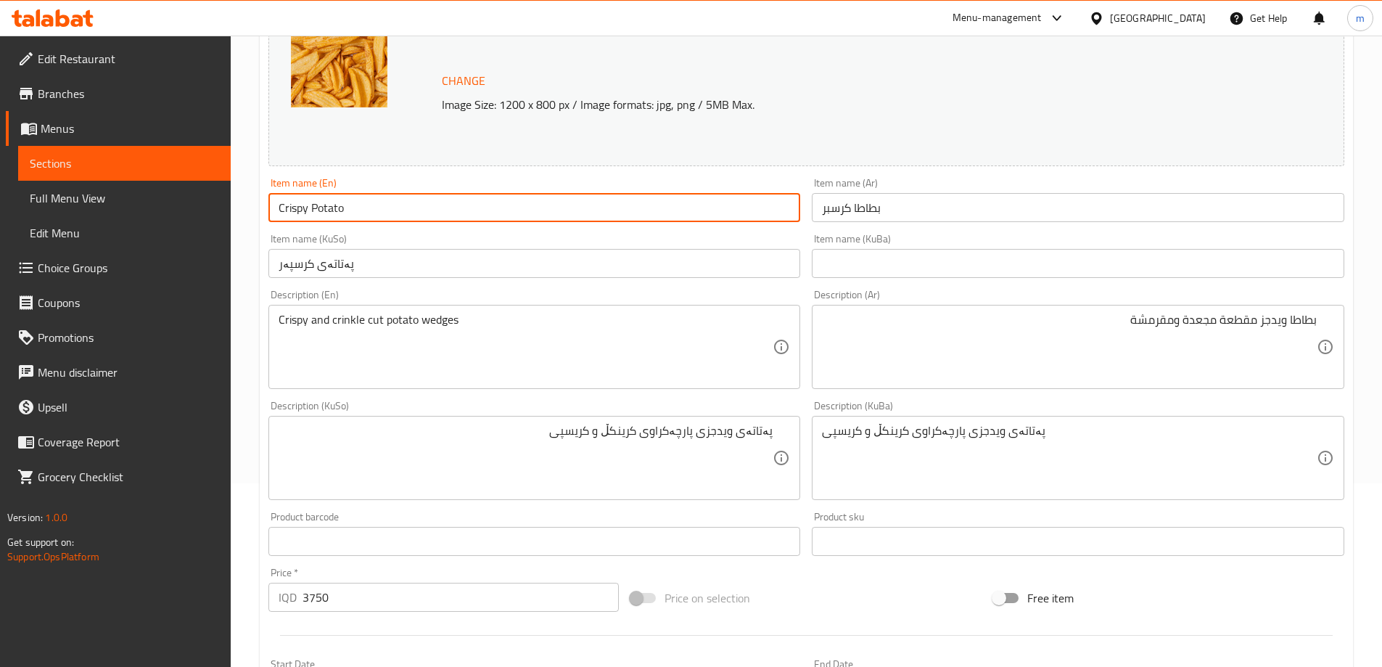
type input "Crispy Potato"
click at [823, 206] on input "بطاطا كرسبر" at bounding box center [1078, 207] width 532 height 29
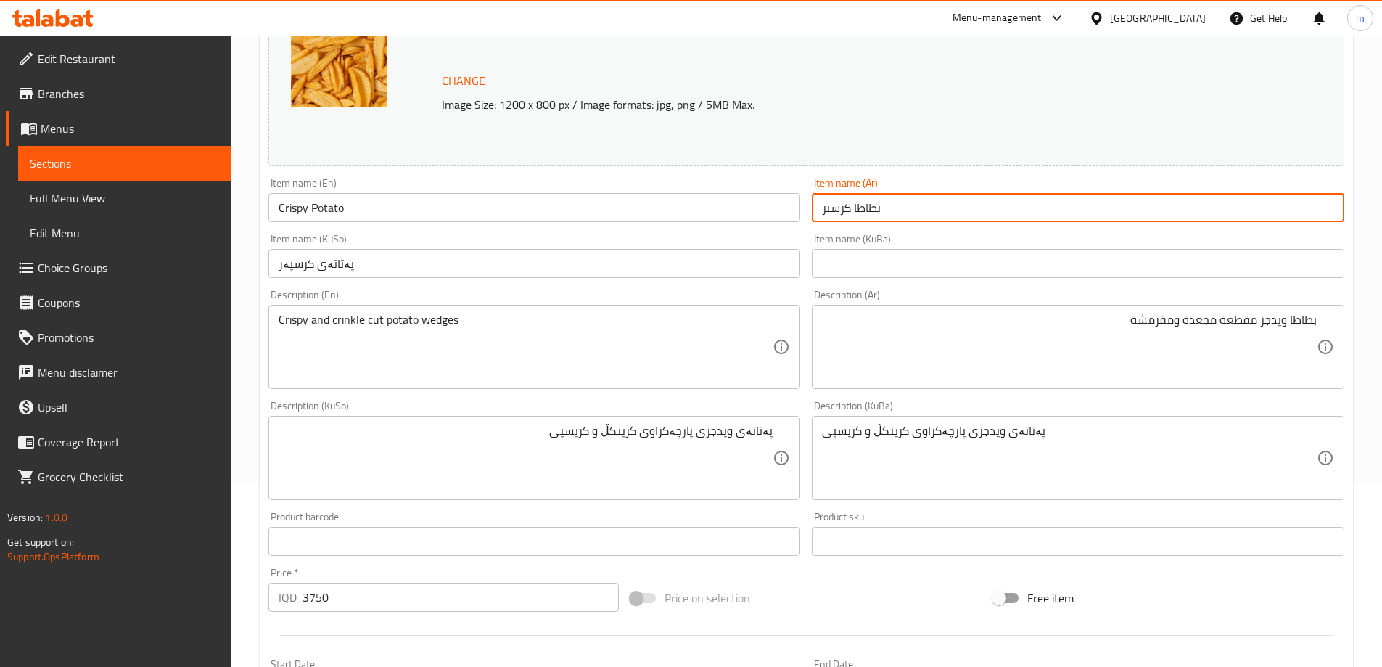
click at [823, 206] on input "بطاطا كرسبر" at bounding box center [1078, 207] width 532 height 29
click at [837, 215] on input "بطاطا كرسبر" at bounding box center [1078, 207] width 532 height 29
click at [840, 207] on input "بطاطا كرسبر" at bounding box center [1078, 207] width 532 height 29
click at [830, 207] on input "بطاطا كرسبر" at bounding box center [1078, 207] width 532 height 29
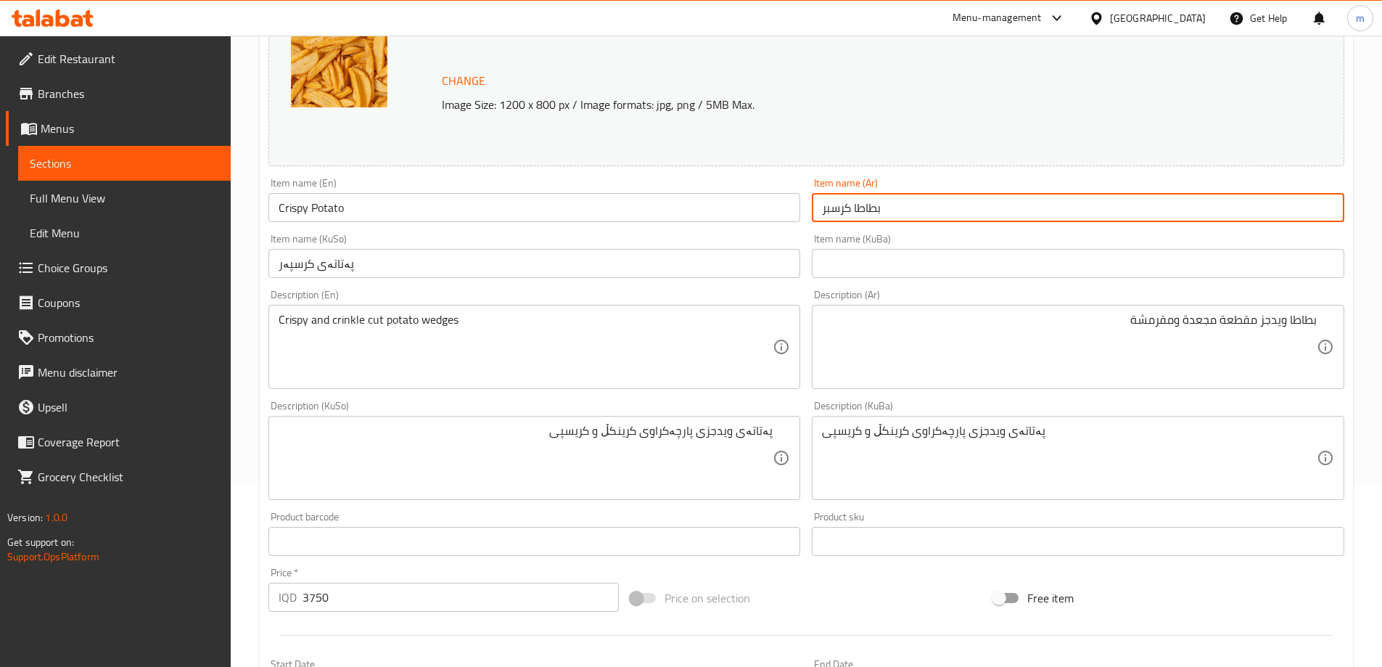
click at [830, 207] on input "بطاطا كرسبر" at bounding box center [1078, 207] width 532 height 29
click at [841, 210] on input "بطاطا مقركشة" at bounding box center [1078, 207] width 532 height 29
type input "بطاطا مقرمشة"
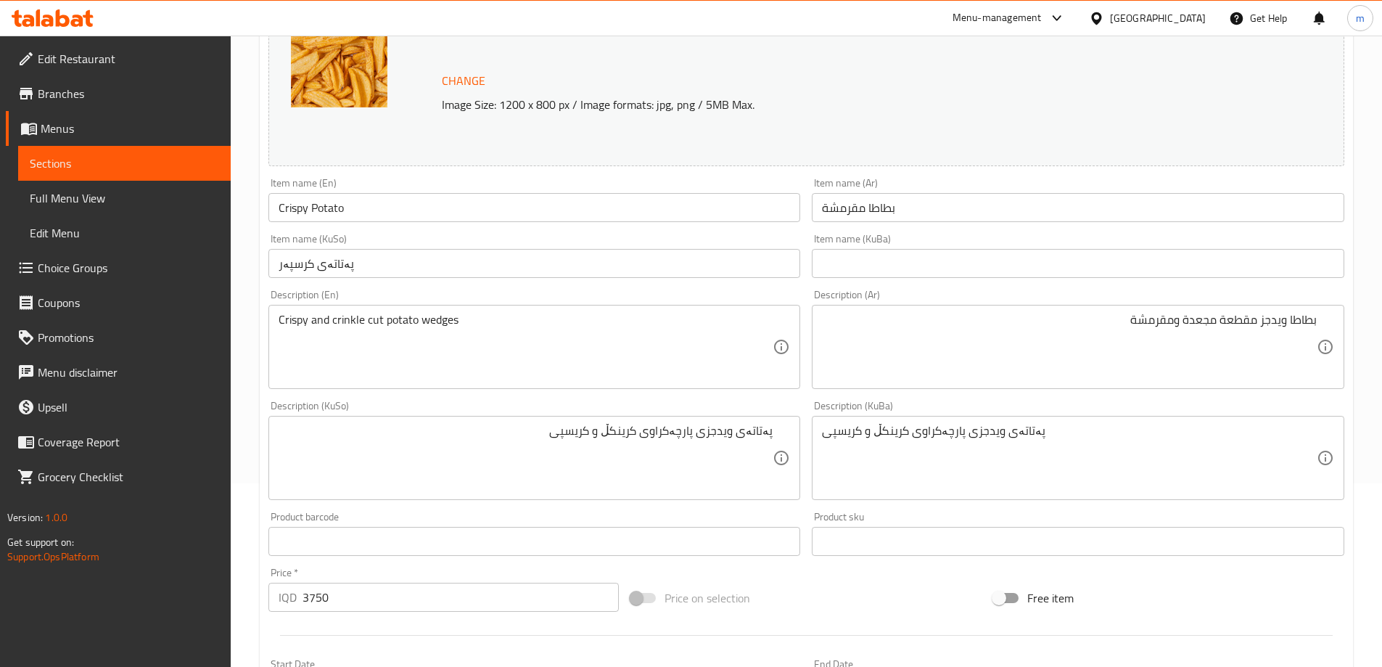
click at [857, 228] on div "Item name (KuBa) Item name (KuBa)" at bounding box center [1078, 256] width 544 height 56
click at [281, 266] on input "پەتاتەی کرسپەر" at bounding box center [534, 263] width 532 height 29
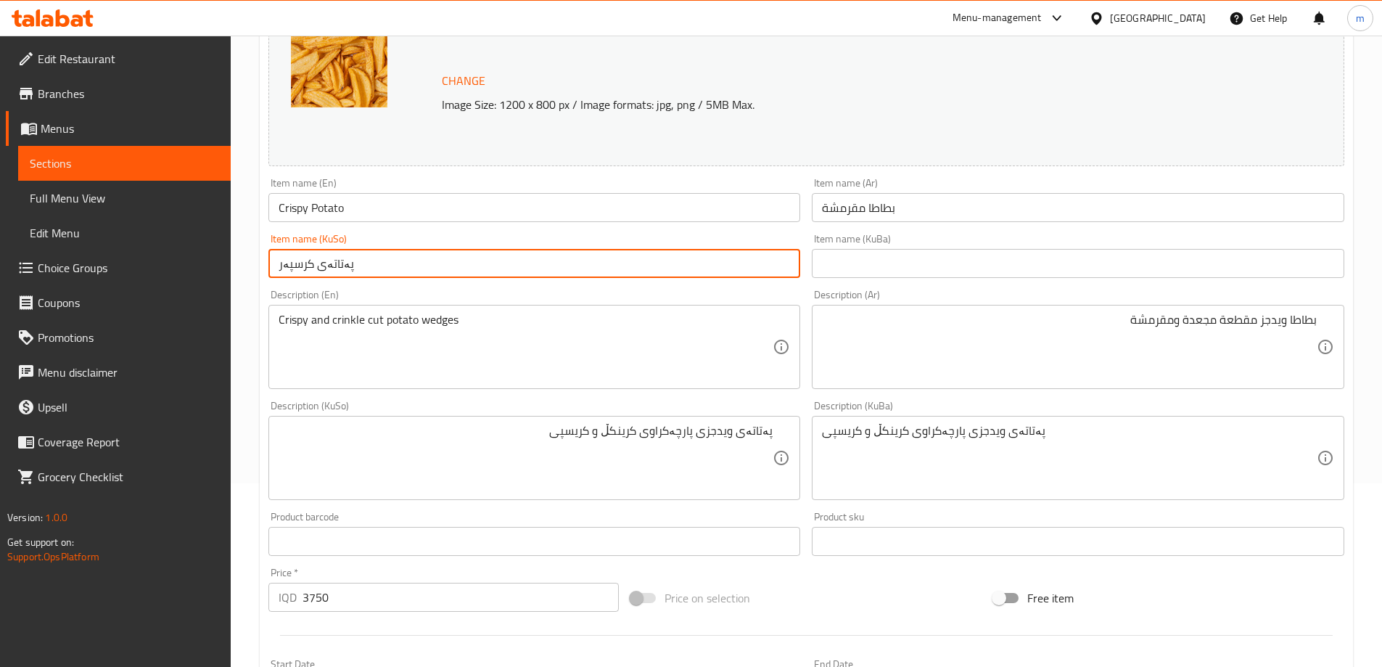
click at [279, 266] on input "پەتاتەی کرسپەر" at bounding box center [534, 263] width 532 height 29
click at [570, 263] on input "پەتاتەی کرسپەر" at bounding box center [534, 263] width 532 height 29
type input "پەتاتەی کرسپی"
click at [882, 271] on input "text" at bounding box center [1078, 263] width 532 height 29
paste input "پەتاتەی کرسپی"
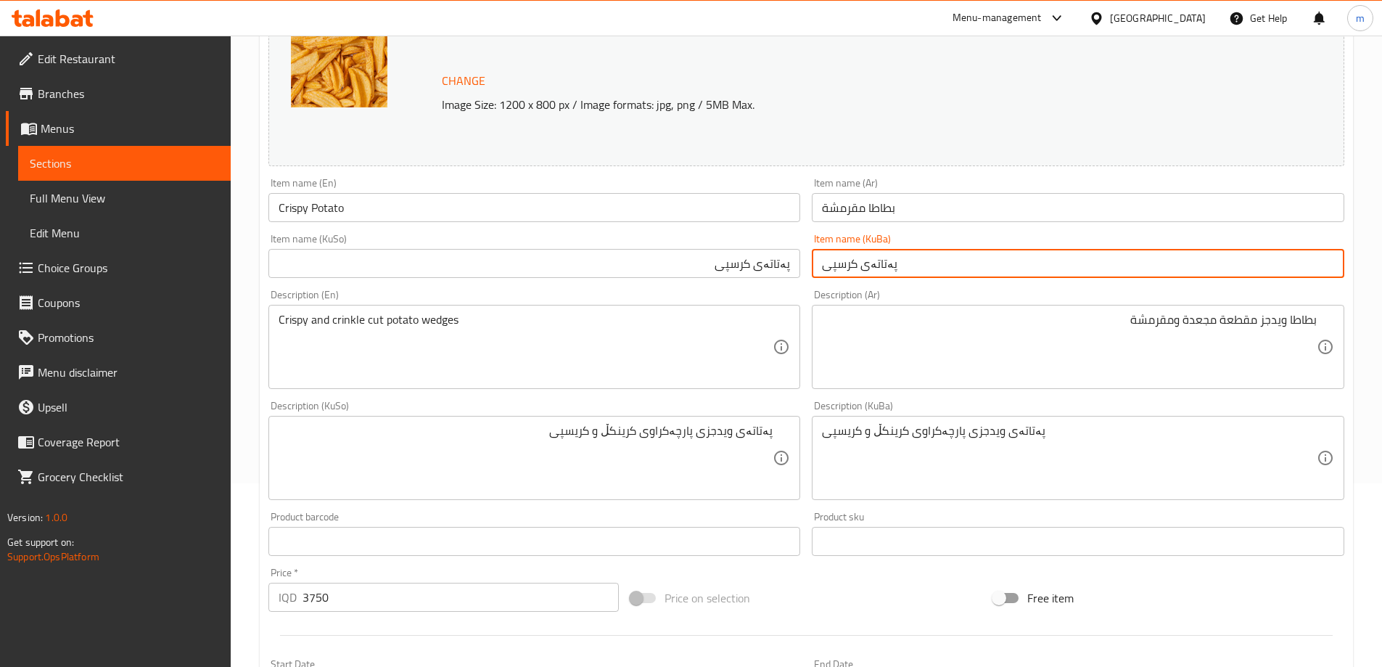
type input "پەتاتەی کرسپی"
click at [809, 228] on div "Item name (KuBa) پەتاتەی کرسپی Item name (KuBa)" at bounding box center [1078, 256] width 544 height 56
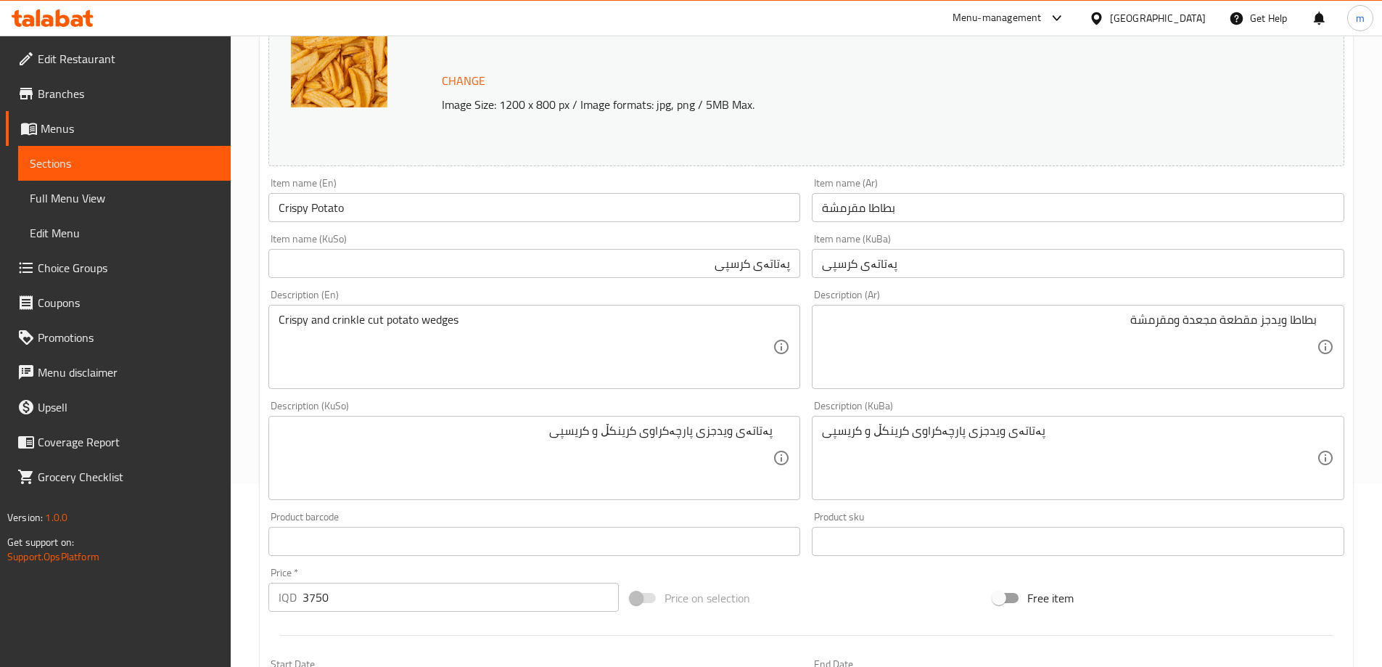
click at [804, 243] on div "Item name (KuSo) پەتاتەی کرسپی Item name (KuSo)" at bounding box center [535, 256] width 544 height 56
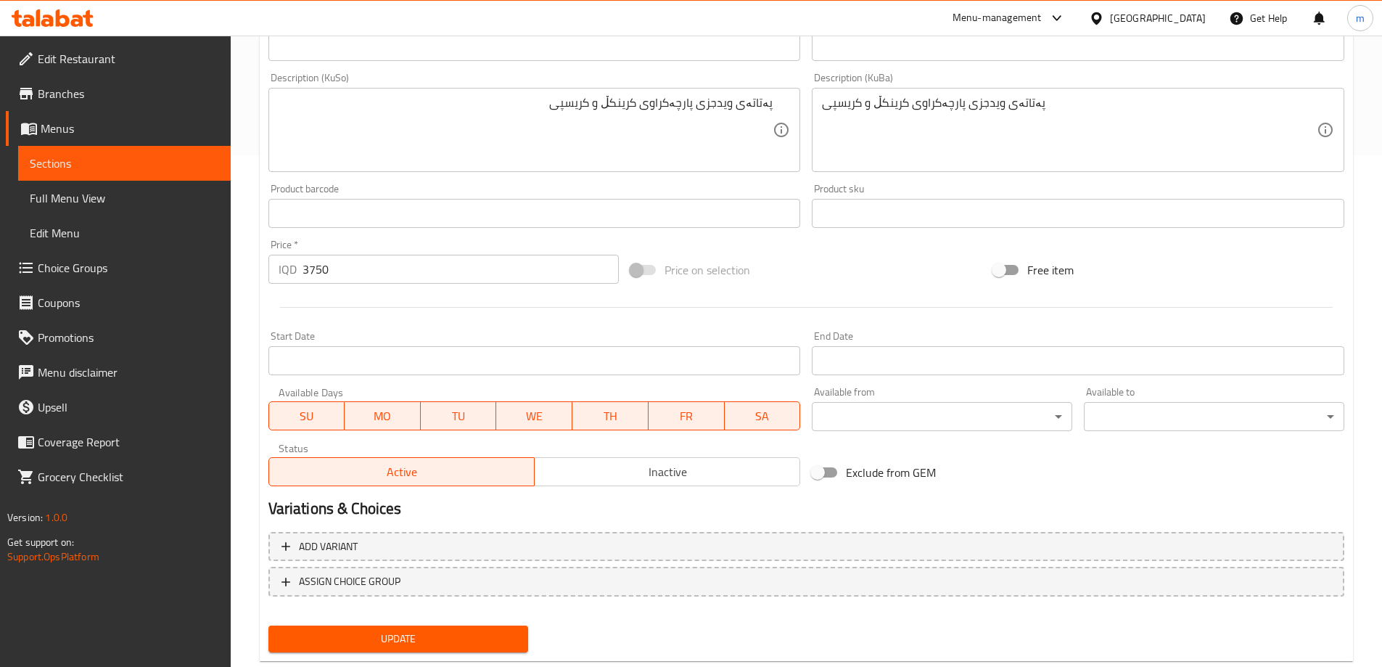
scroll to position [546, 0]
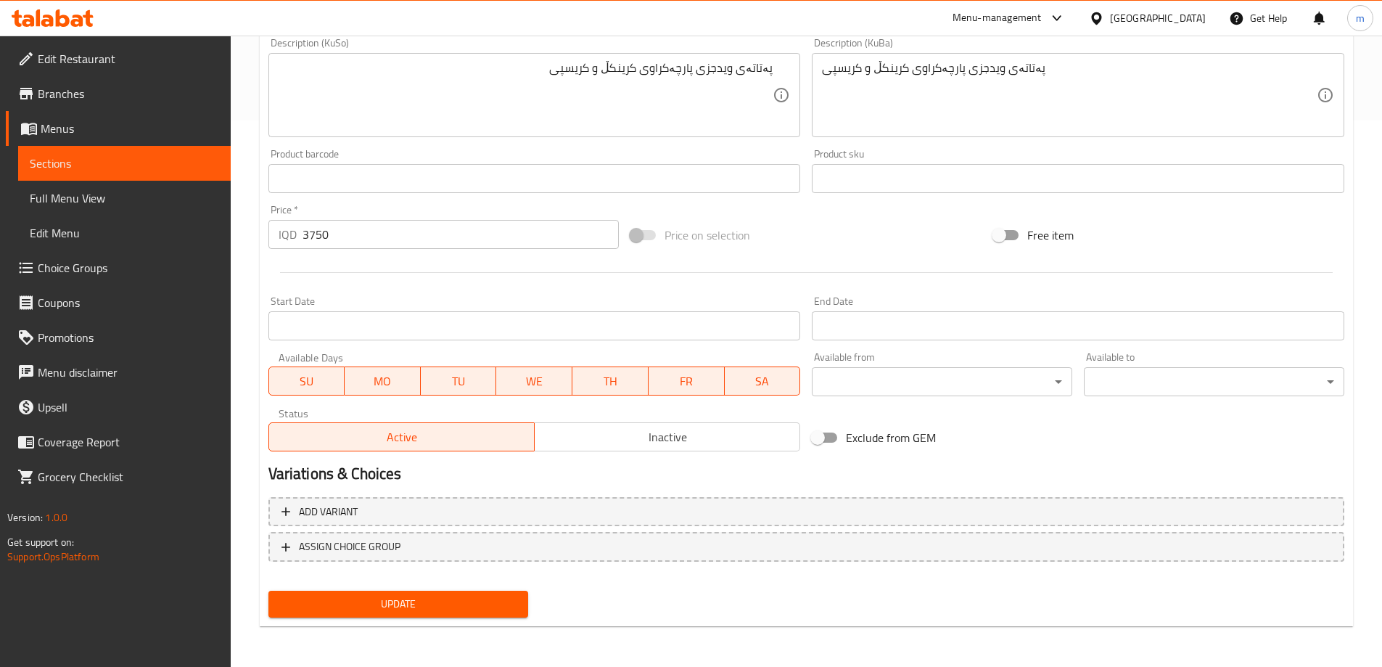
click at [459, 599] on span "Update" at bounding box center [398, 604] width 237 height 18
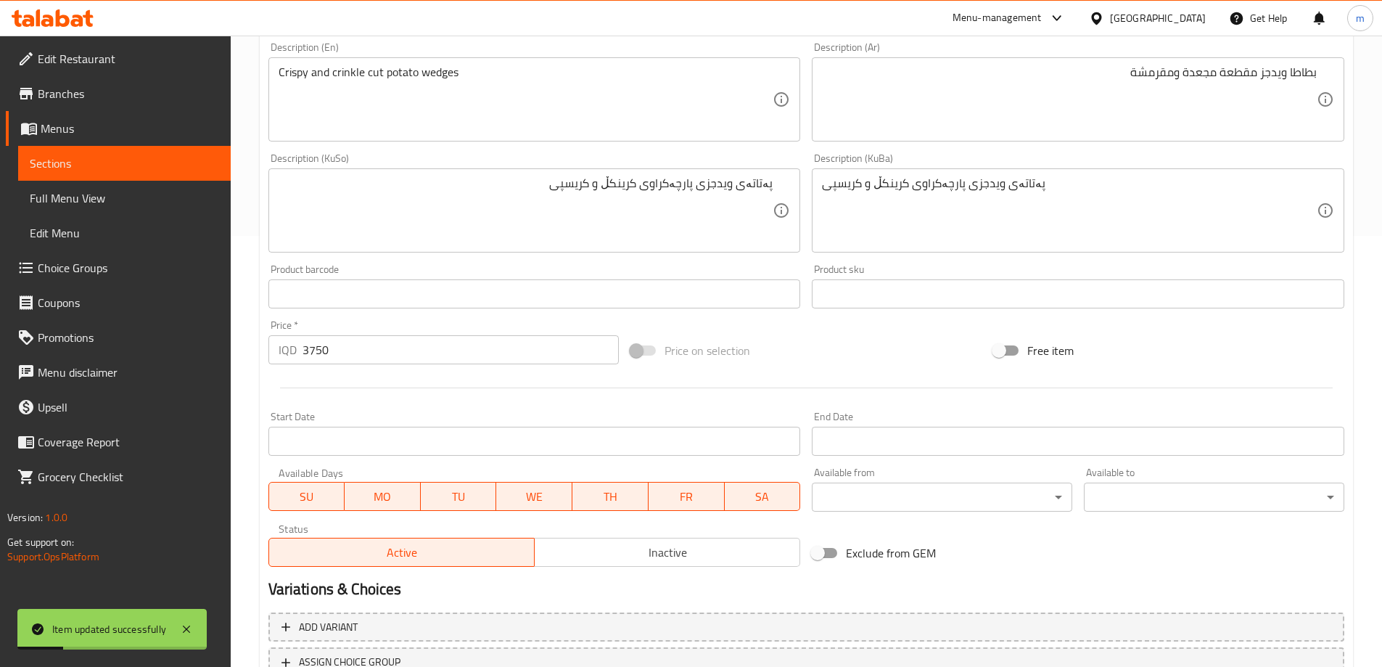
scroll to position [184, 0]
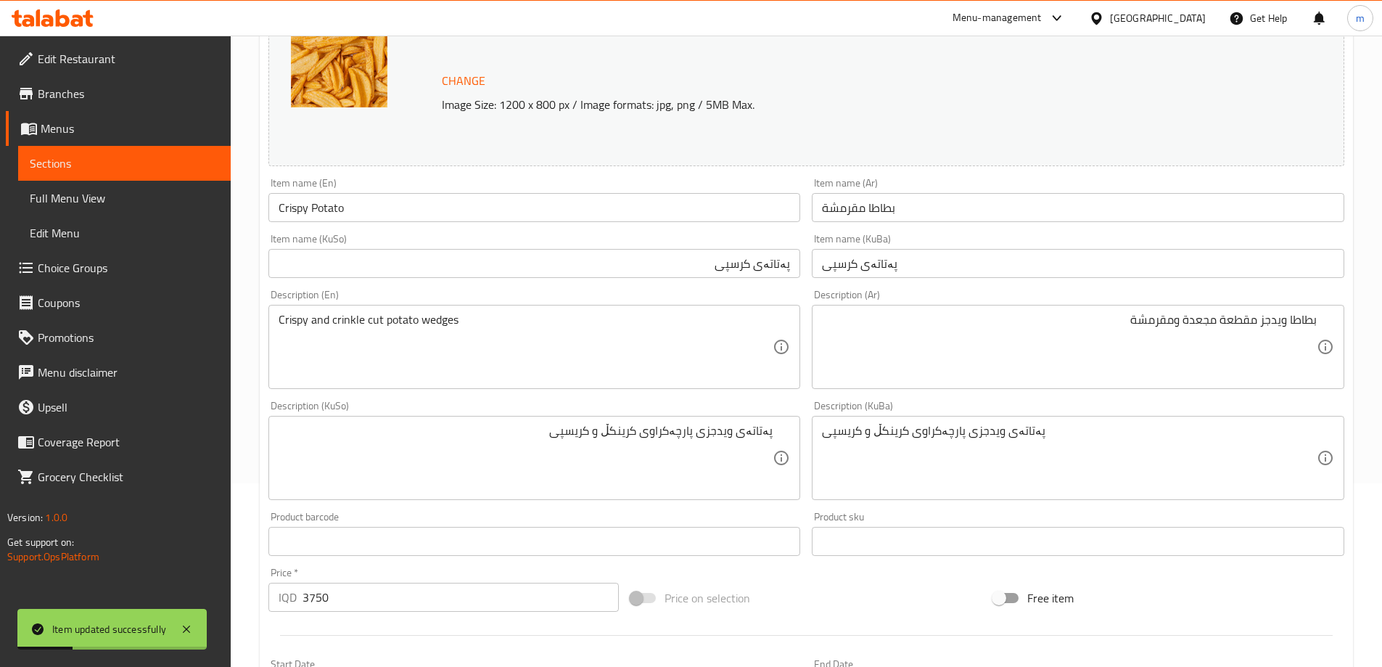
click at [394, 205] on input "Crispy Potato" at bounding box center [534, 207] width 532 height 29
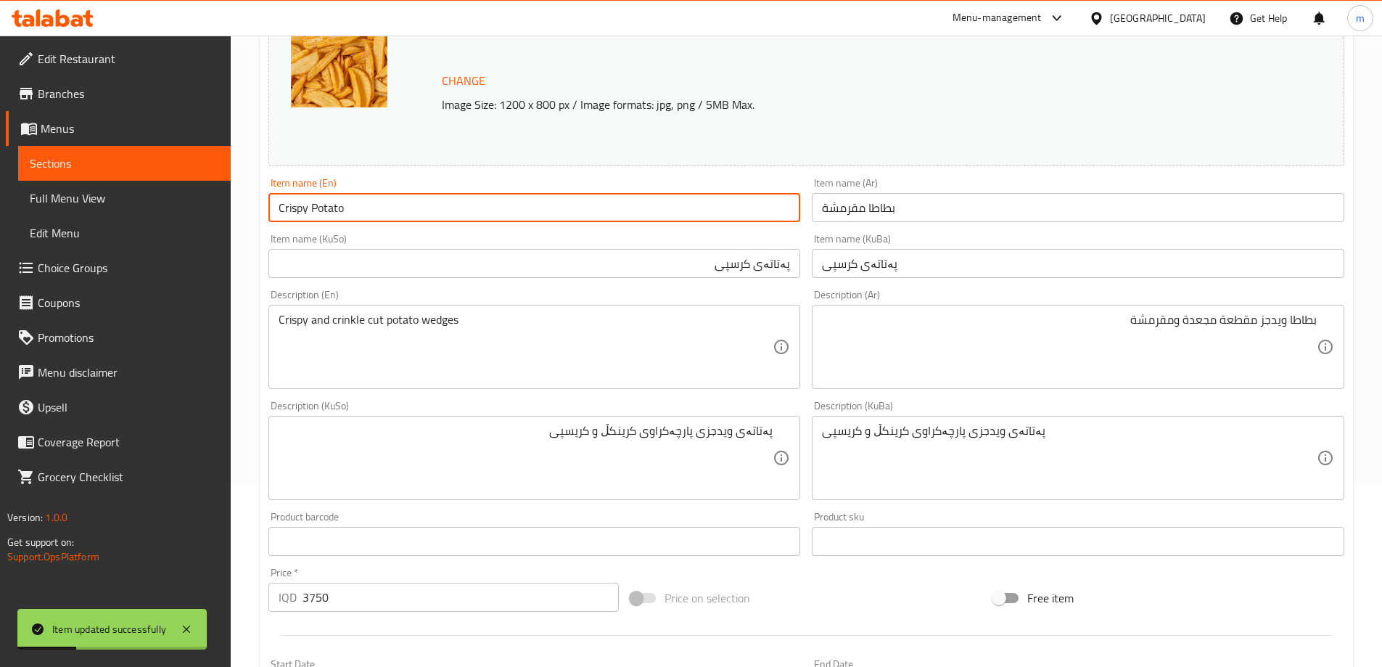
click at [394, 205] on input "Crispy Potato" at bounding box center [534, 207] width 532 height 29
click at [120, 194] on span "Full Menu View" at bounding box center [124, 197] width 189 height 17
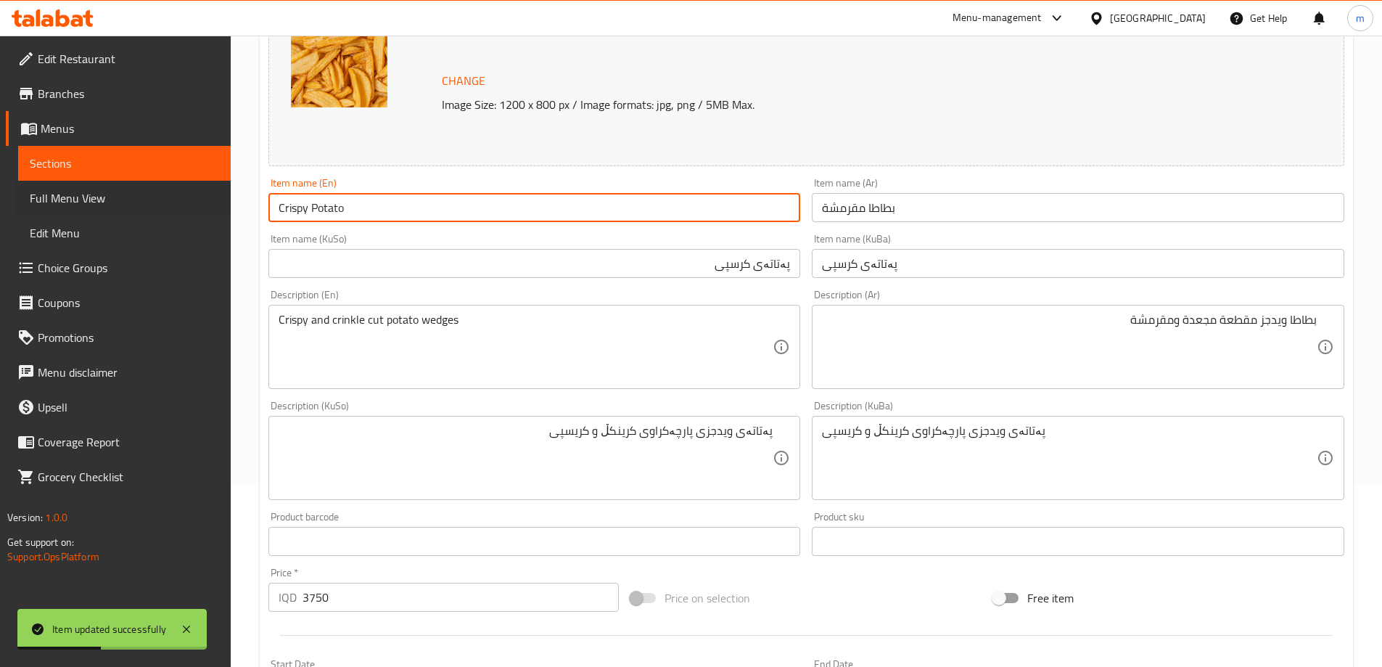
scroll to position [95, 0]
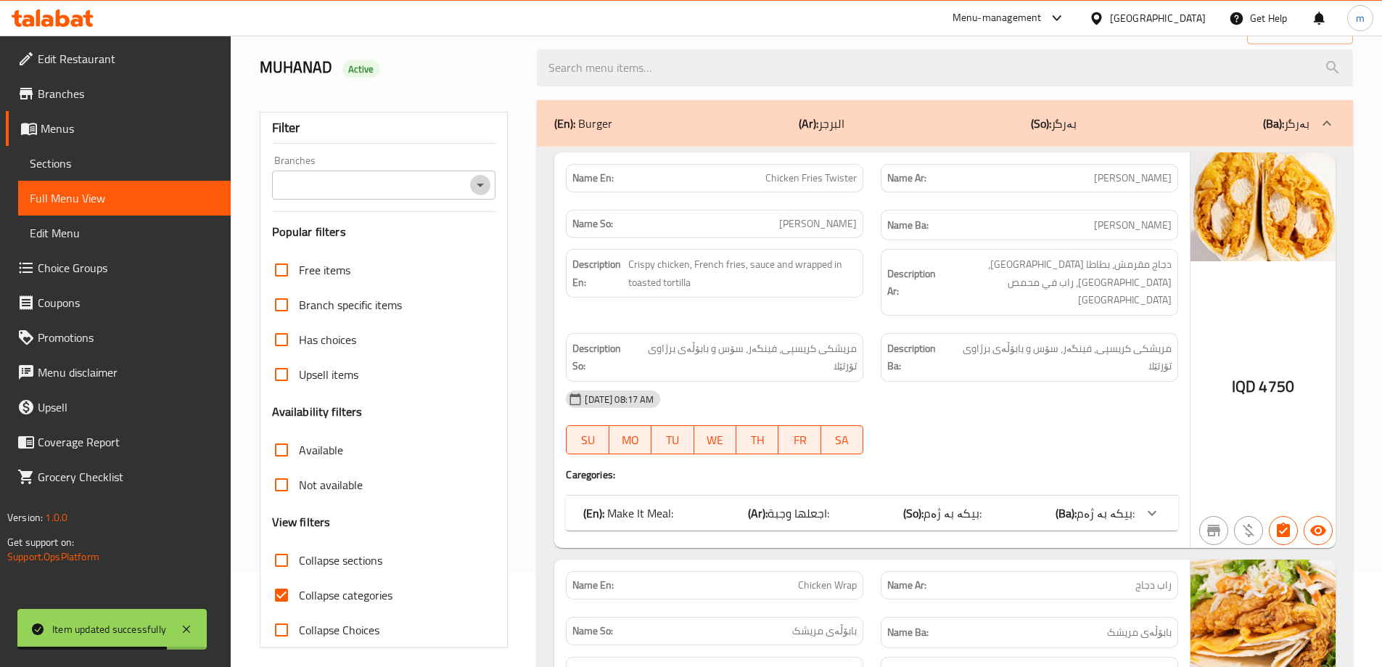
click at [474, 187] on icon "Open" at bounding box center [479, 184] width 17 height 17
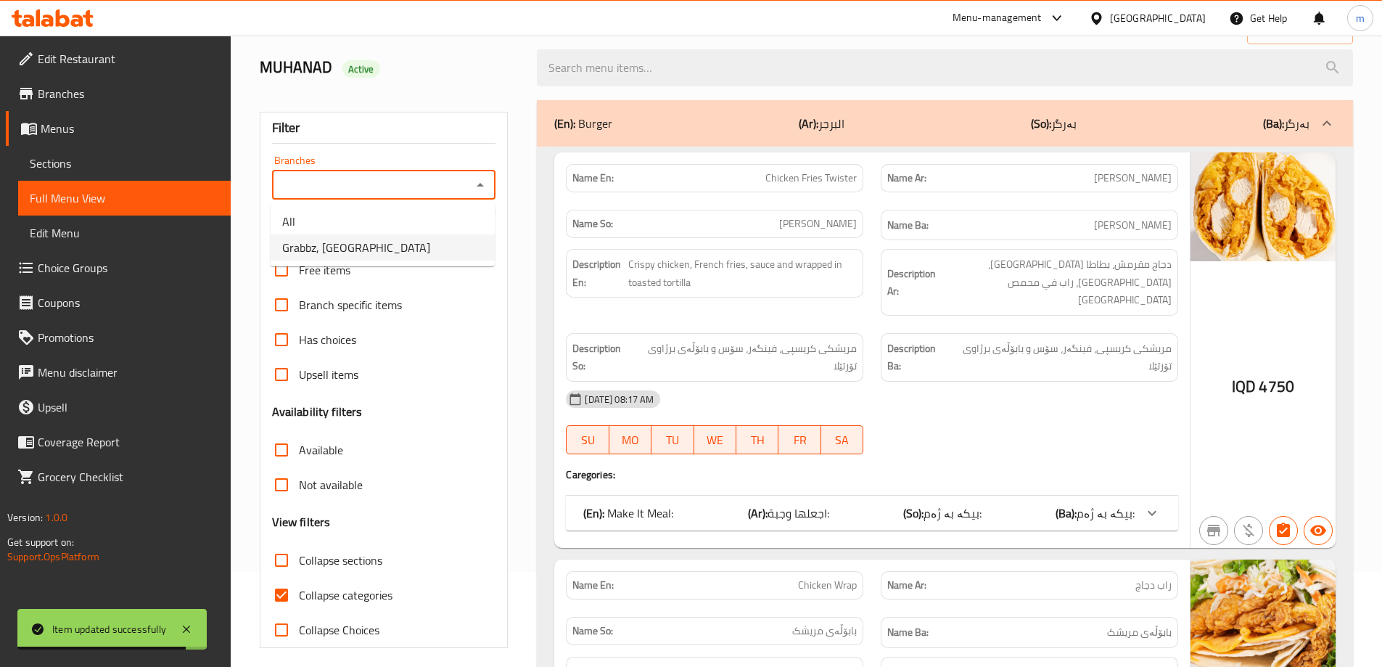
click at [387, 243] on li "Grabbz, [GEOGRAPHIC_DATA]" at bounding box center [383, 247] width 224 height 26
type input "Grabbz, [GEOGRAPHIC_DATA]"
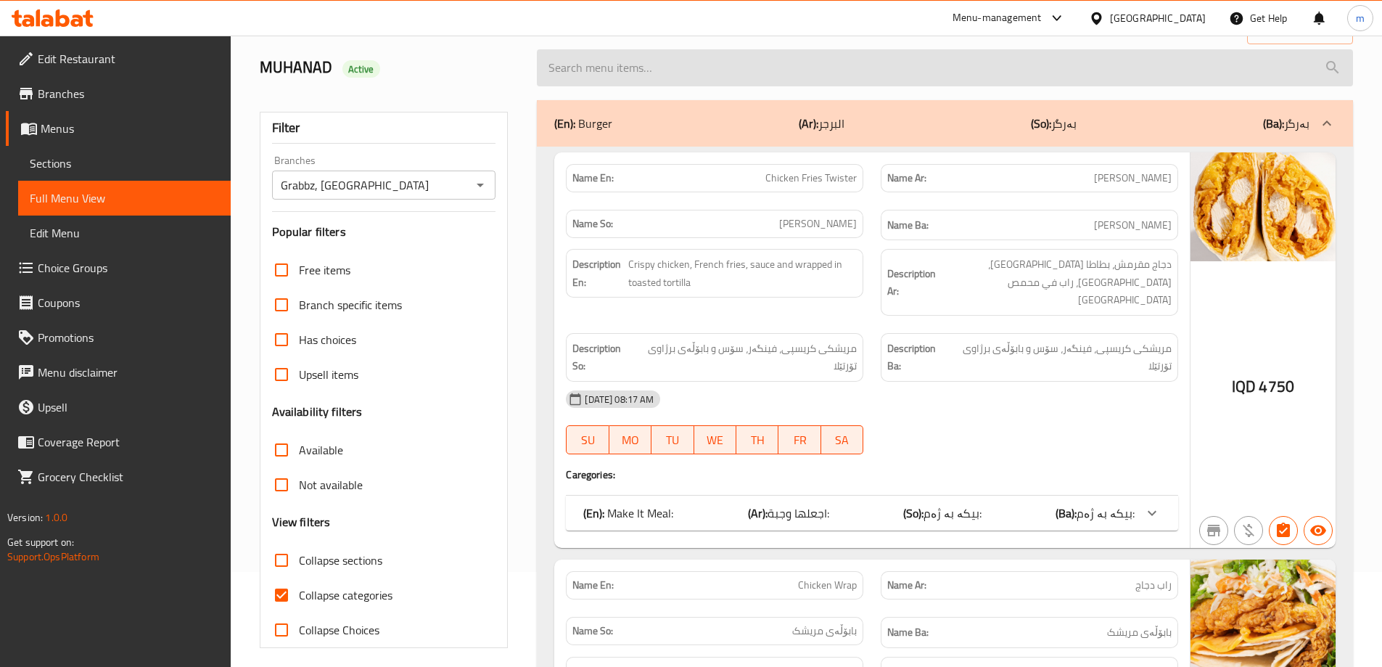
click at [648, 73] on input "search" at bounding box center [945, 67] width 816 height 37
paste input "Crispy Potato"
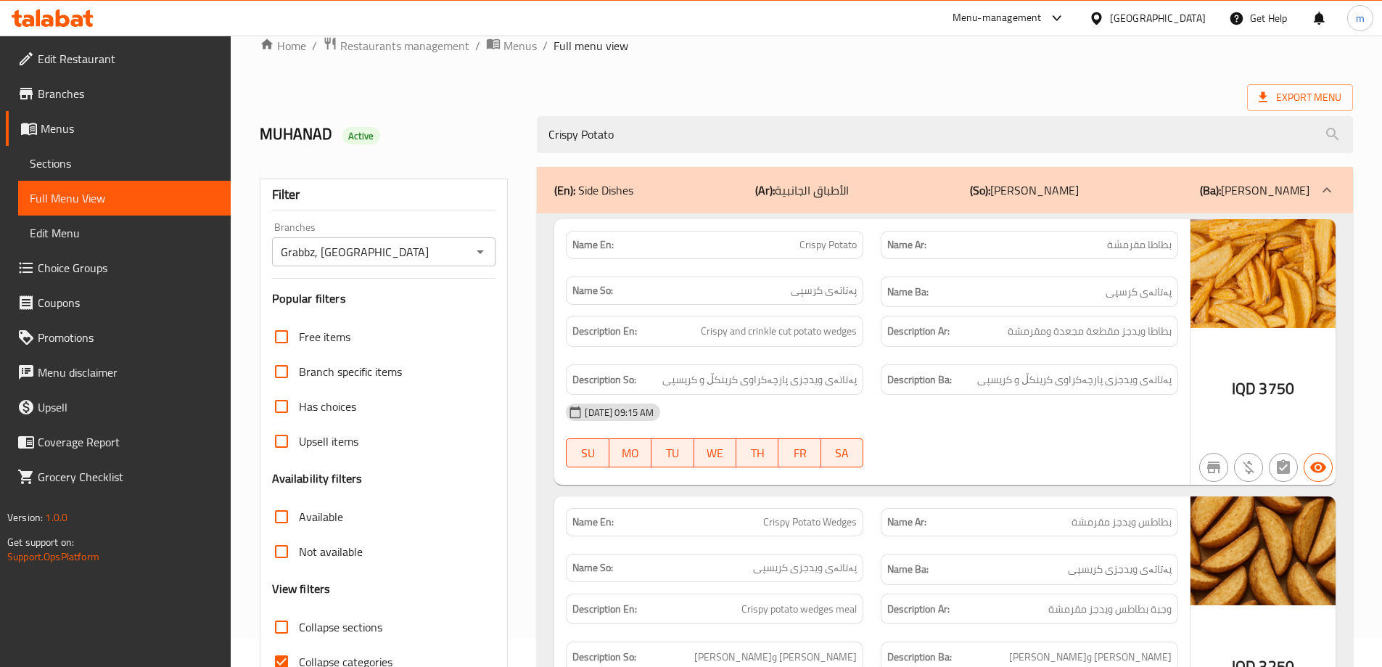
scroll to position [0, 0]
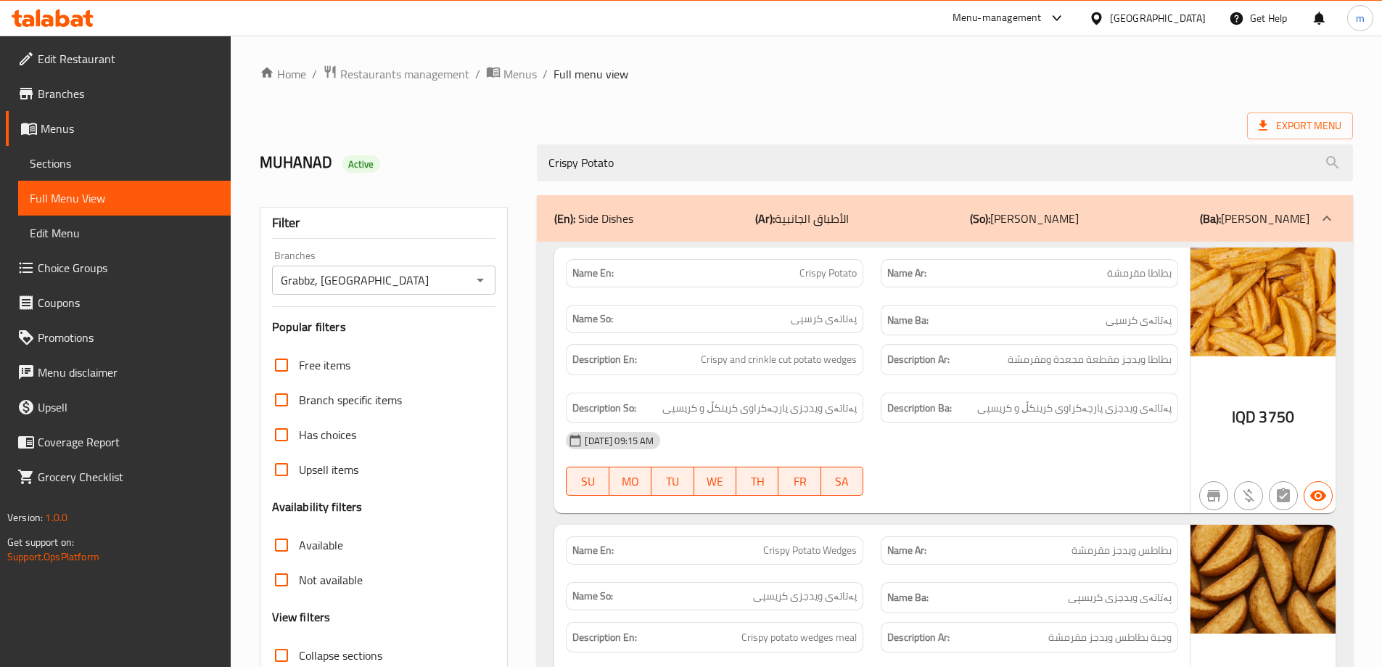
type input "Crispy Potato"
click at [894, 365] on strong "Description Ar:" at bounding box center [918, 359] width 62 height 18
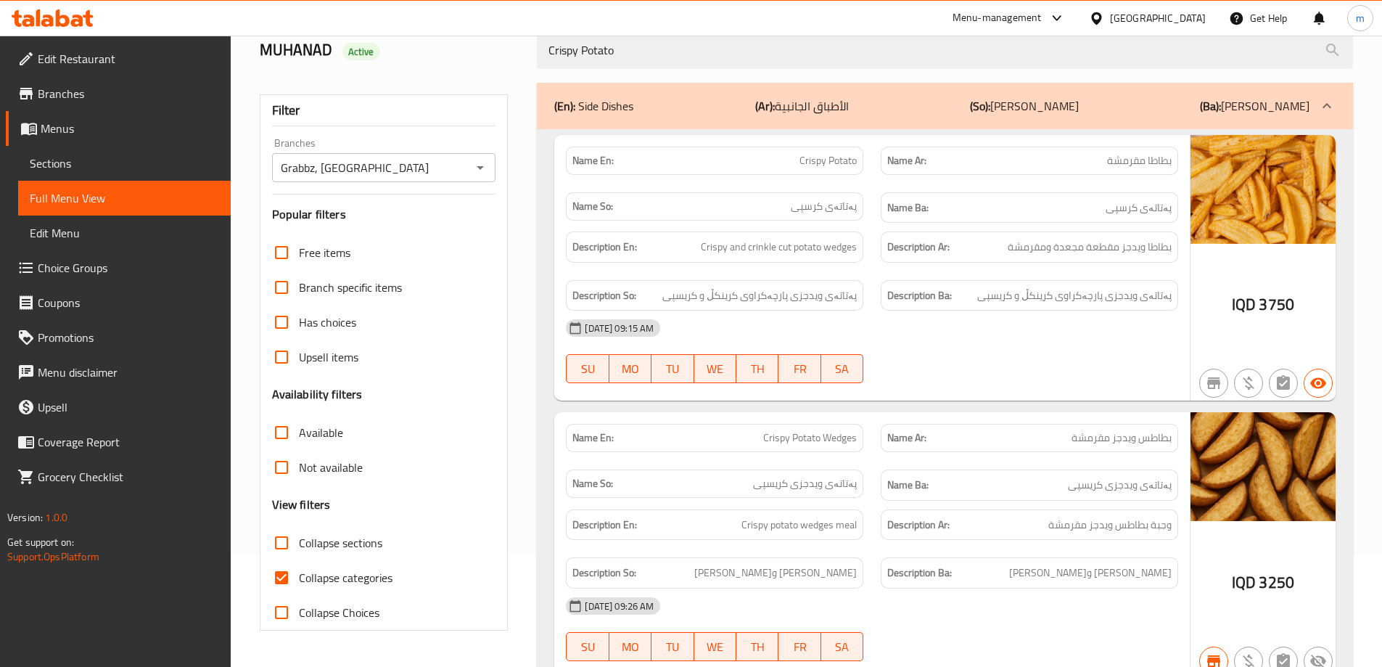
scroll to position [182, 0]
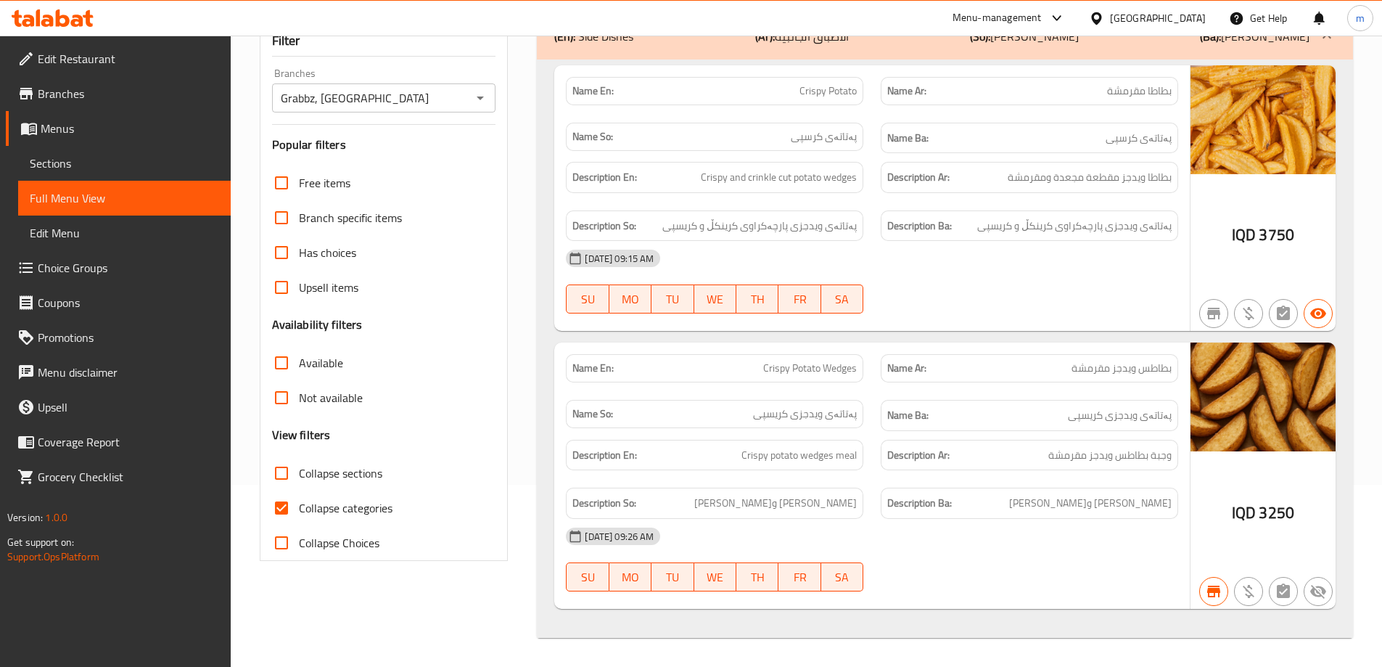
click at [369, 505] on span "Collapse categories" at bounding box center [346, 507] width 94 height 17
click at [299, 505] on input "Collapse categories" at bounding box center [281, 507] width 35 height 35
checkbox input "false"
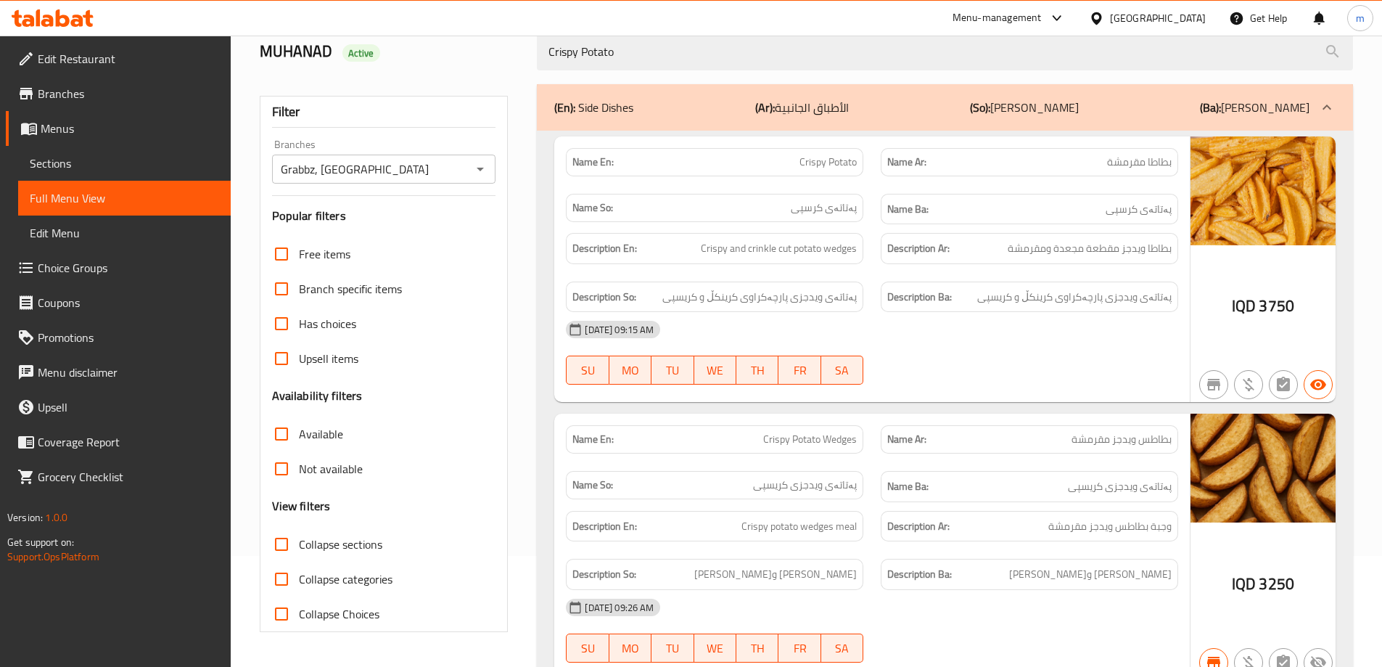
scroll to position [61, 0]
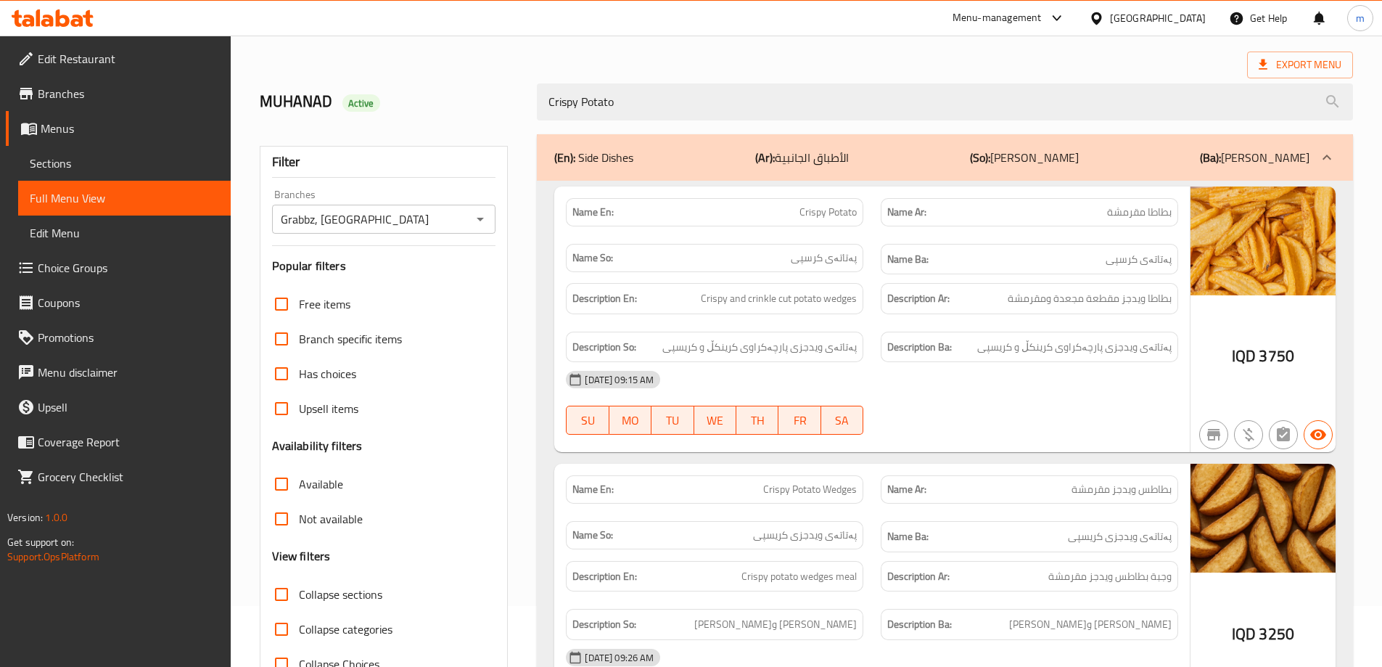
click at [73, 96] on span "Branches" at bounding box center [128, 93] width 181 height 17
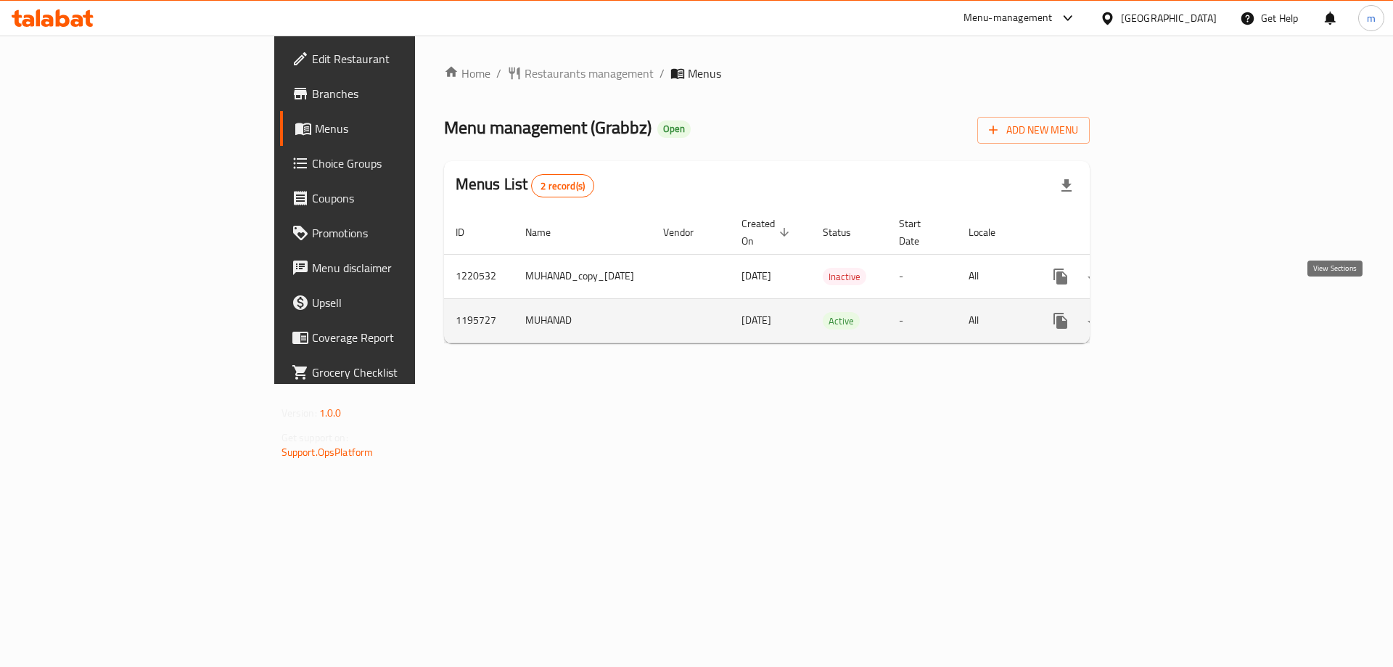
click at [1174, 312] on icon "enhanced table" at bounding box center [1164, 320] width 17 height 17
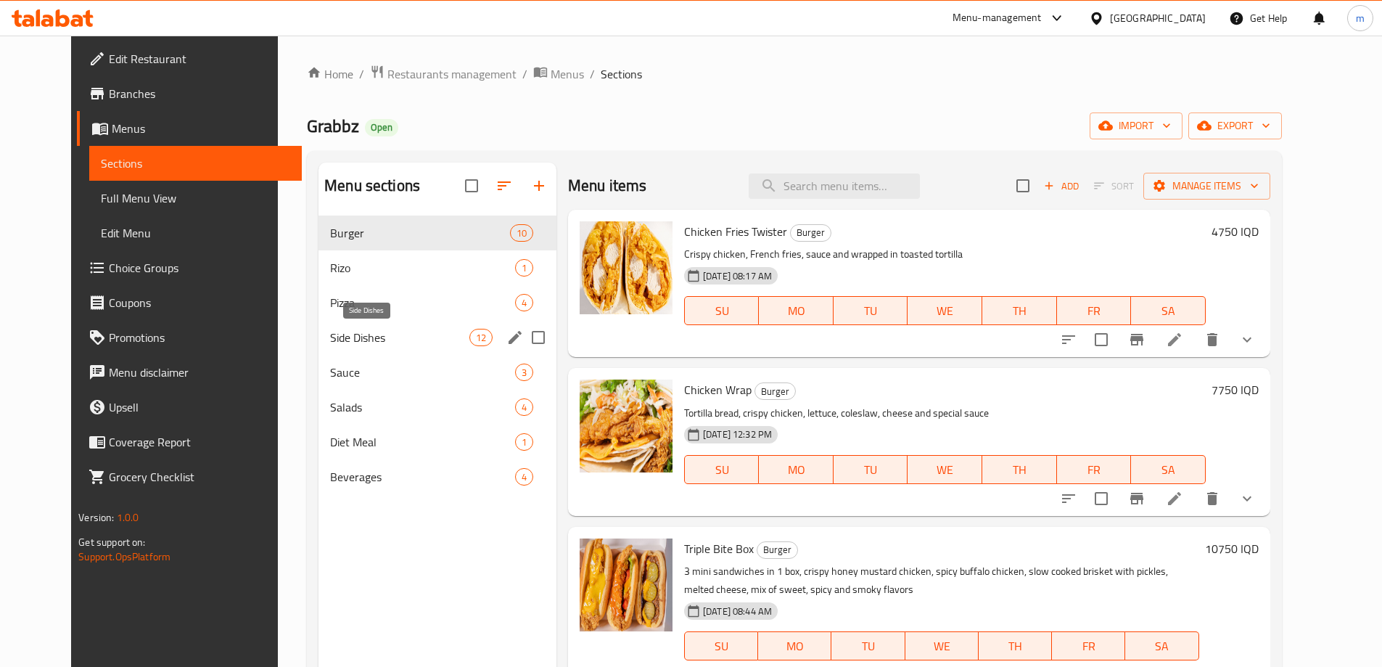
click at [360, 347] on div "Side Dishes 12" at bounding box center [437, 337] width 238 height 35
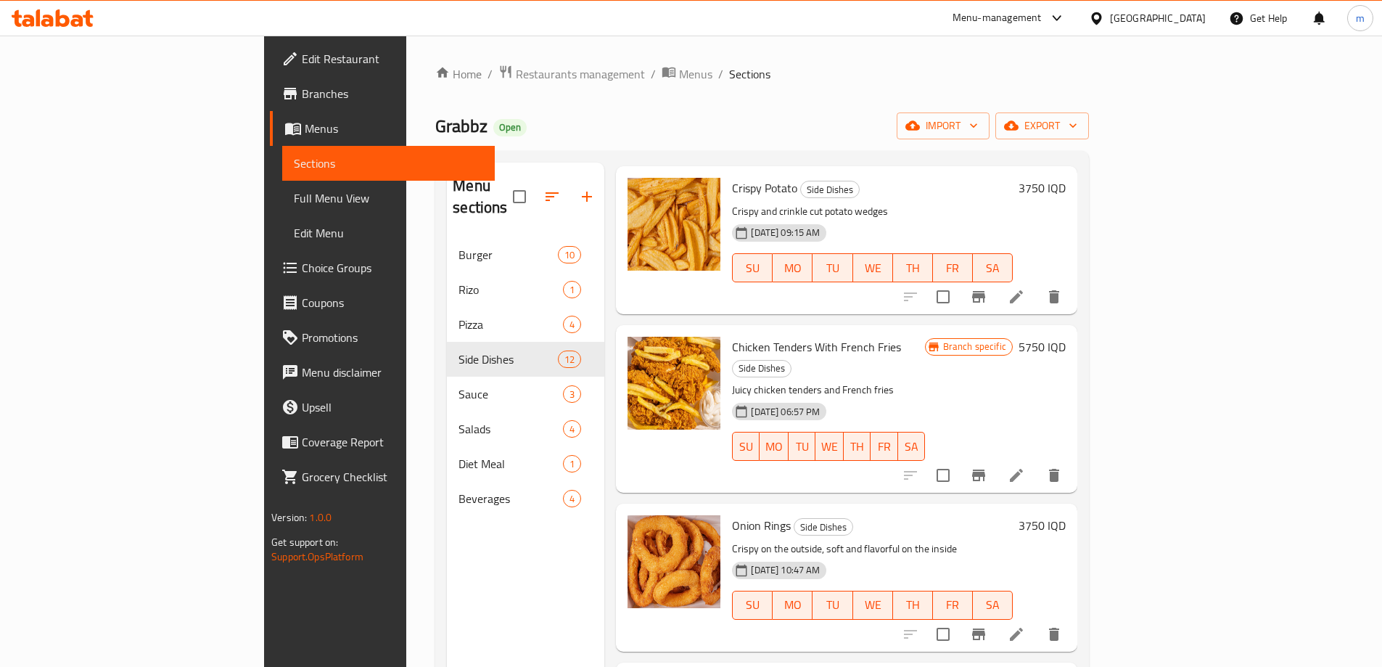
scroll to position [121, 0]
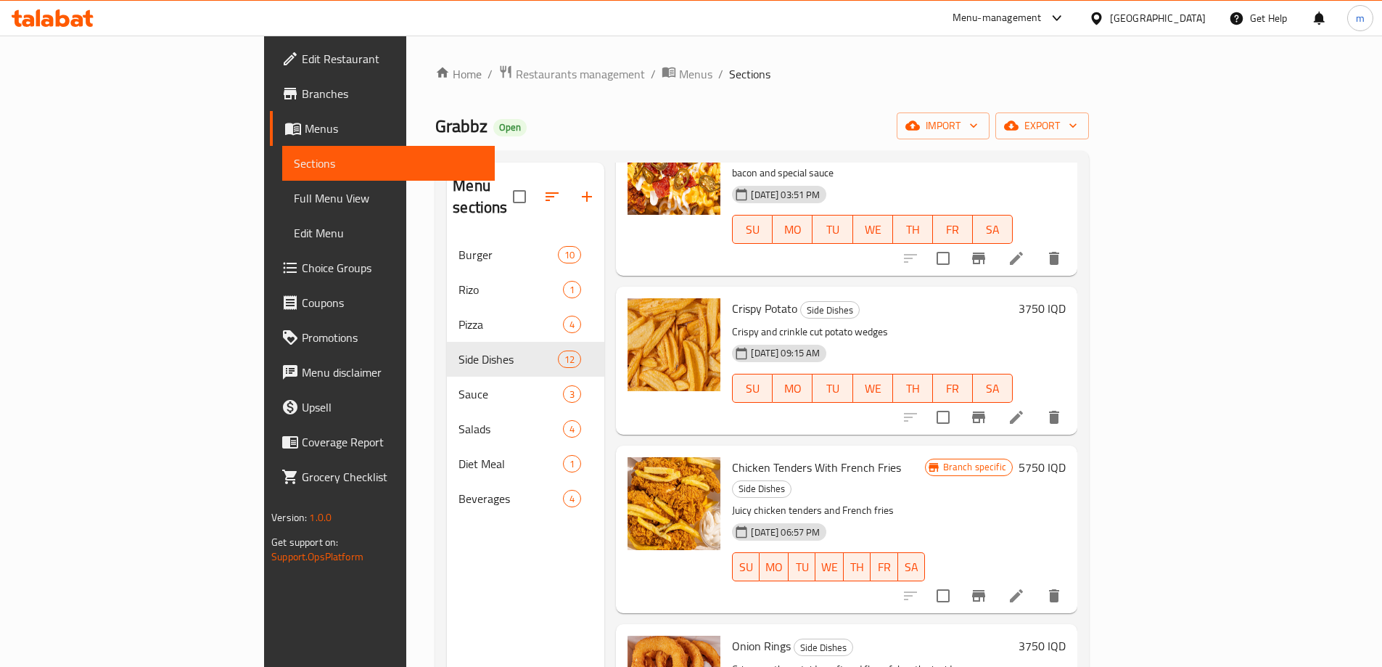
click at [282, 189] on link "Full Menu View" at bounding box center [388, 198] width 213 height 35
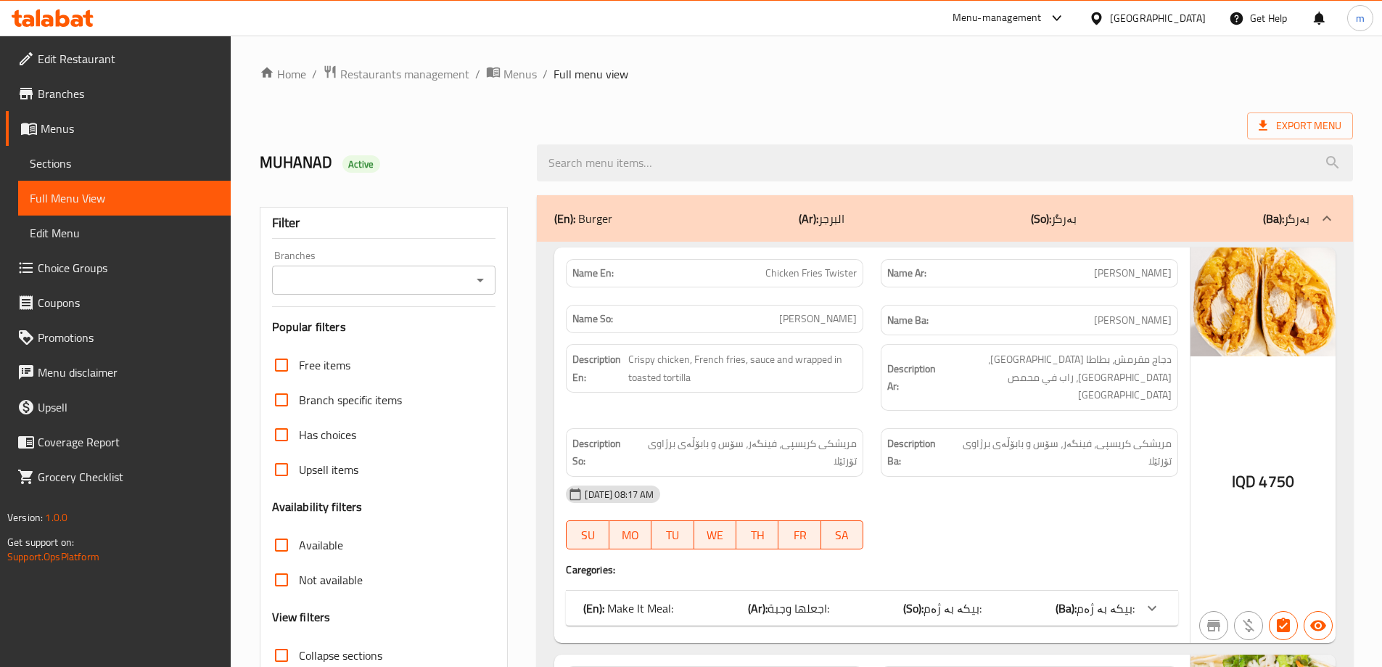
click at [133, 164] on span "Sections" at bounding box center [124, 162] width 189 height 17
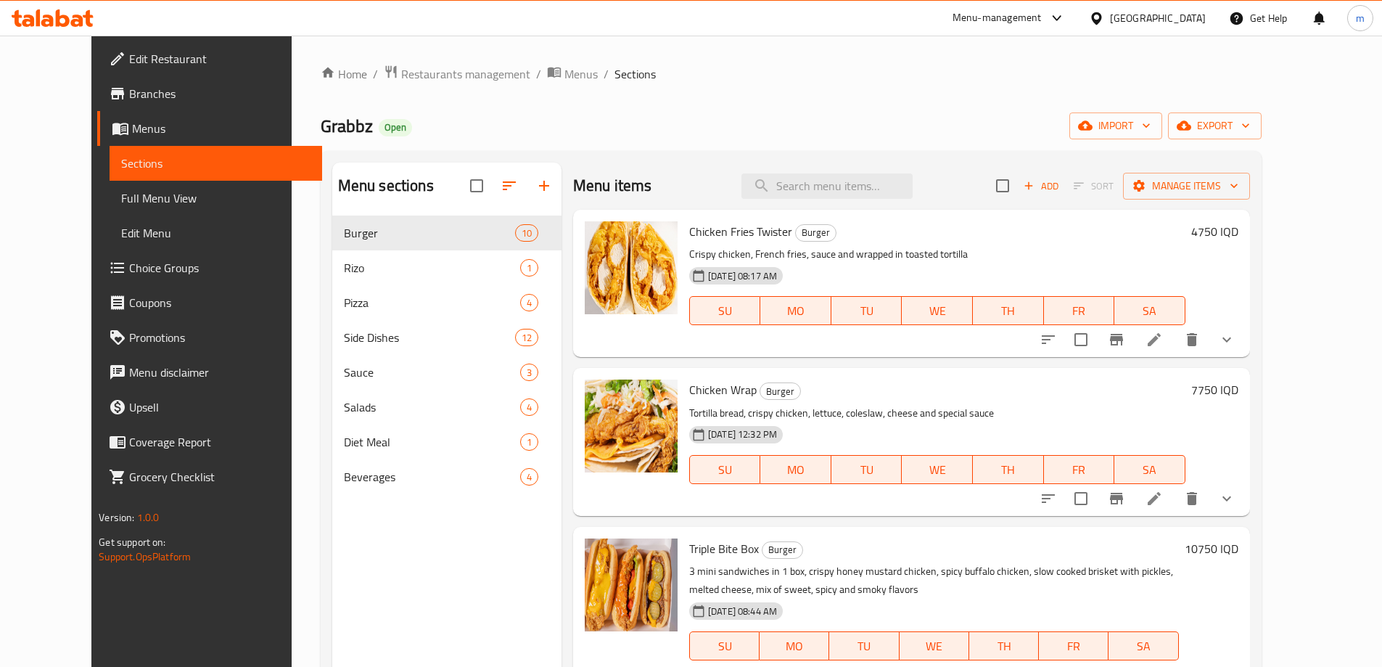
click at [144, 200] on span "Full Menu View" at bounding box center [215, 197] width 189 height 17
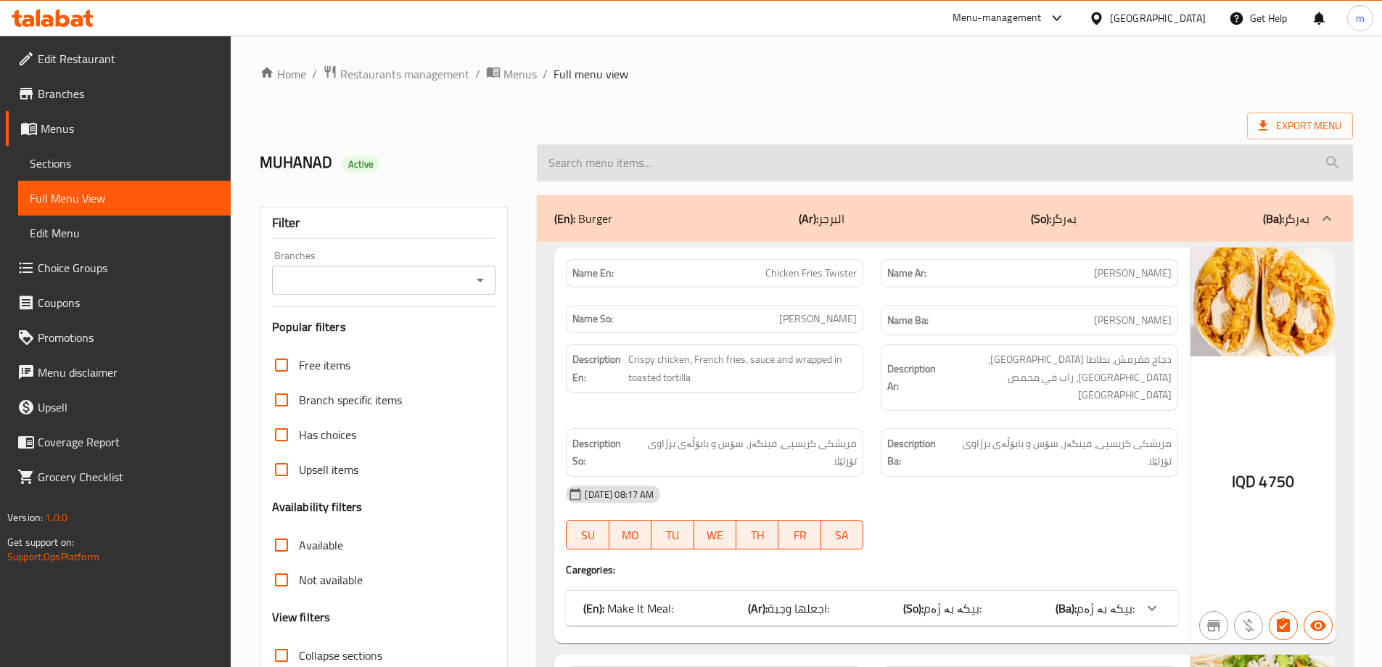
click at [814, 172] on input "search" at bounding box center [945, 162] width 816 height 37
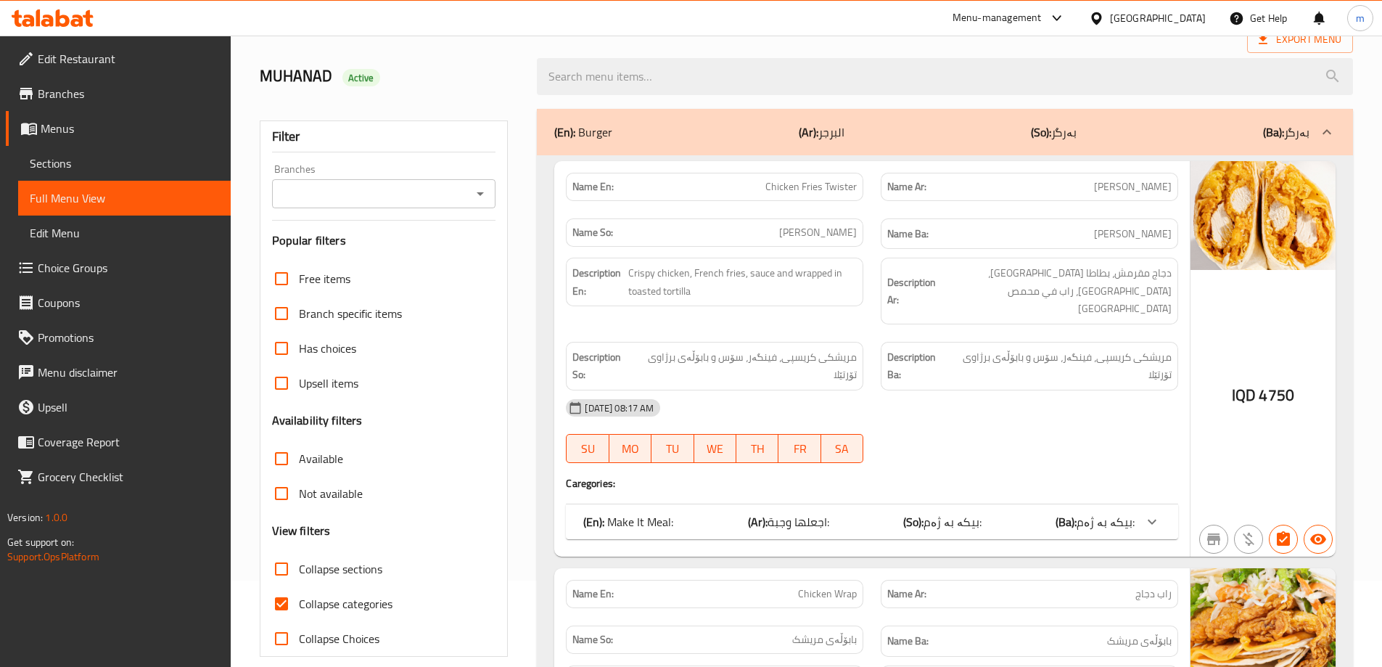
scroll to position [121, 0]
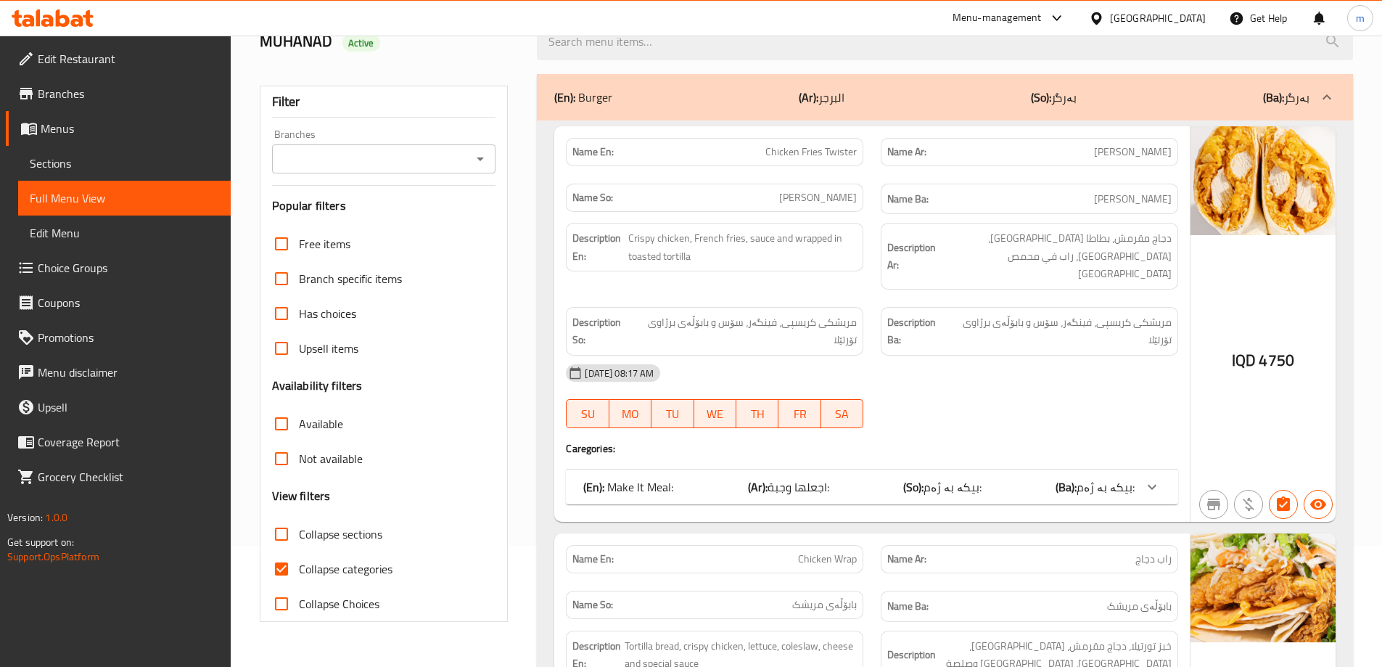
click at [851, 478] on div "(En): Make It Meal: (Ar): اجعلها وجبة: (So): بیکە بە ژەم: (Ba): بیکە بە ژەم:" at bounding box center [858, 486] width 551 height 17
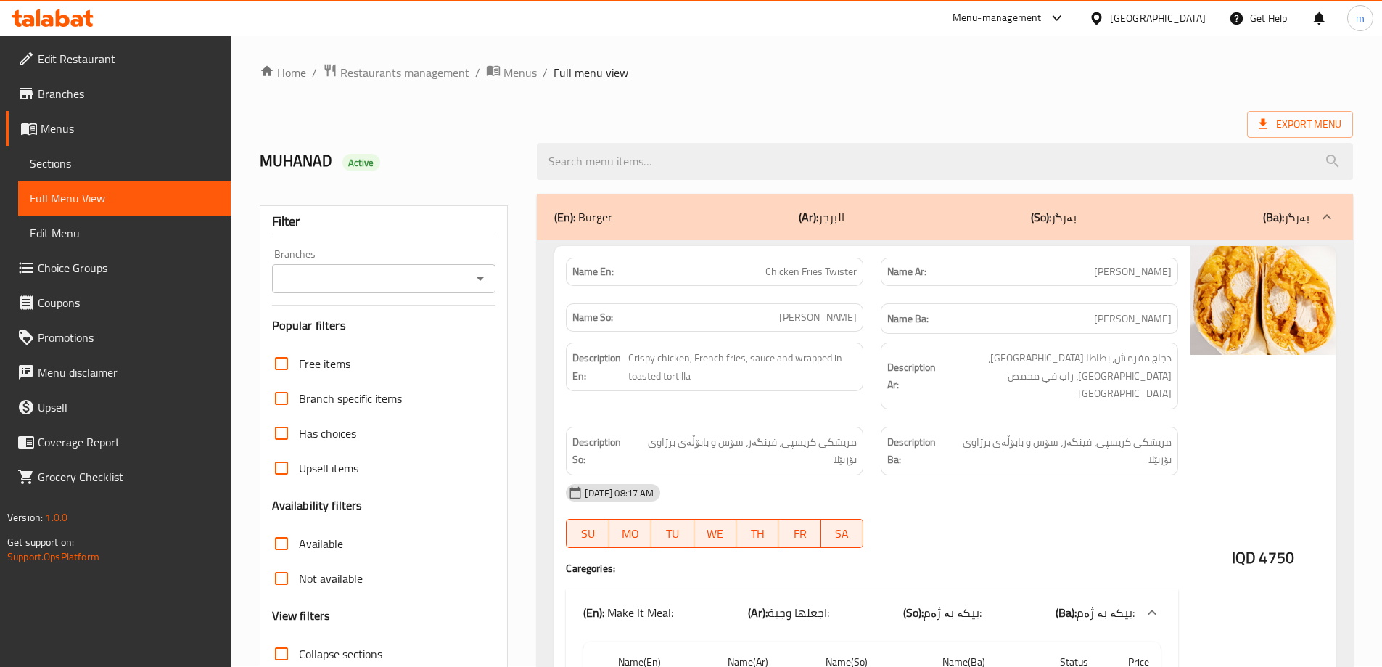
scroll to position [0, 0]
click at [77, 273] on span "Choice Groups" at bounding box center [128, 267] width 181 height 17
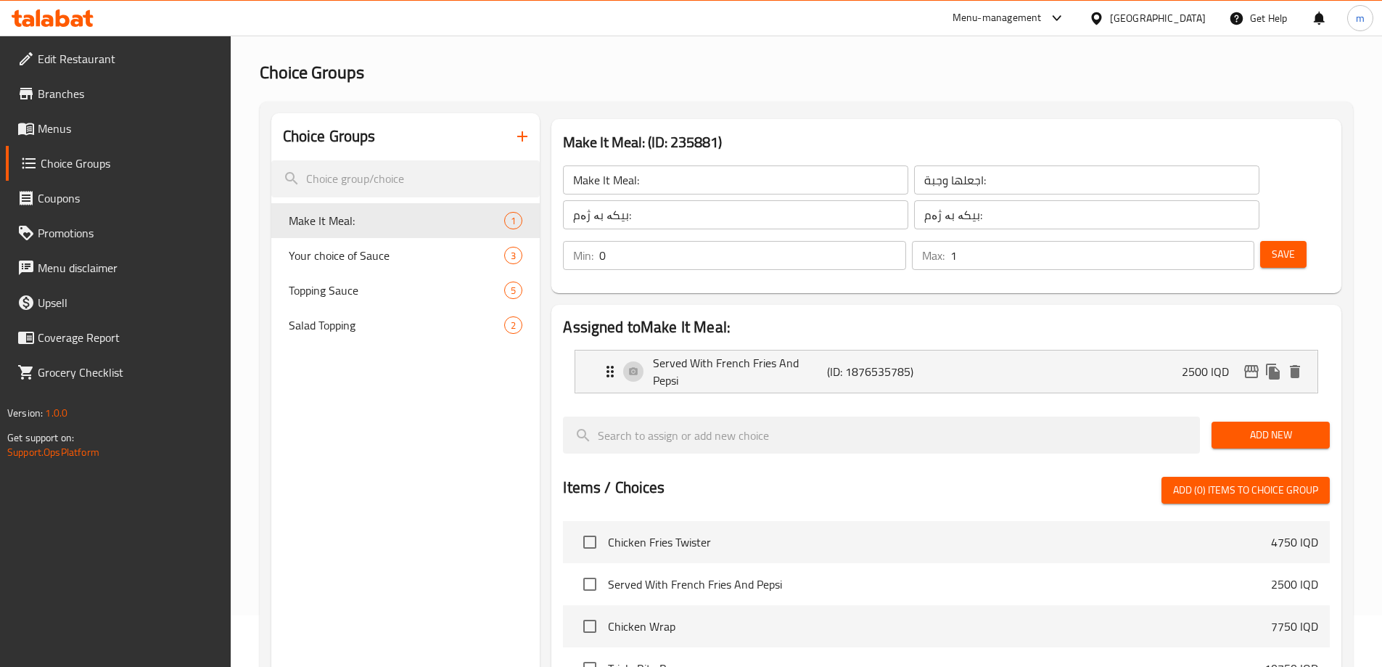
scroll to position [121, 0]
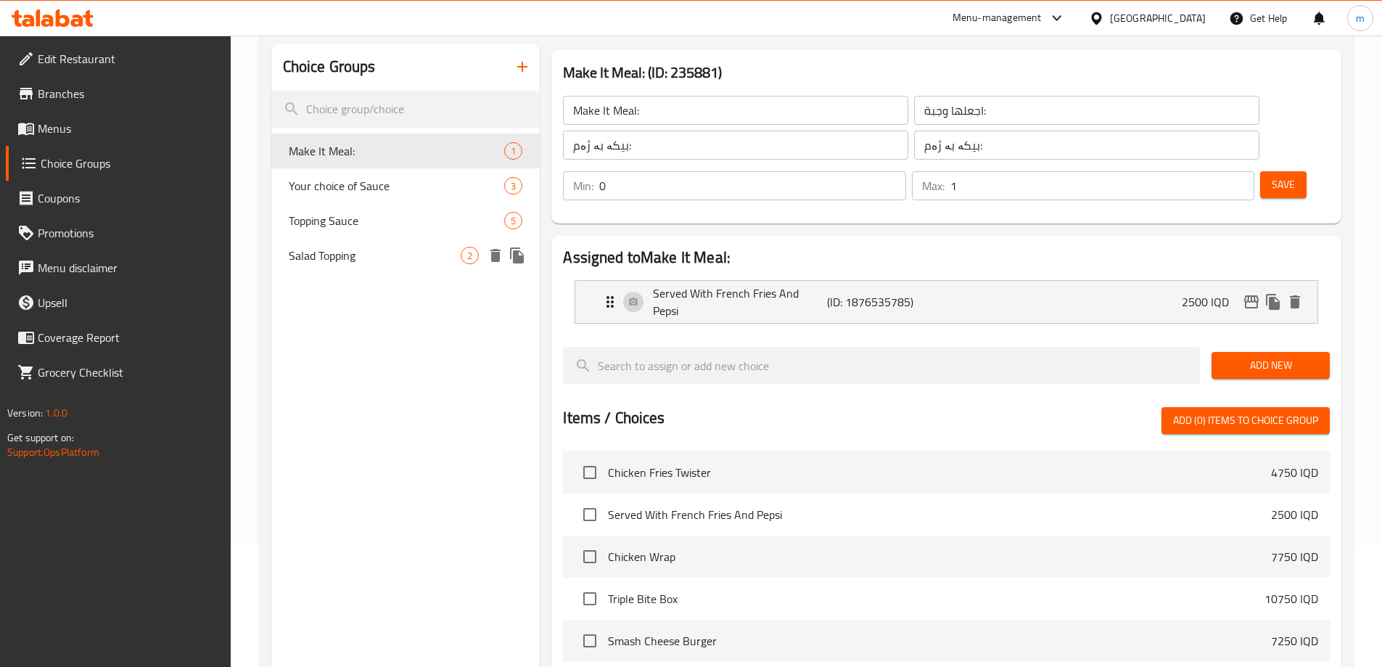
click at [350, 257] on span "Salad Topping" at bounding box center [375, 255] width 173 height 17
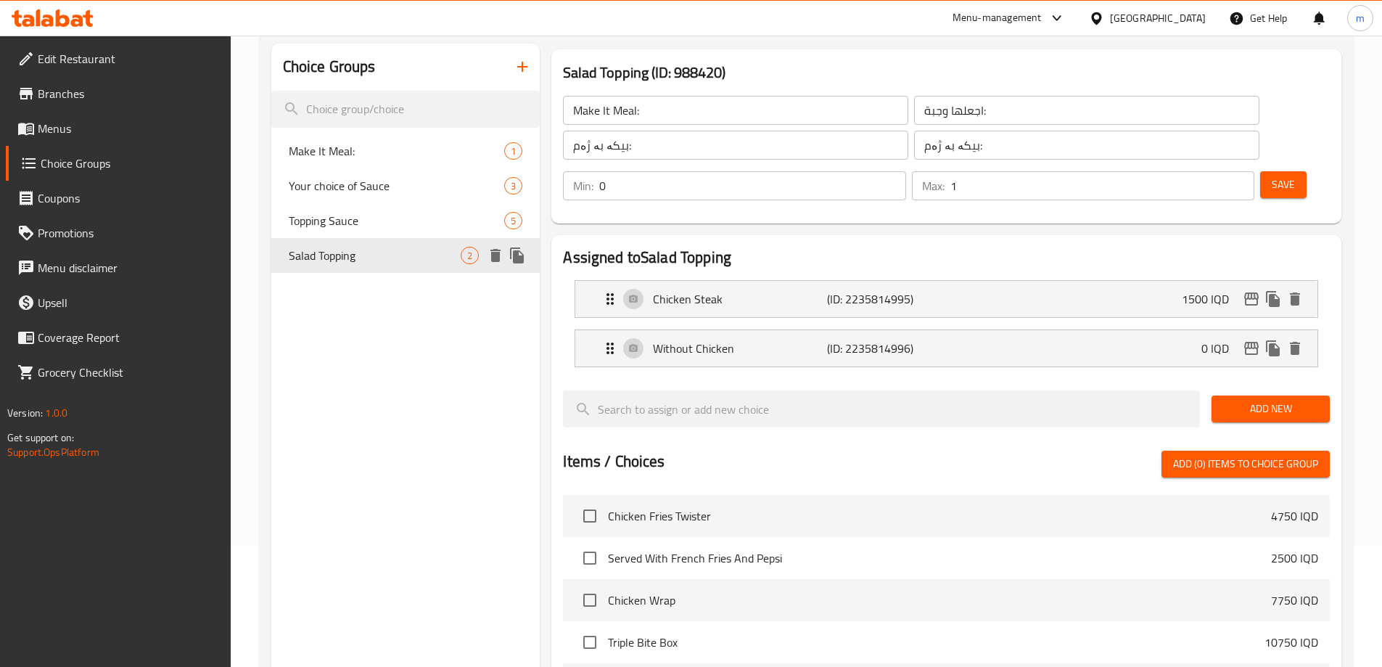
type input "Salad Topping"
type input "إضافات السلطة"
type input "زیادکردن بۆ زەڵاتە"
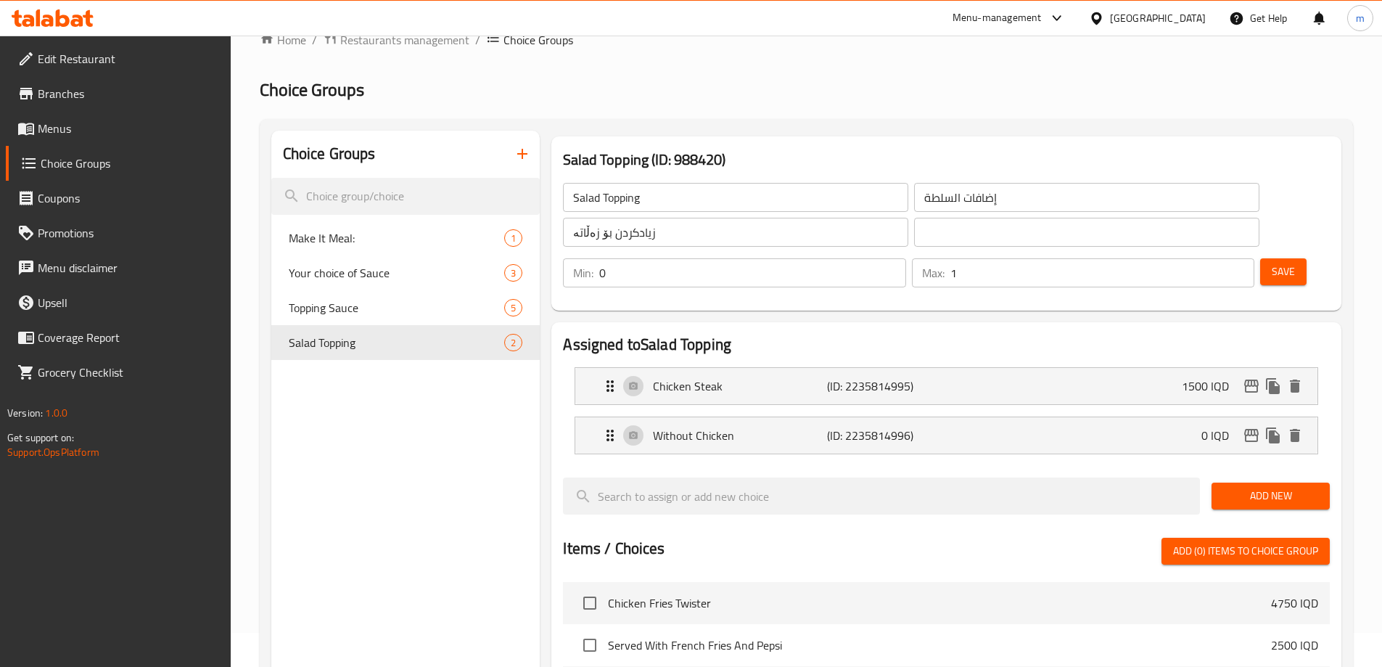
scroll to position [0, 0]
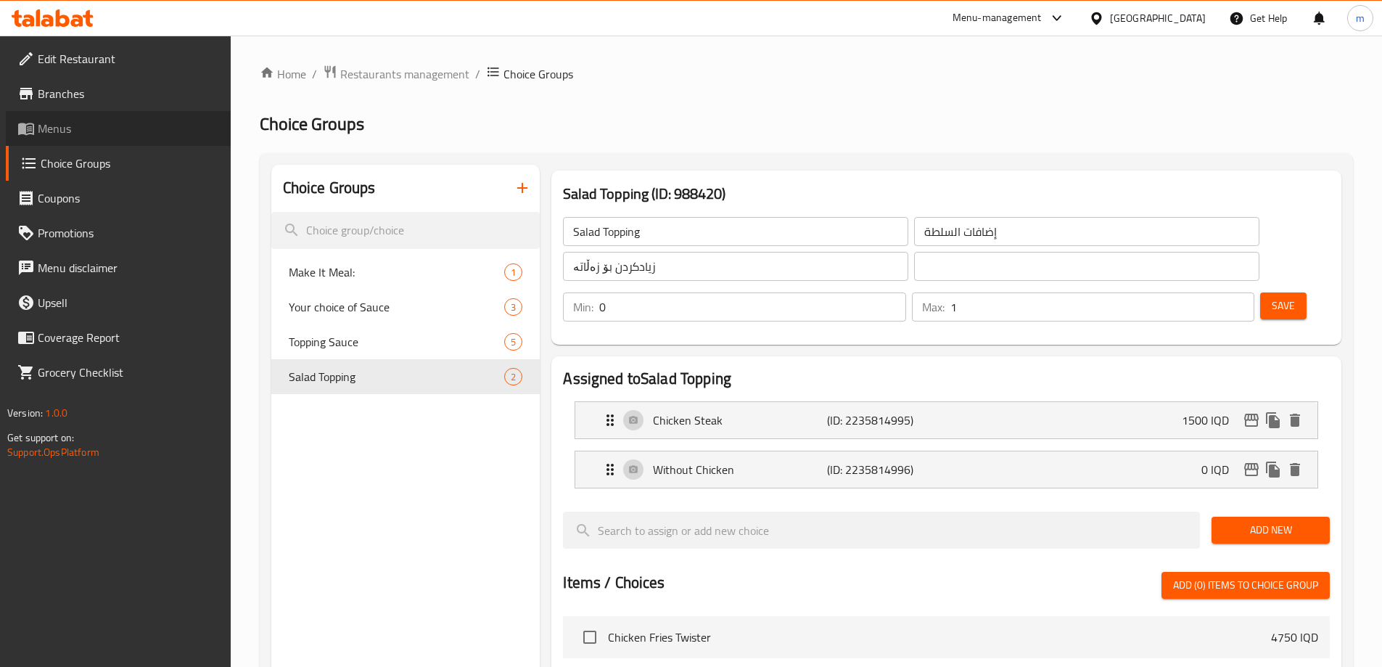
click at [93, 131] on span "Menus" at bounding box center [128, 128] width 181 height 17
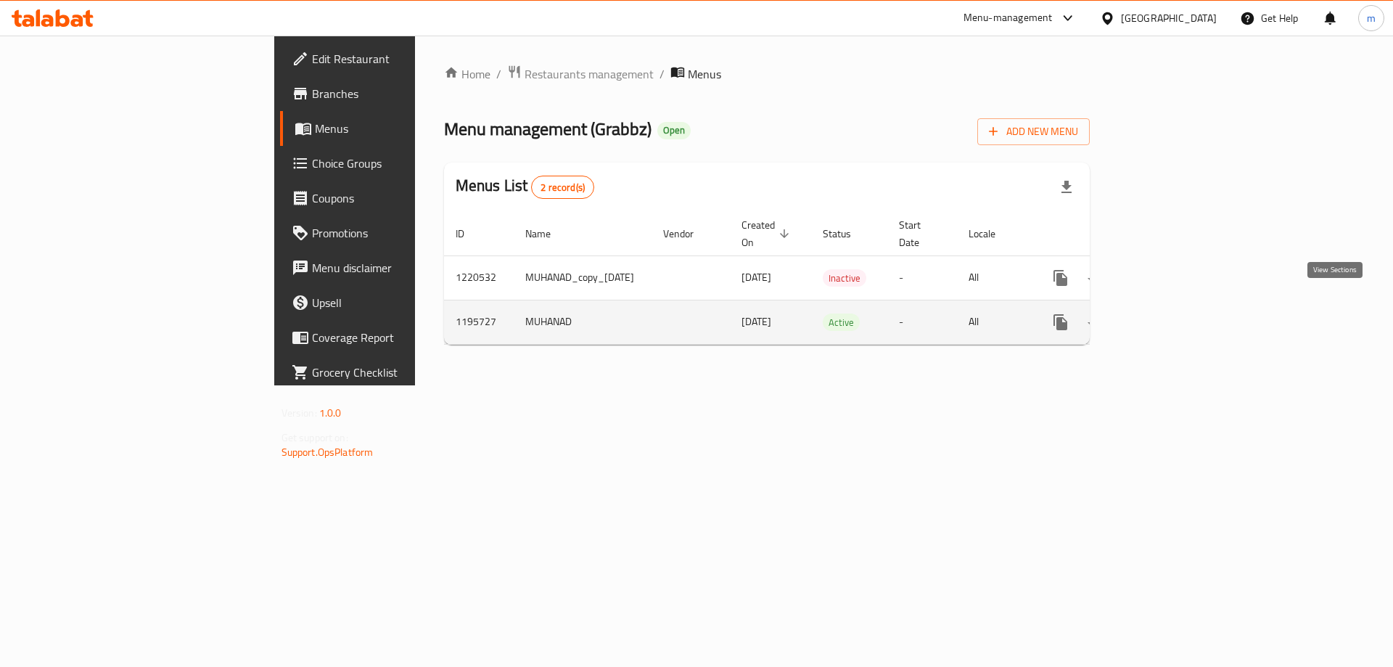
click at [1182, 318] on link "enhanced table" at bounding box center [1164, 322] width 35 height 35
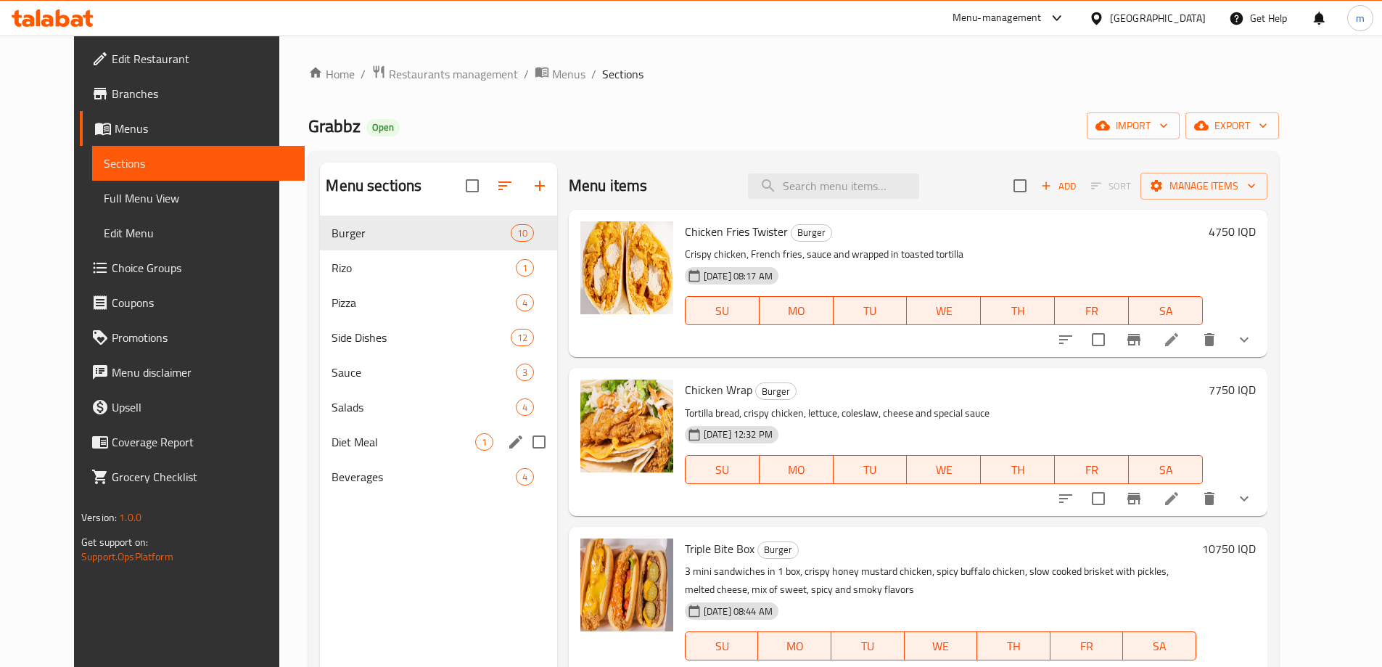
click at [343, 411] on span "Salads" at bounding box center [423, 406] width 184 height 17
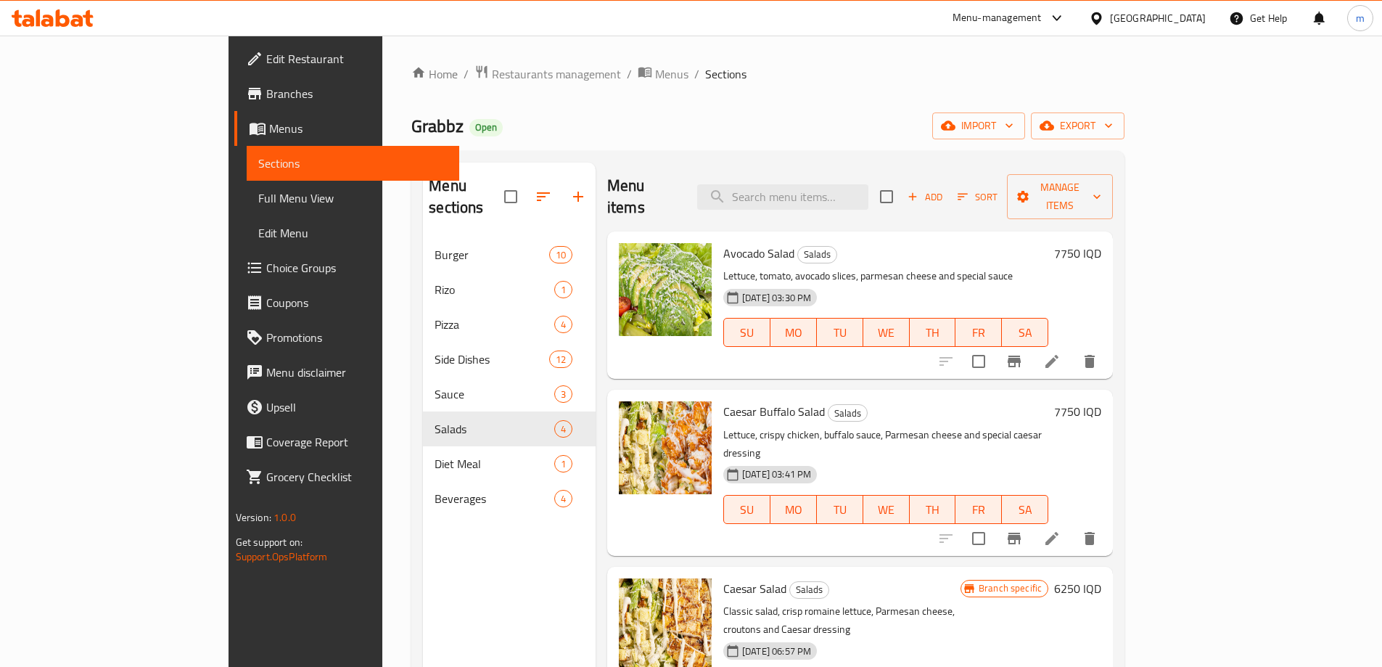
click at [1107, 344] on div at bounding box center [1017, 361] width 178 height 35
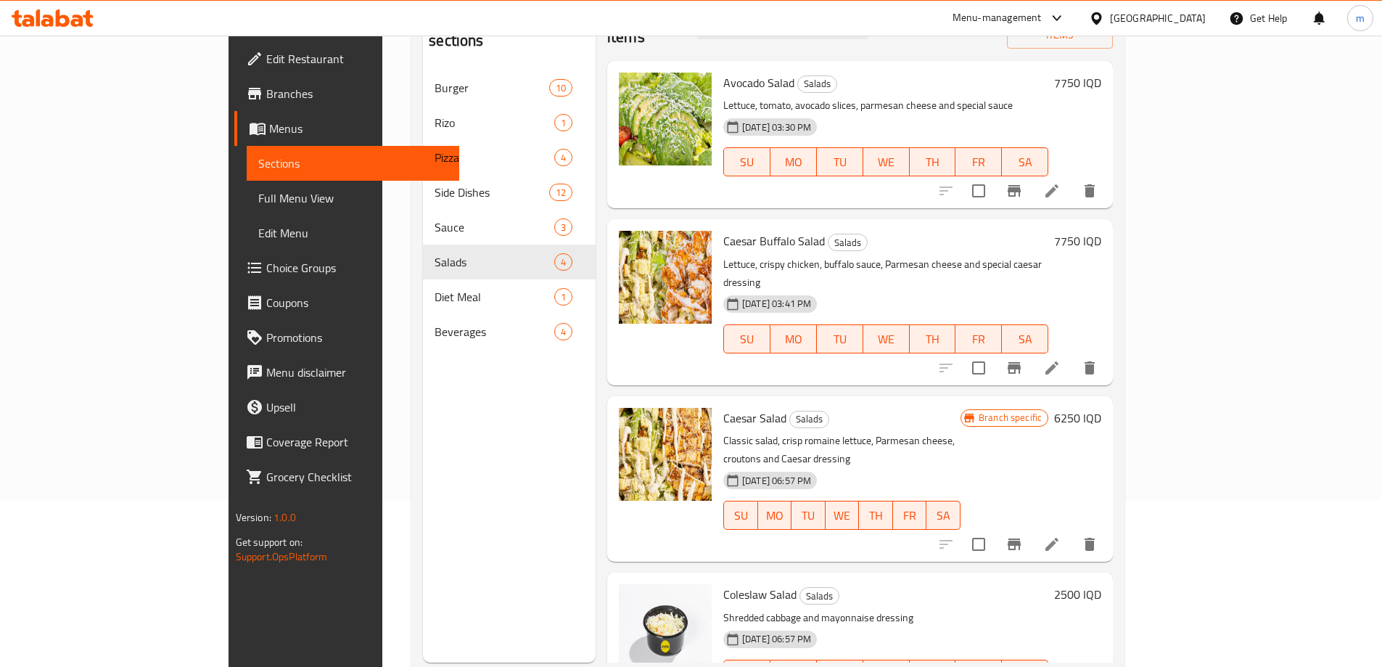
scroll to position [203, 0]
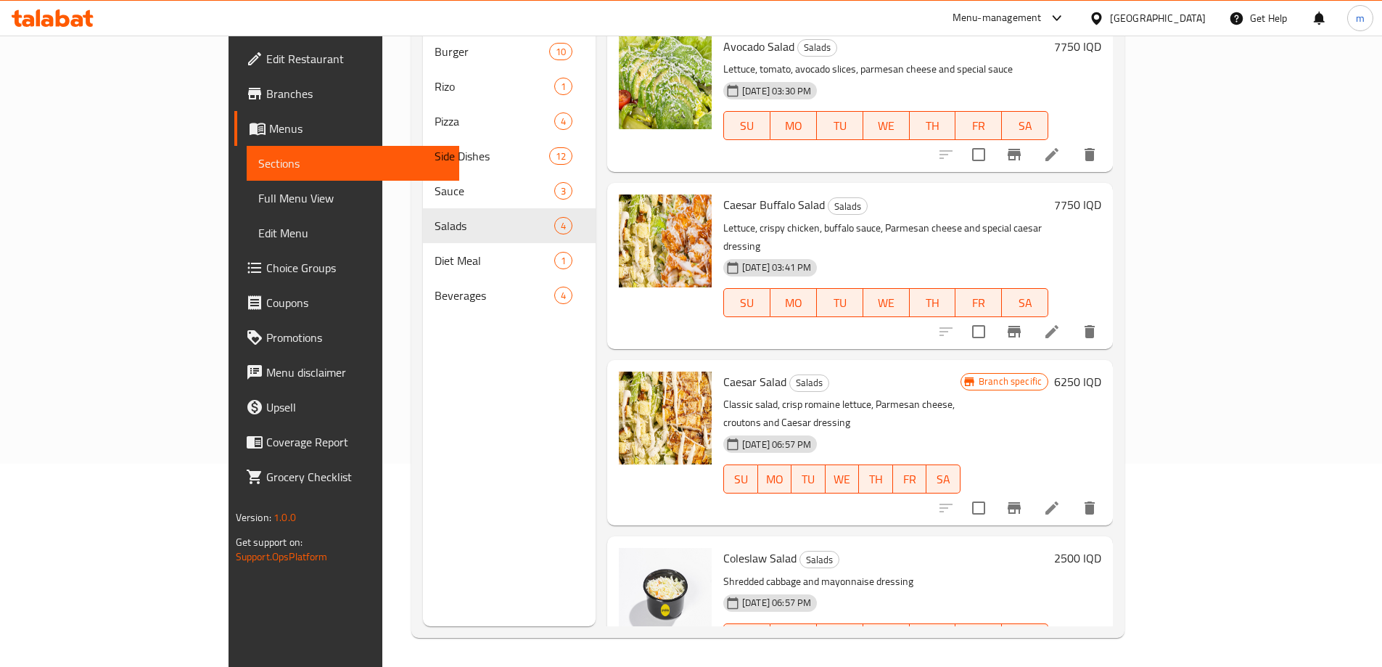
click at [1107, 649] on div at bounding box center [1017, 666] width 178 height 35
click at [1107, 490] on div at bounding box center [1017, 507] width 178 height 35
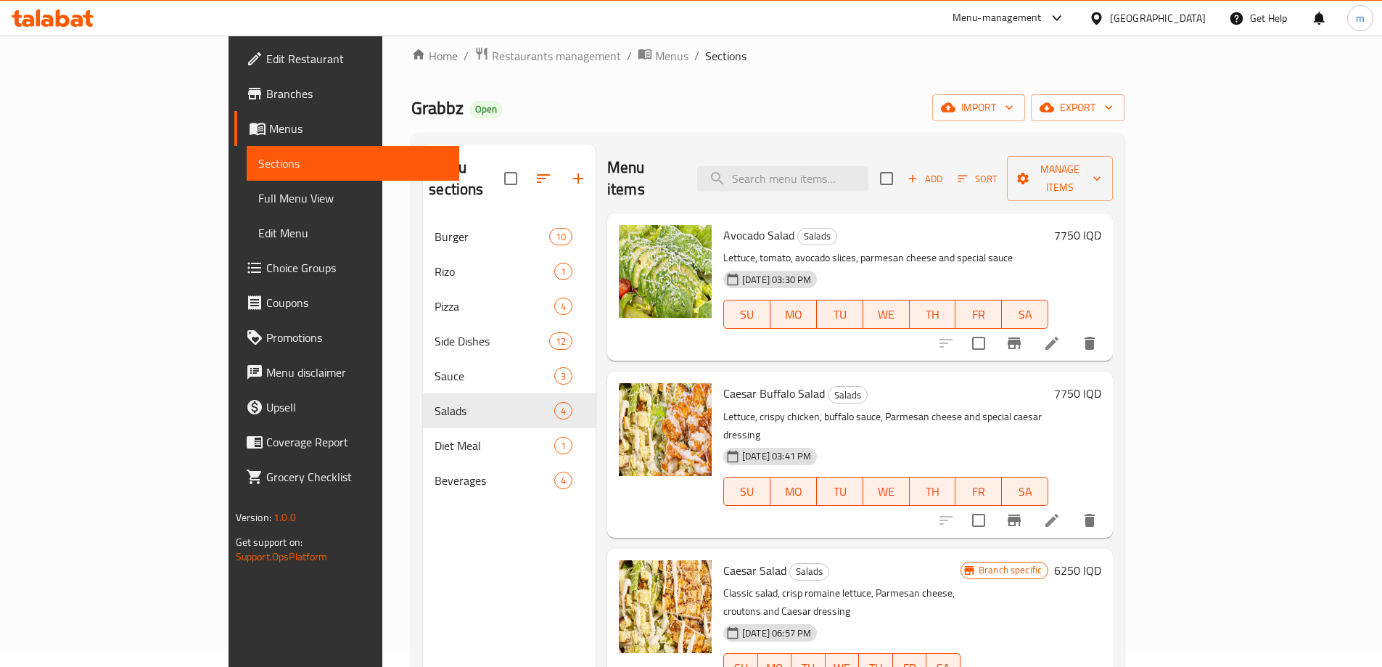
scroll to position [0, 0]
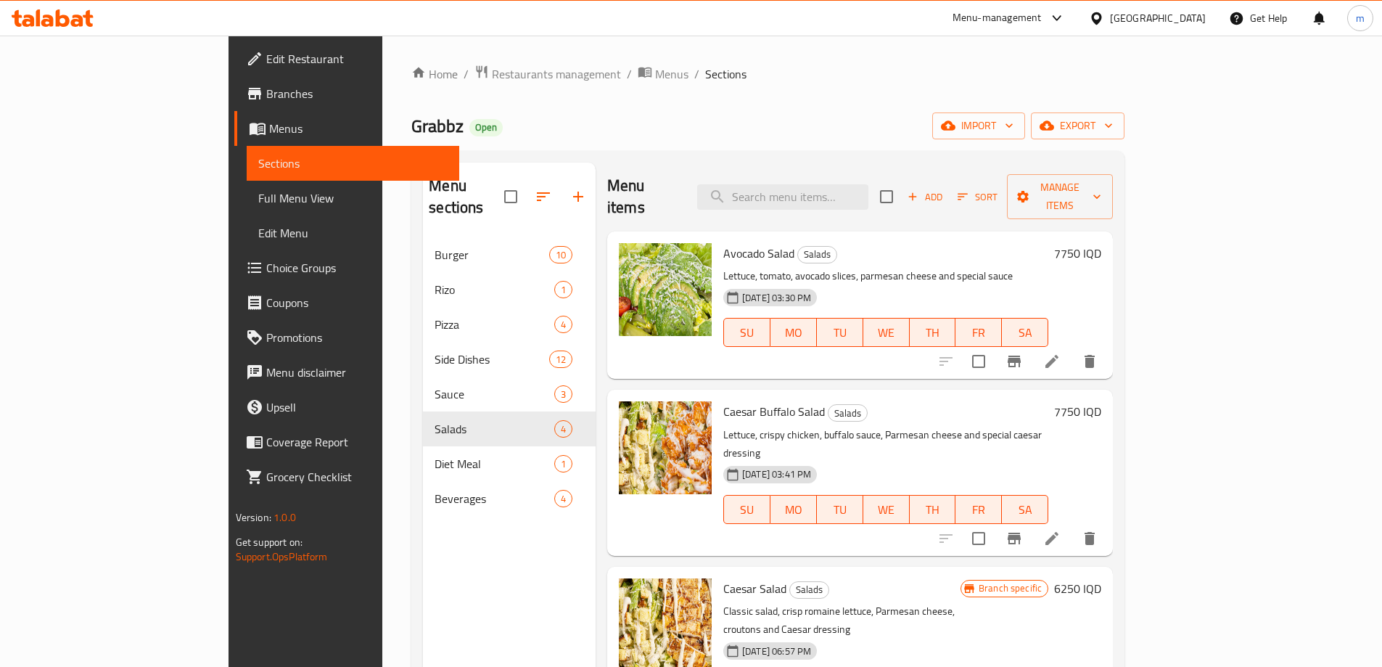
click at [266, 276] on span "Choice Groups" at bounding box center [356, 267] width 181 height 17
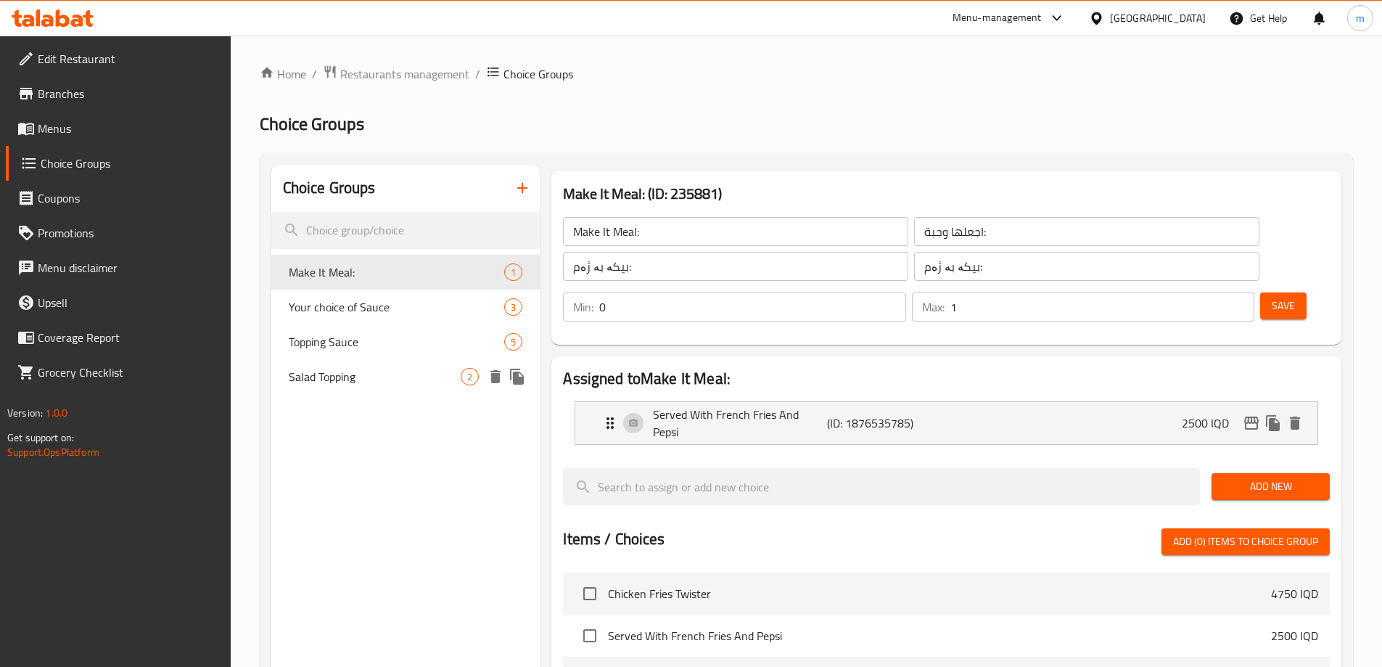
click at [352, 369] on span "Salad Topping" at bounding box center [375, 376] width 173 height 17
type input "Salad Topping"
type input "إضافات السلطة"
type input "زیادکردن بۆ زەڵاتە"
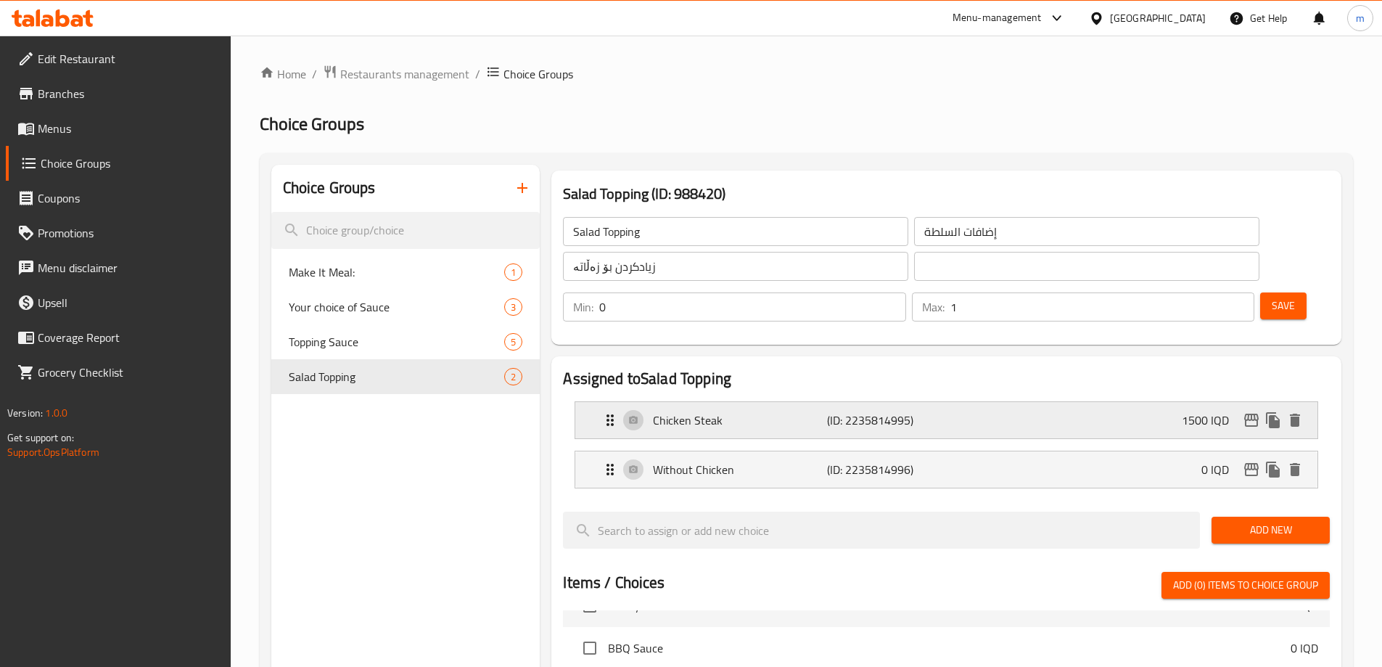
click at [771, 411] on p "Chicken Steak" at bounding box center [739, 419] width 173 height 17
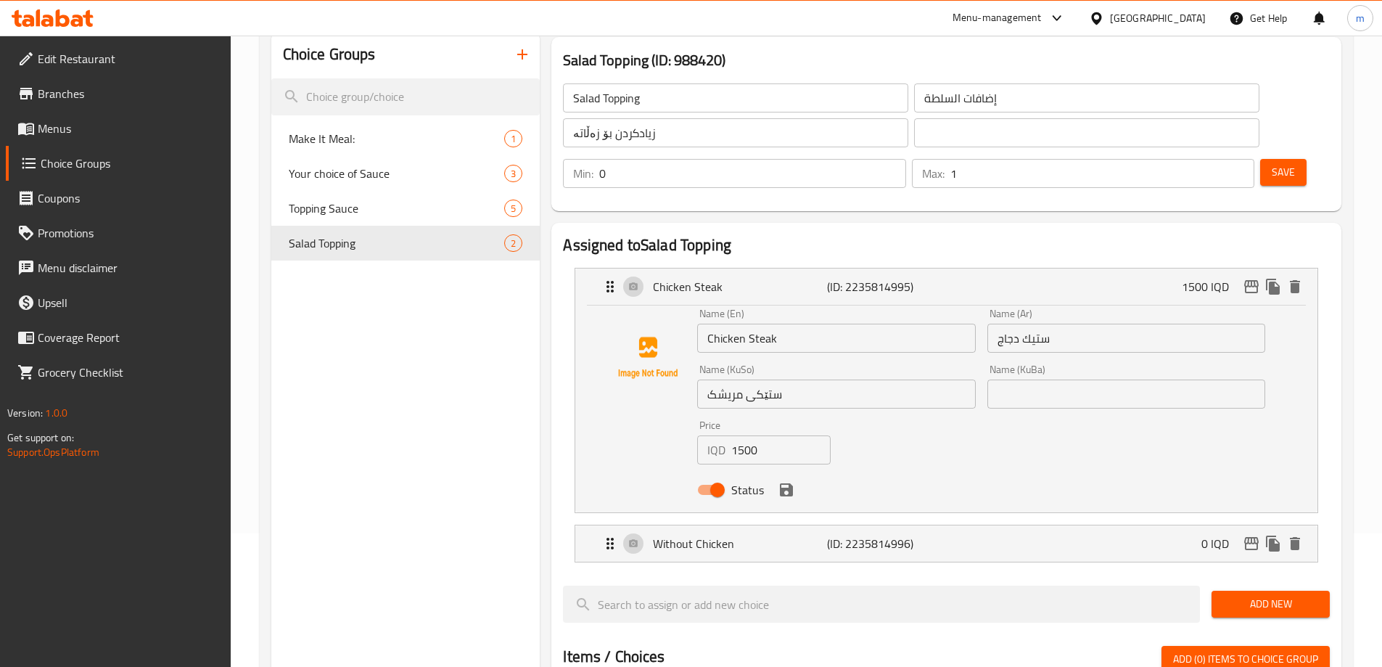
scroll to position [242, 0]
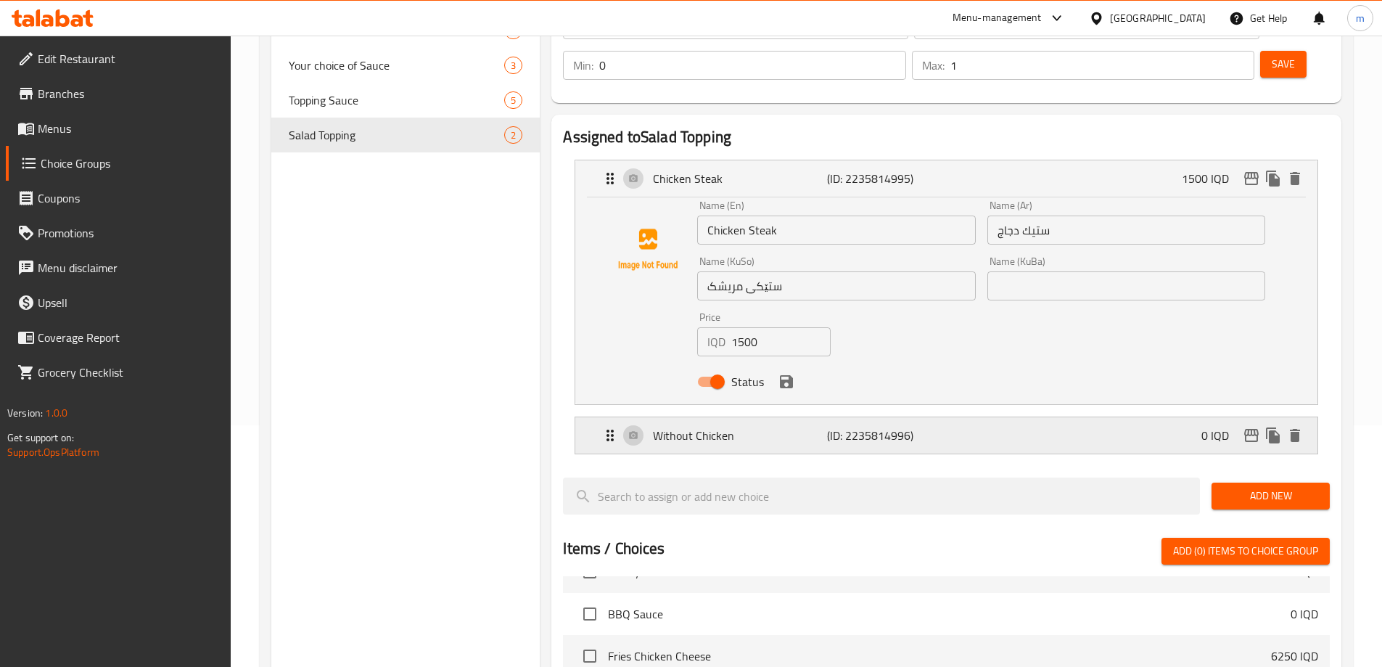
click at [603, 426] on icon "Expand" at bounding box center [609, 434] width 17 height 17
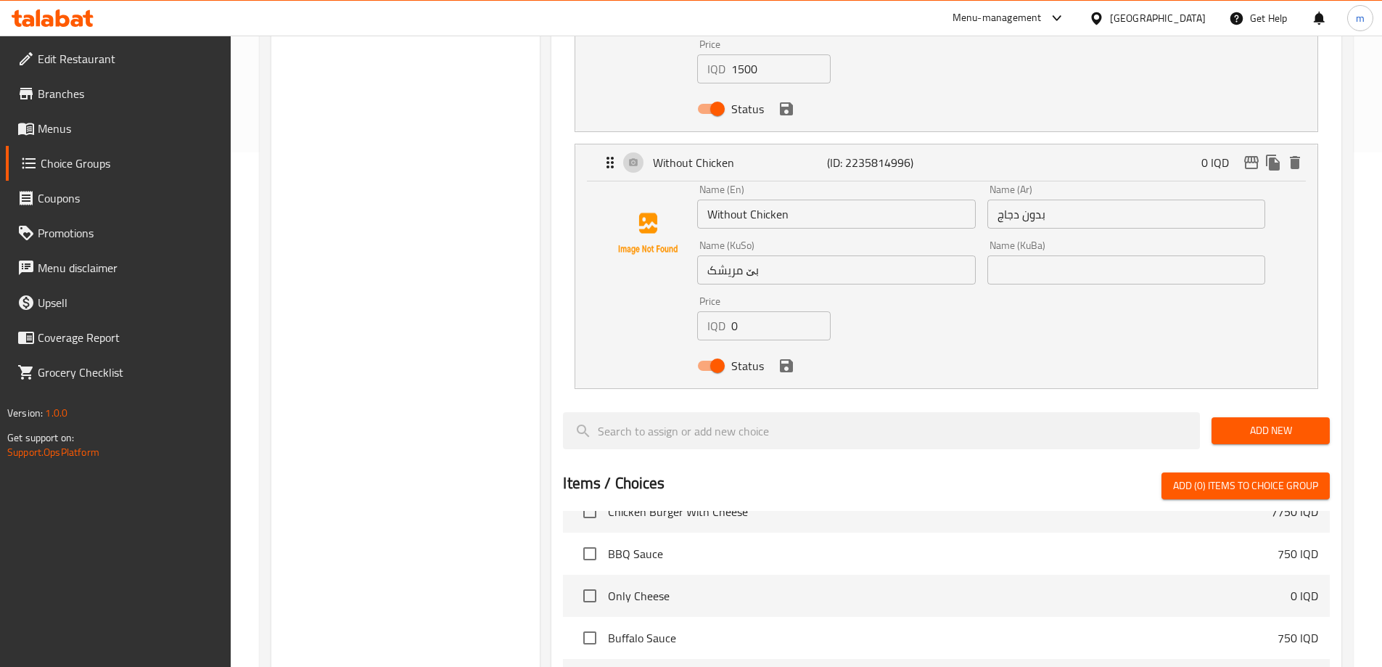
scroll to position [393, 0]
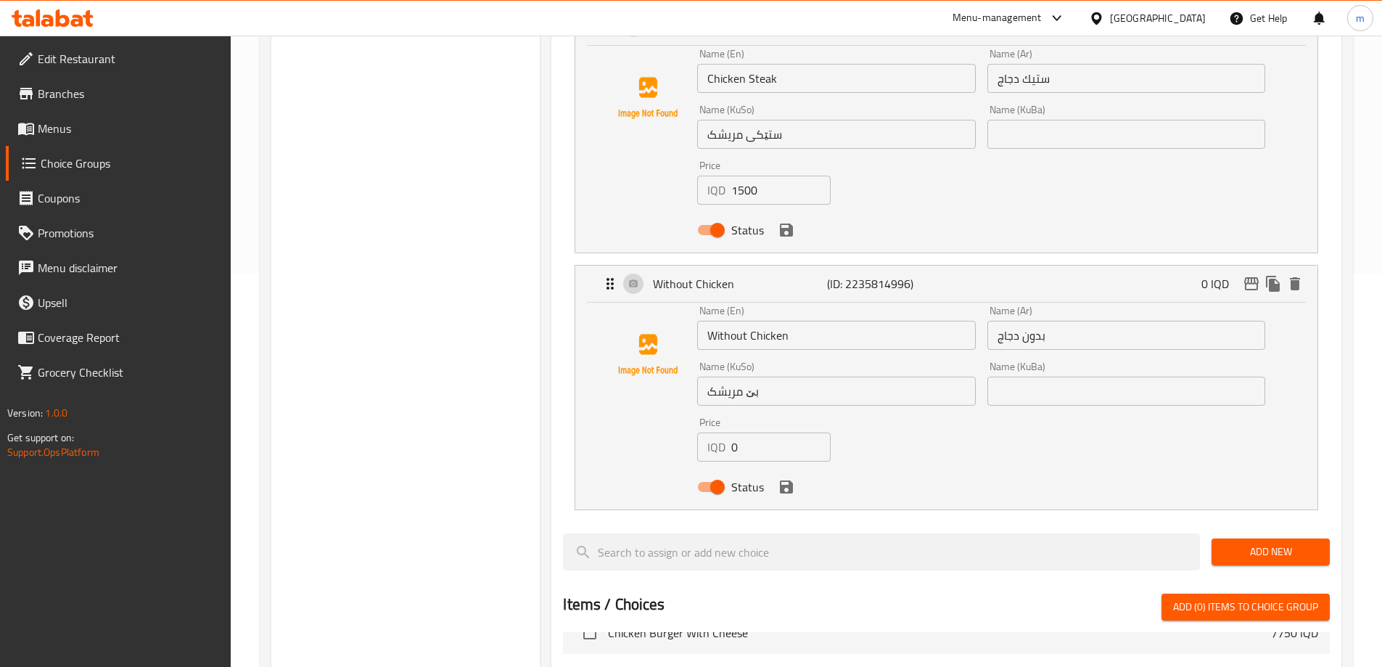
click at [770, 376] on input "بێ مریشک" at bounding box center [836, 390] width 278 height 29
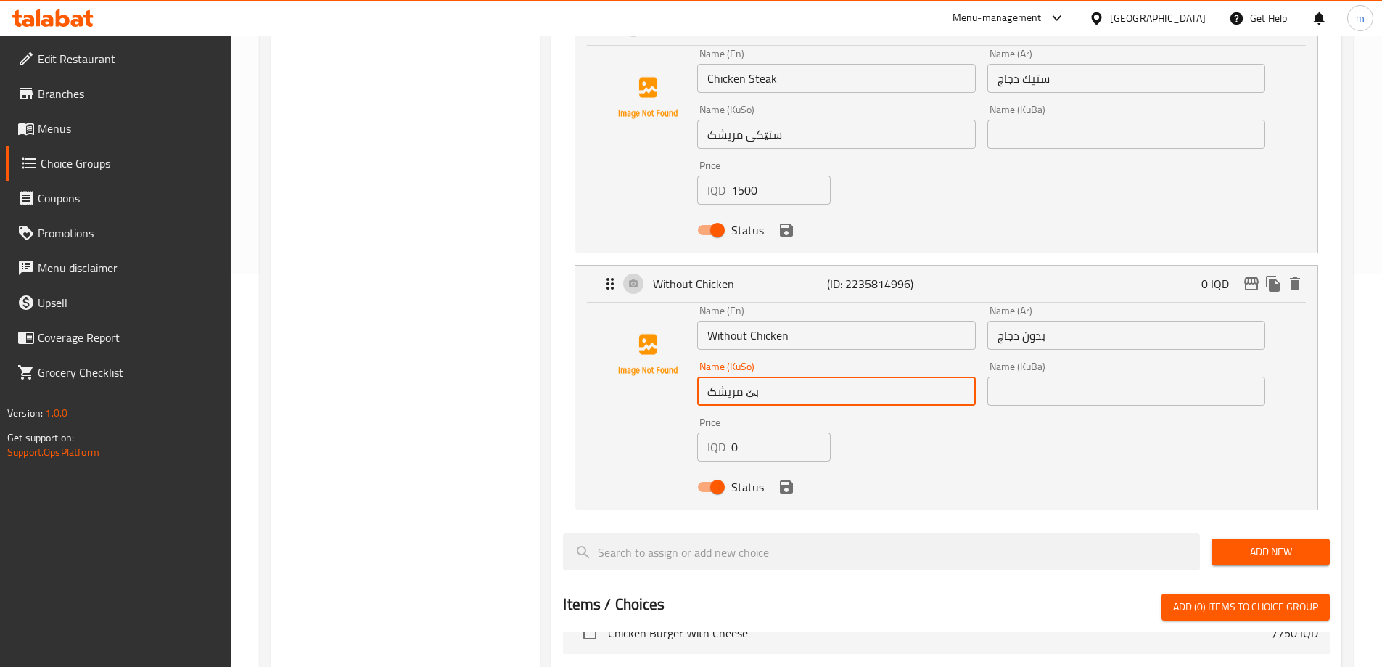
click at [770, 376] on input "بێ مریشک" at bounding box center [836, 390] width 278 height 29
click at [1015, 376] on input "text" at bounding box center [1126, 390] width 278 height 29
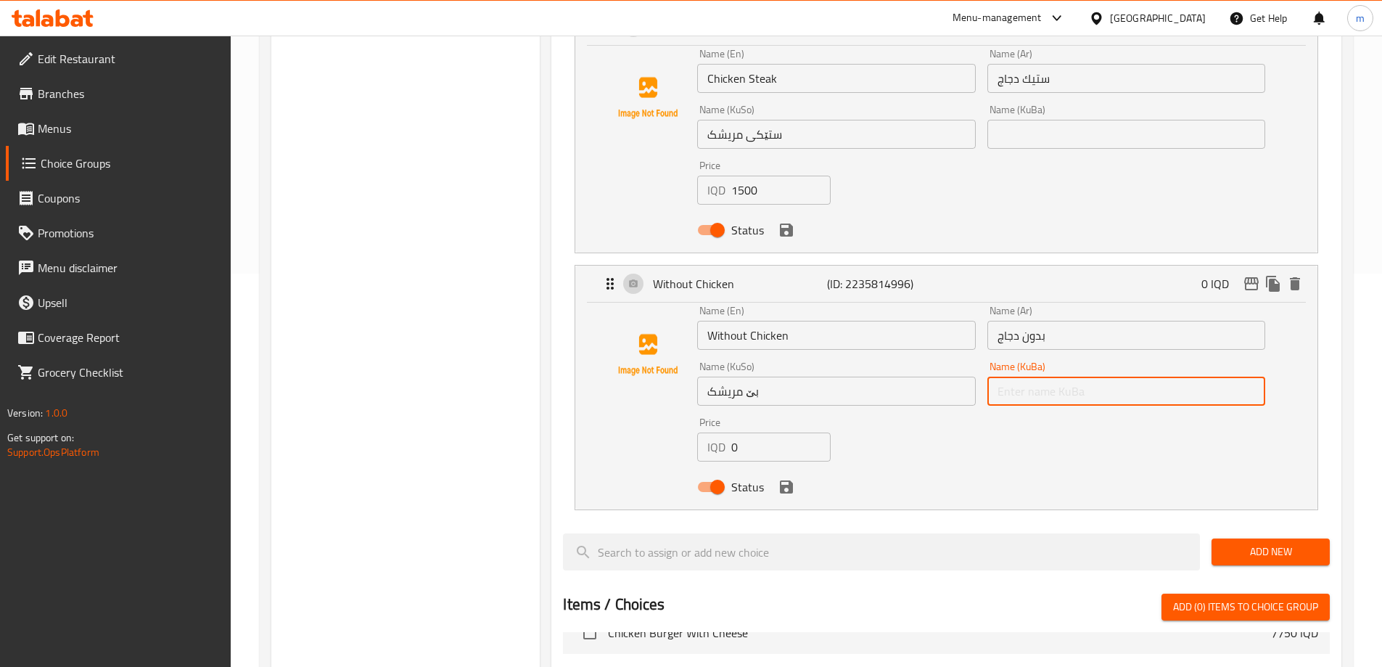
paste input "بێ مریشک"
type input "بێ مریشک"
click at [793, 120] on input "ستێکی مریشک" at bounding box center [836, 134] width 278 height 29
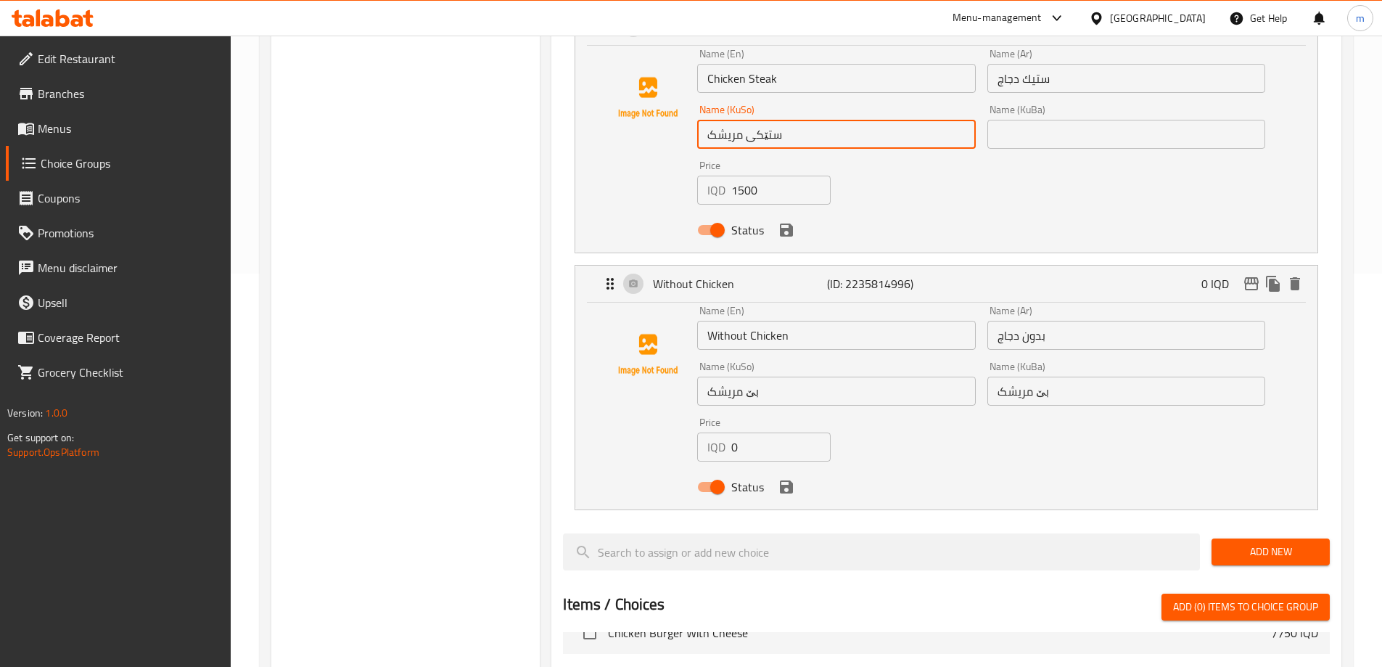
click at [793, 120] on input "ستێکی مریشک" at bounding box center [836, 134] width 278 height 29
click at [1007, 120] on input "text" at bounding box center [1126, 134] width 278 height 29
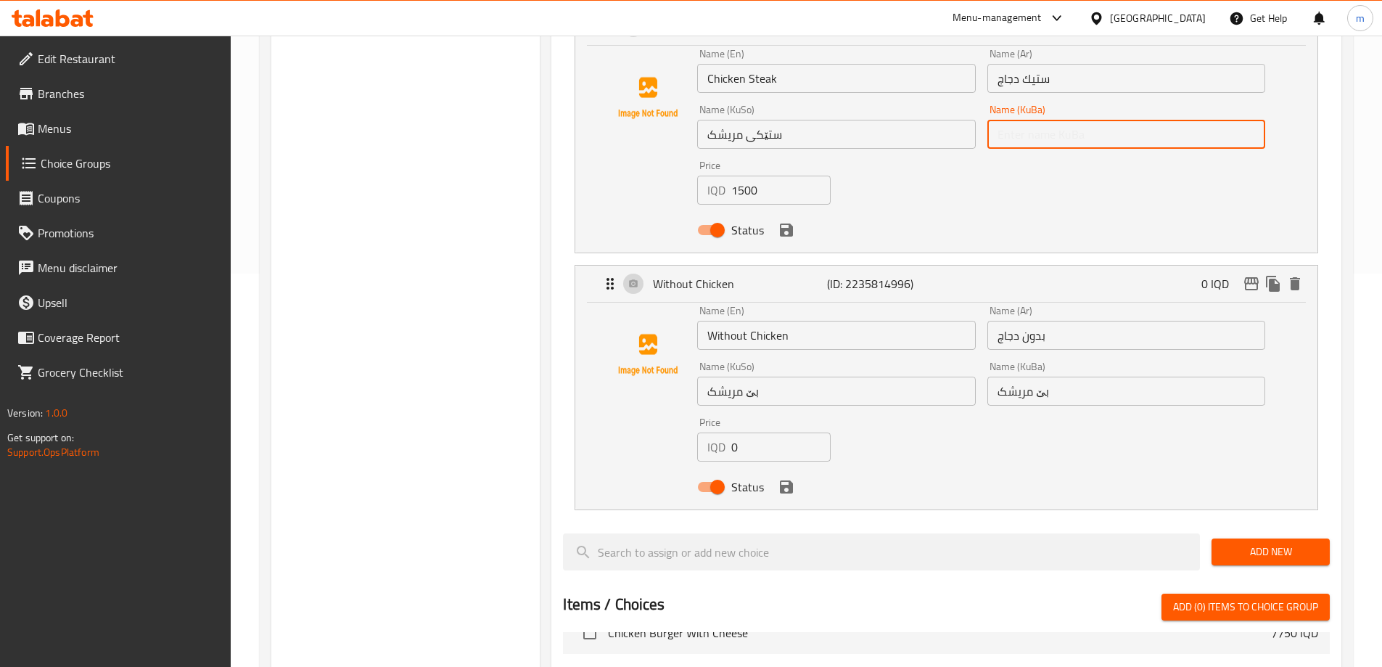
paste input "ستێکی مریشک"
click at [956, 134] on div "Name (En) Chicken Steak Name (En) Name (Ar) ستيك دجاج Name (Ar) Name (KuSo) ستێ…" at bounding box center [981, 146] width 580 height 207
type input "ستێکی مریشک"
click at [523, 208] on div "Choice Groups Make It Meal: 1 Your choice of Sauce 3 Topping Sauce 5 Salad Topp…" at bounding box center [405, 461] width 269 height 1379
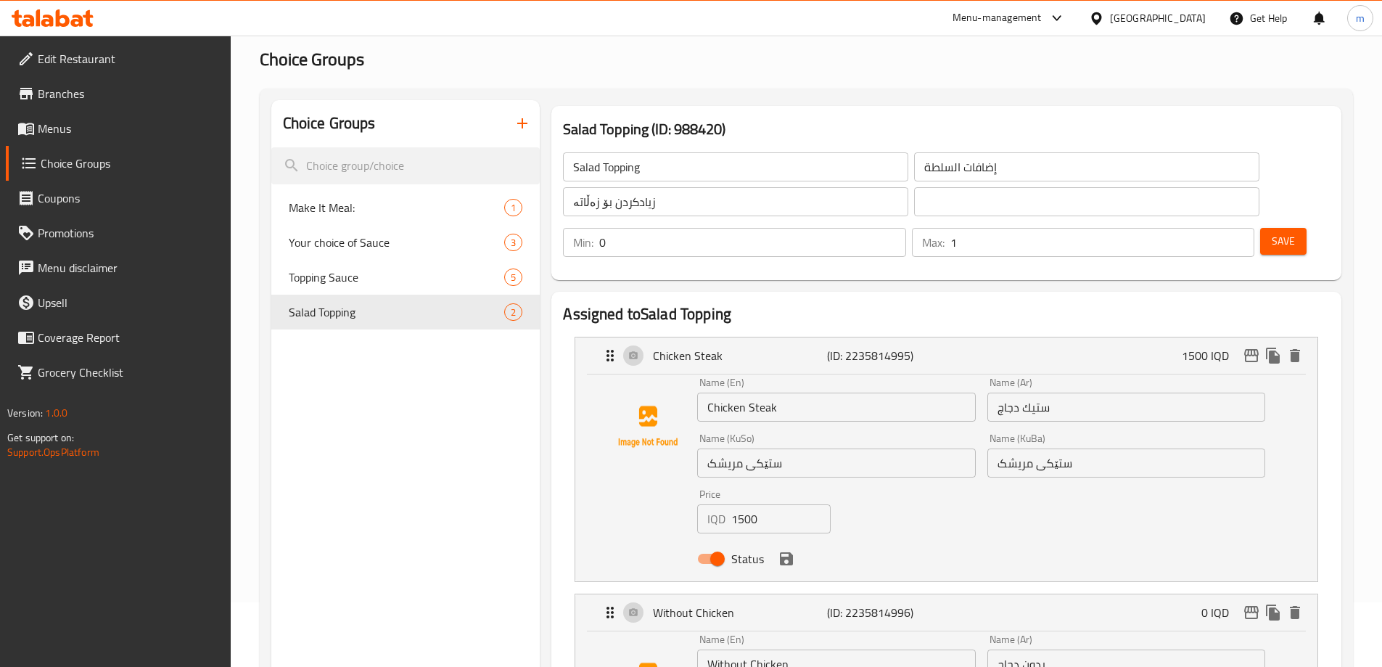
scroll to position [0, 0]
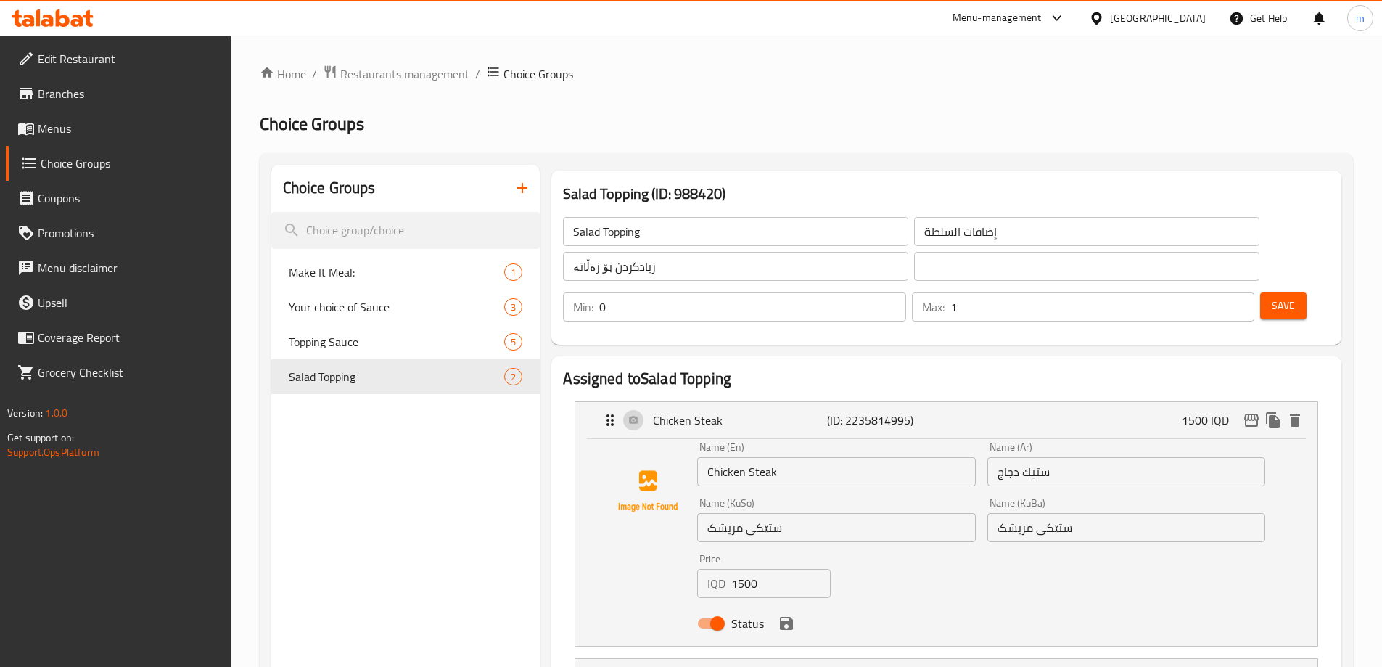
drag, startPoint x: 904, startPoint y: 271, endPoint x: 881, endPoint y: 268, distance: 24.0
click at [914, 271] on input "text" at bounding box center [1086, 266] width 345 height 29
click at [784, 267] on input "زیادکردن بۆ زەڵاتە" at bounding box center [735, 266] width 345 height 29
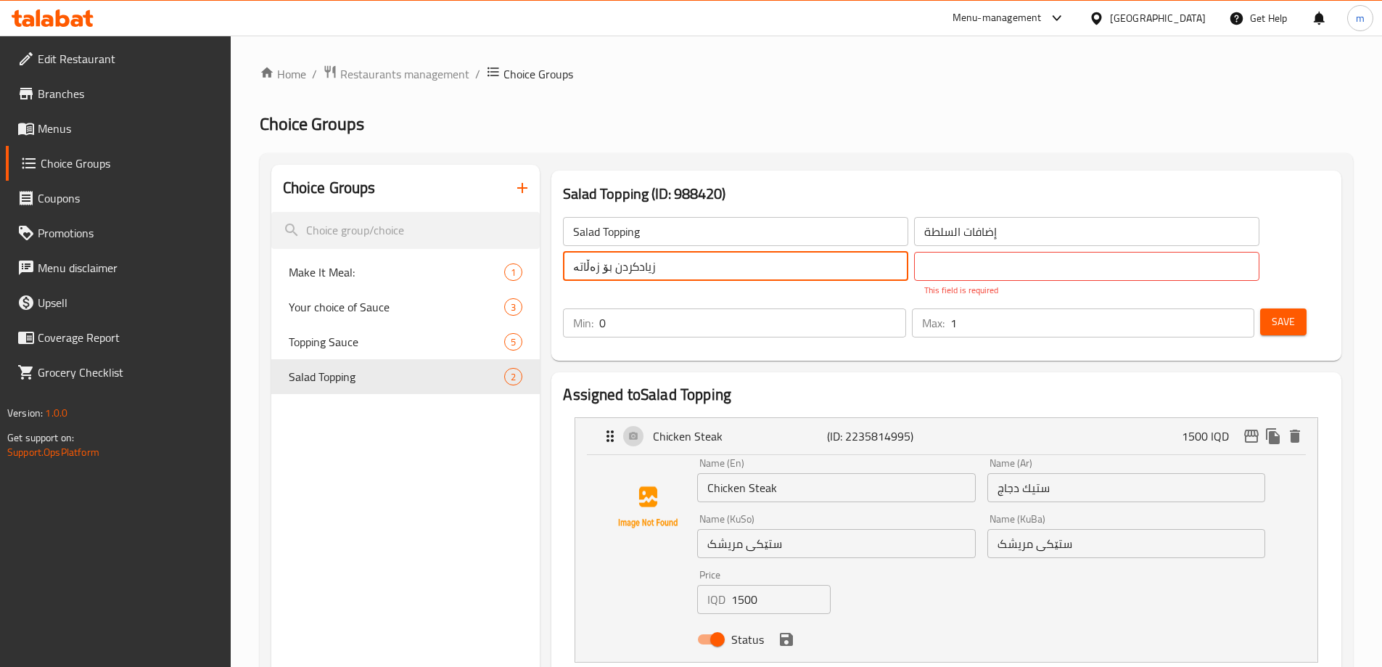
click at [784, 267] on input "زیادکردن بۆ زەڵاتە" at bounding box center [735, 266] width 345 height 29
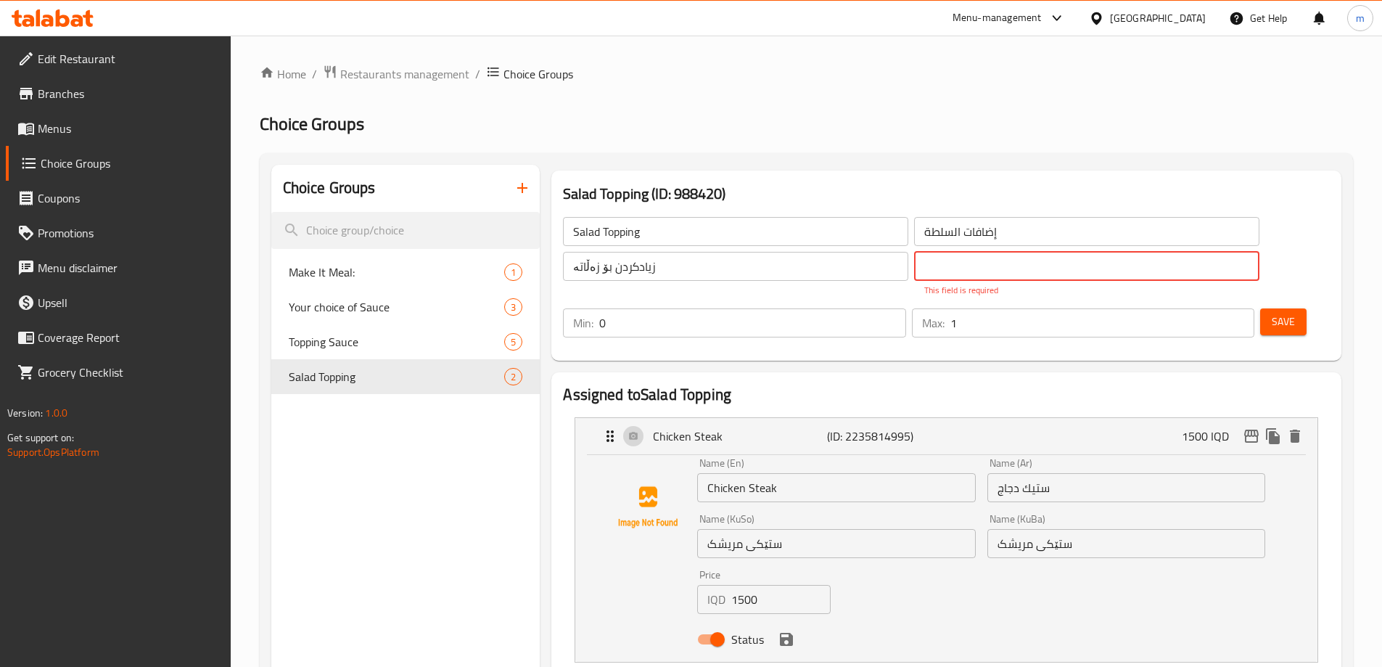
click at [914, 271] on input "text" at bounding box center [1086, 266] width 345 height 29
paste input "زیادکردن بۆ زەڵاتە"
type input "زیادکردن بۆ زەڵاتە"
click at [777, 294] on div "Salad Topping ​ إضافات السلطة ​ زیادکردن بۆ زەڵاتە ​ زیادکردن بۆ زەڵاتە ​ This …" at bounding box center [946, 276] width 778 height 155
